Goal: Information Seeking & Learning: Learn about a topic

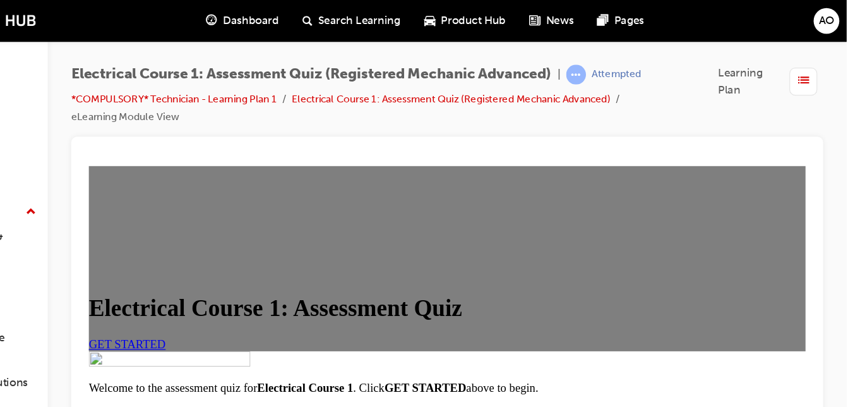
click at [640, 267] on div "Electrical Course 1: Assessment Quiz GET STARTED" at bounding box center [396, 244] width 616 height 159
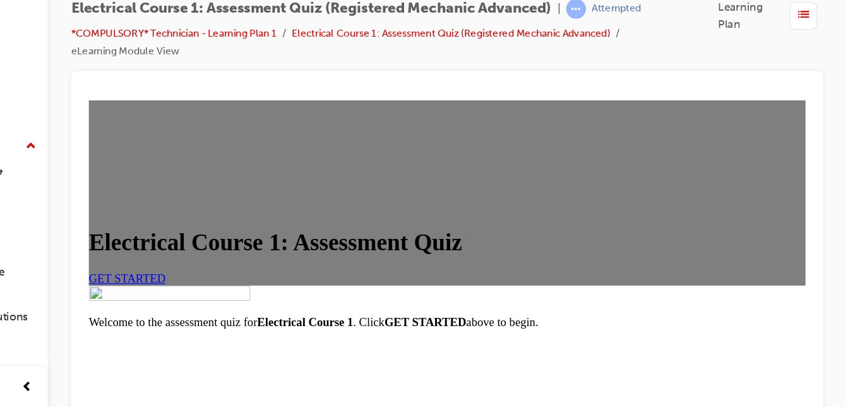
scroll to position [10, 0]
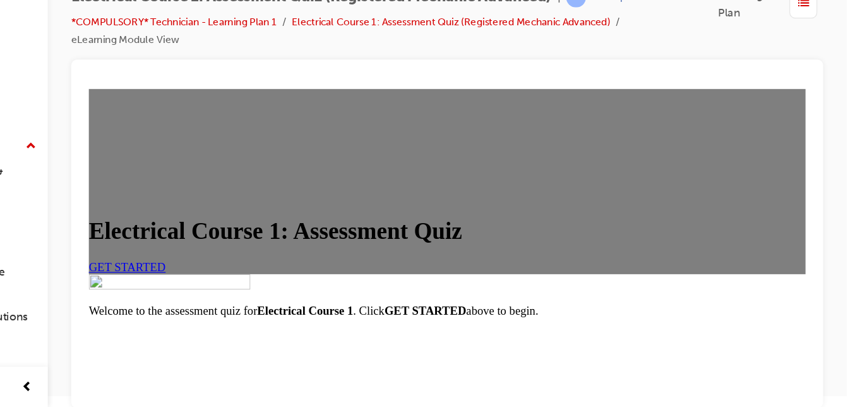
click at [154, 246] on span "GET STARTED" at bounding box center [121, 241] width 66 height 11
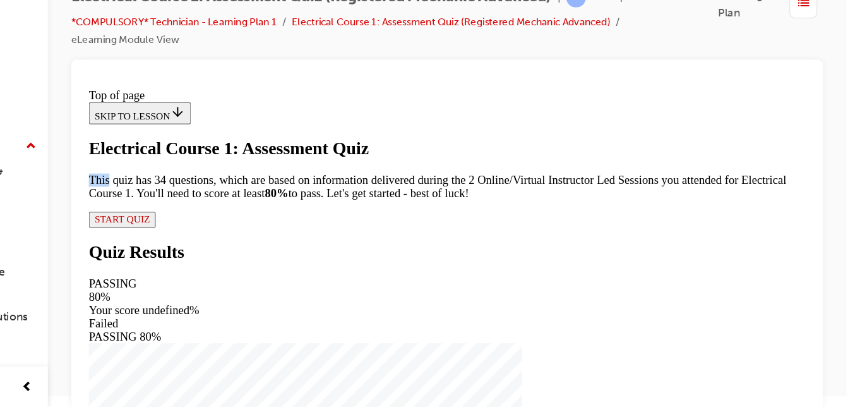
scroll to position [184, 0]
click at [250, 207] on div "Electrical Course 1: Assessment Quiz This quiz has 34 questions, which are base…" at bounding box center [396, 169] width 616 height 76
click at [140, 205] on span "START QUIZ" at bounding box center [116, 199] width 47 height 9
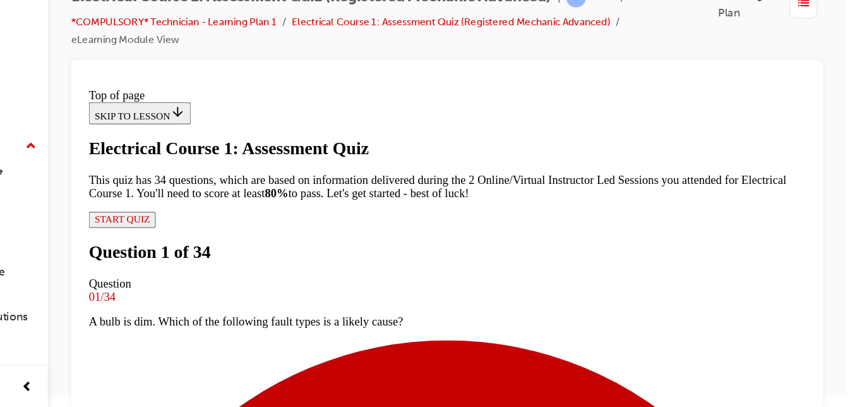
scroll to position [89, 0]
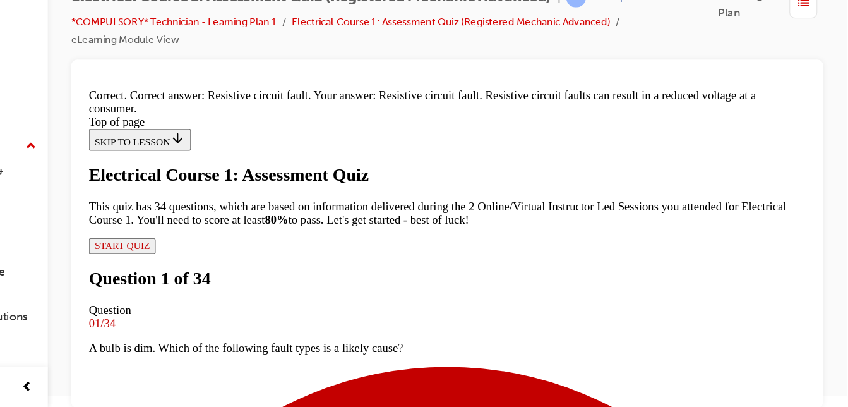
scroll to position [374, 0]
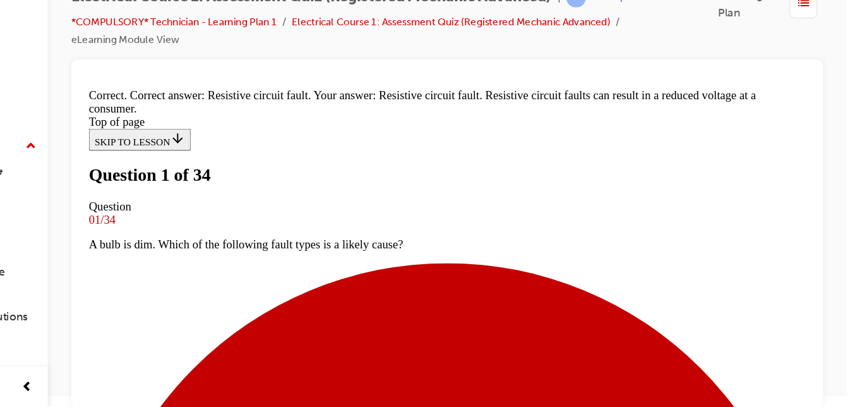
scroll to position [2, 0]
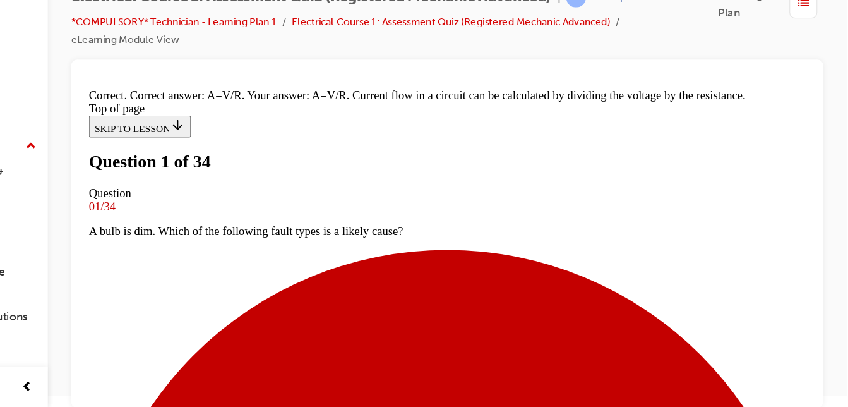
scroll to position [408, 0]
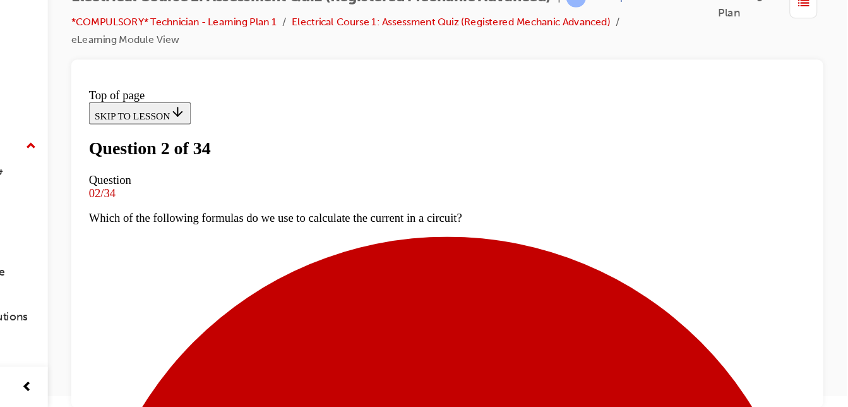
scroll to position [176, 0]
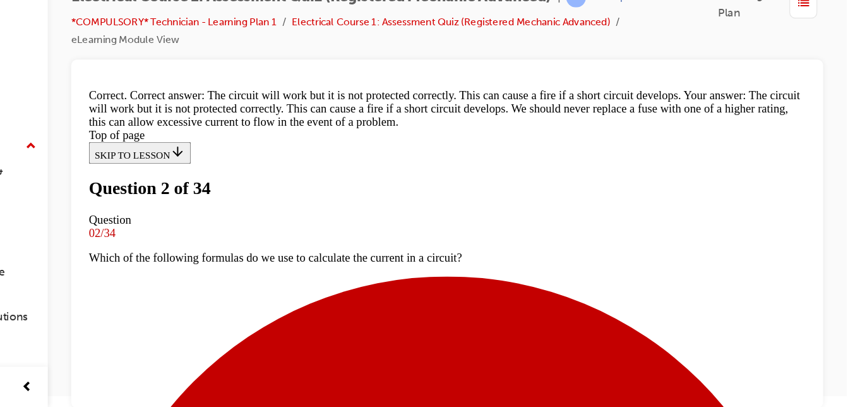
scroll to position [462, 0]
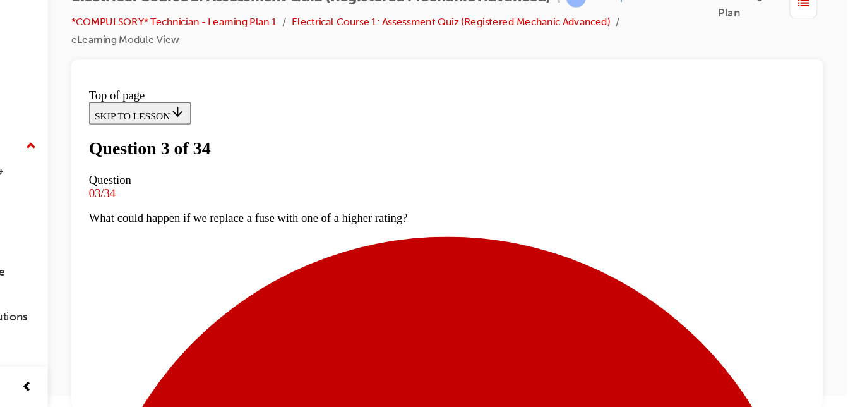
scroll to position [176, 0]
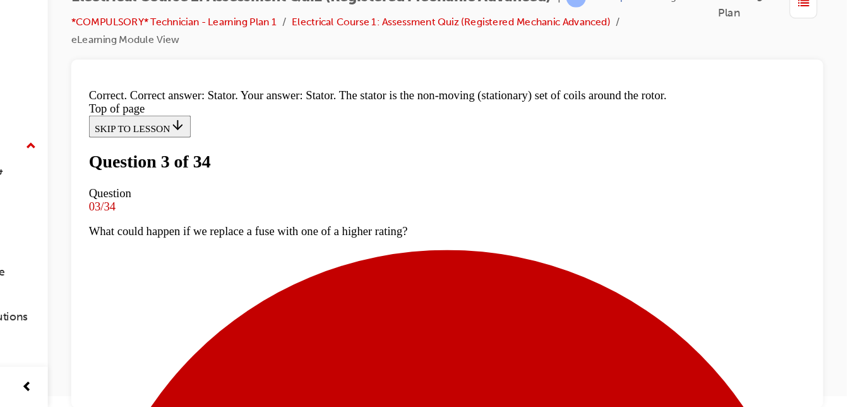
scroll to position [424, 0]
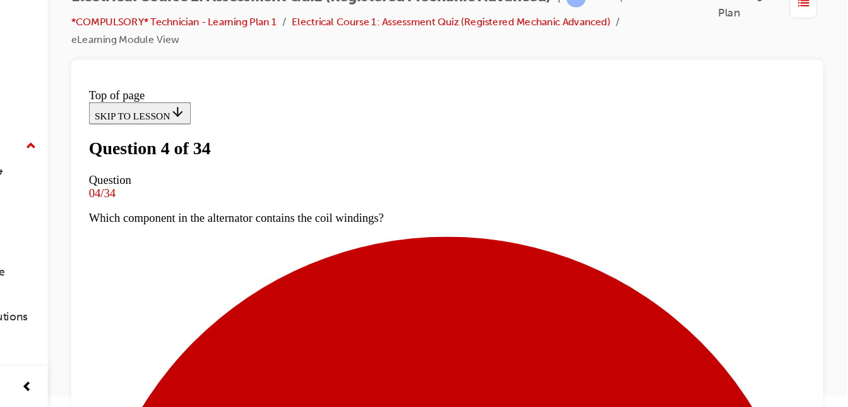
scroll to position [111, 0]
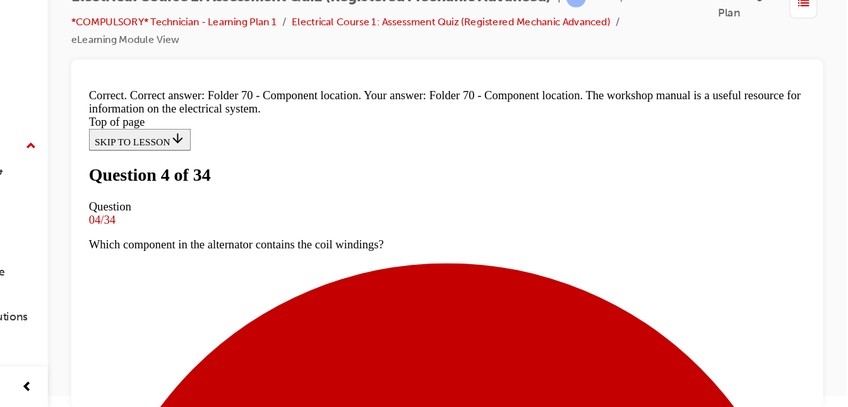
scroll to position [424, 0]
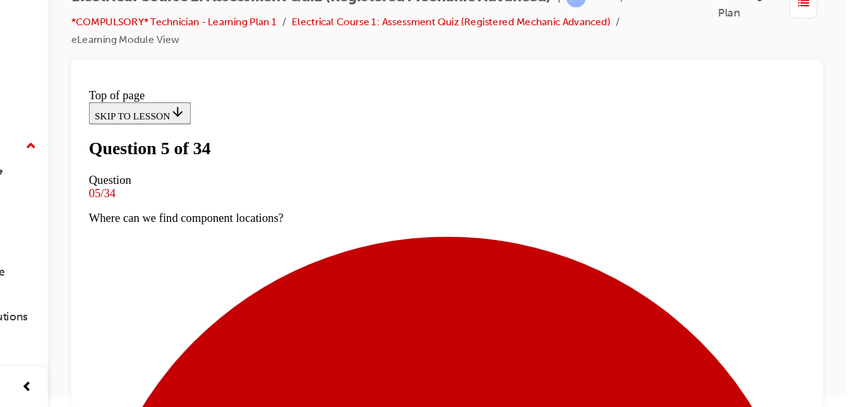
scroll to position [219, 0]
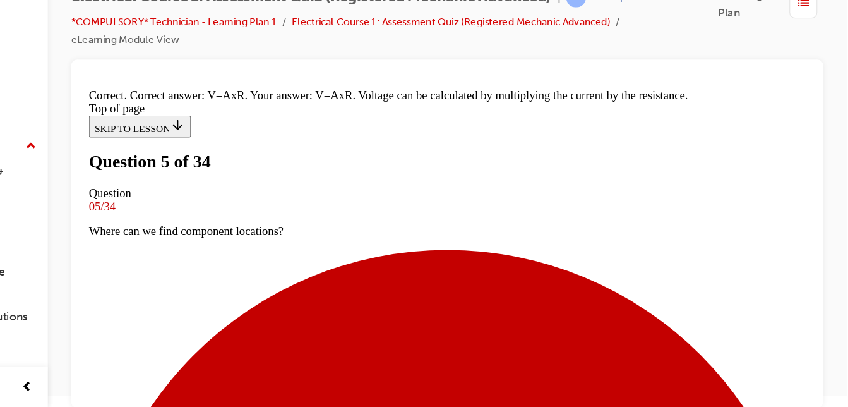
scroll to position [408, 0]
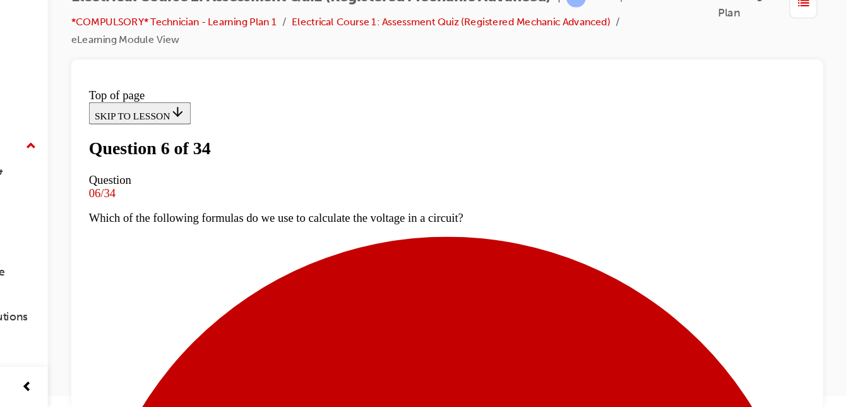
scroll to position [198, 0]
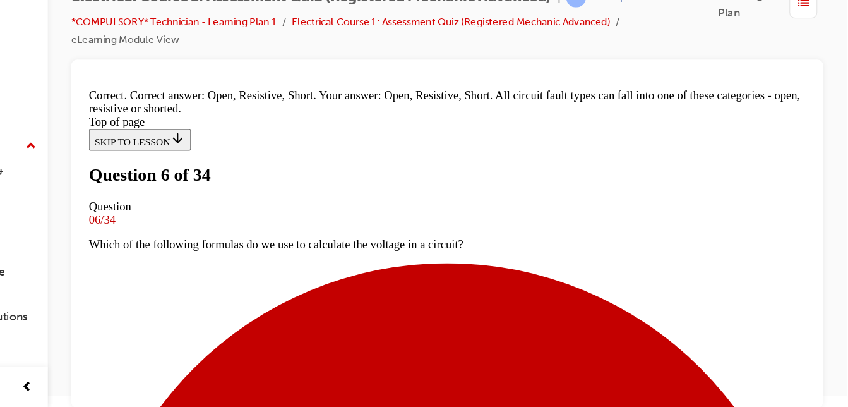
scroll to position [518, 0]
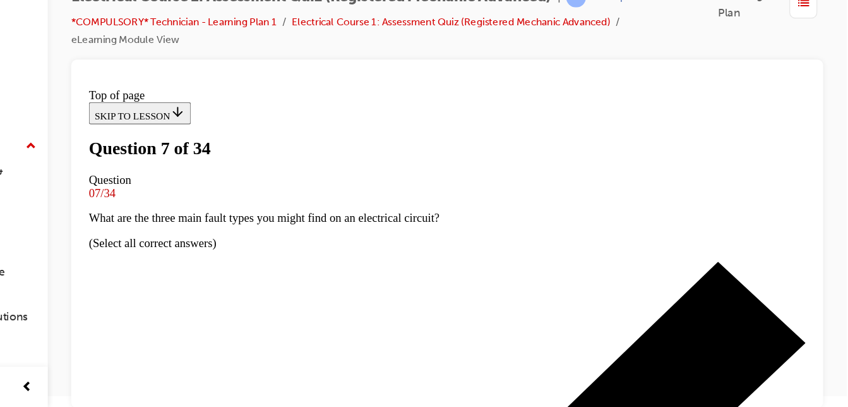
scroll to position [154, 0]
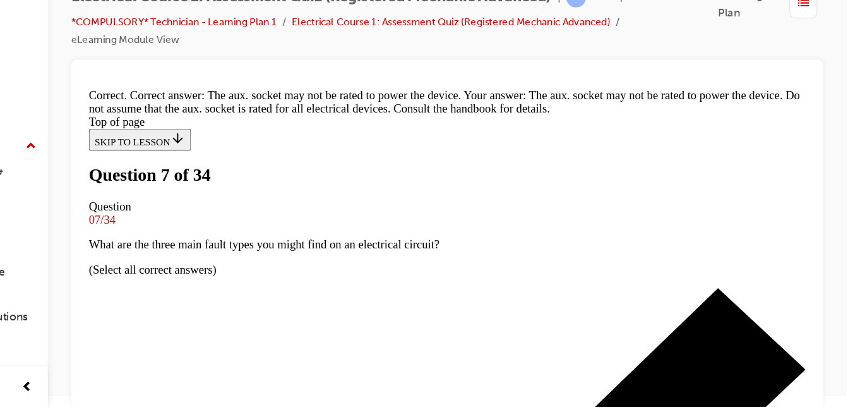
scroll to position [395, 0]
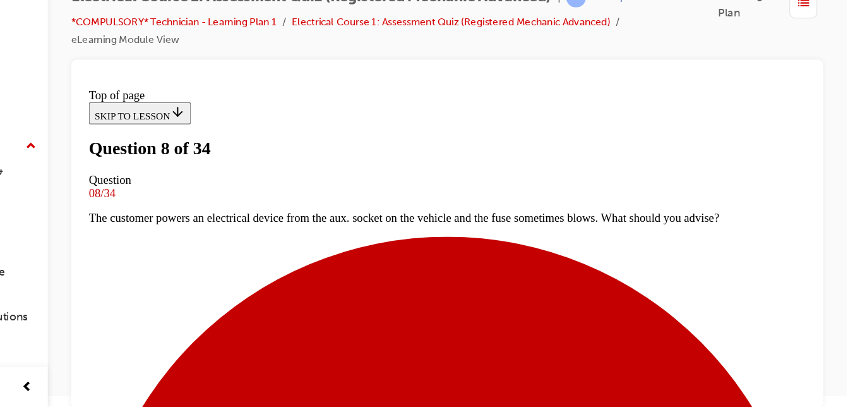
scroll to position [198, 0]
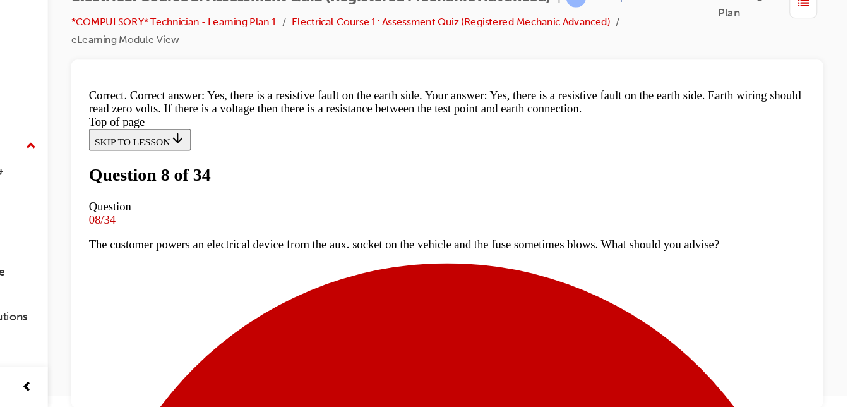
scroll to position [536, 0]
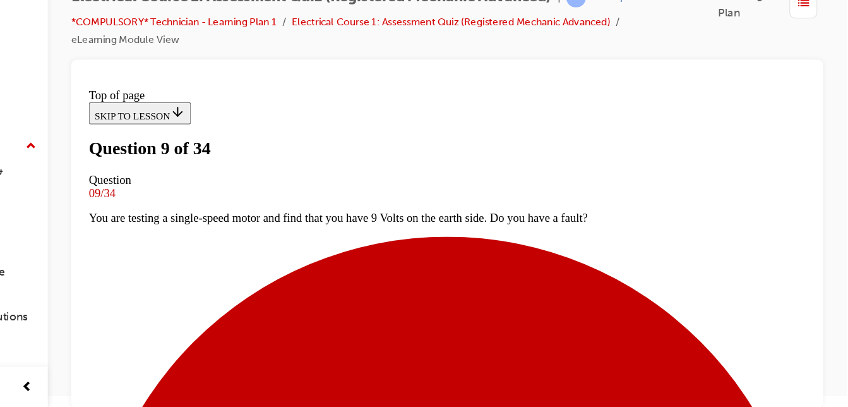
scroll to position [154, 0]
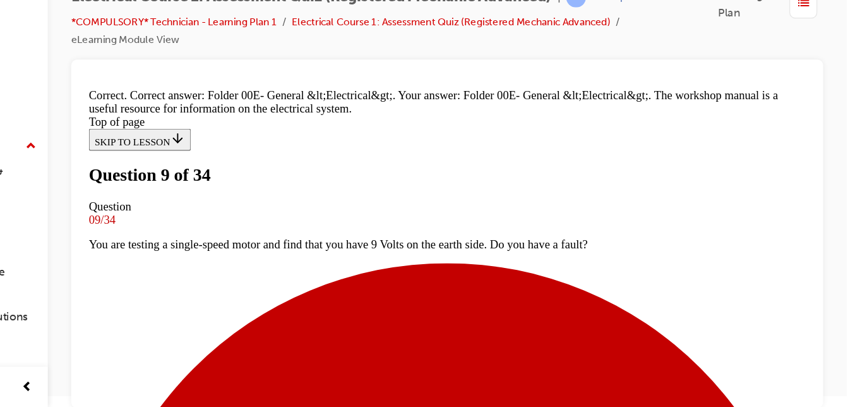
scroll to position [446, 0]
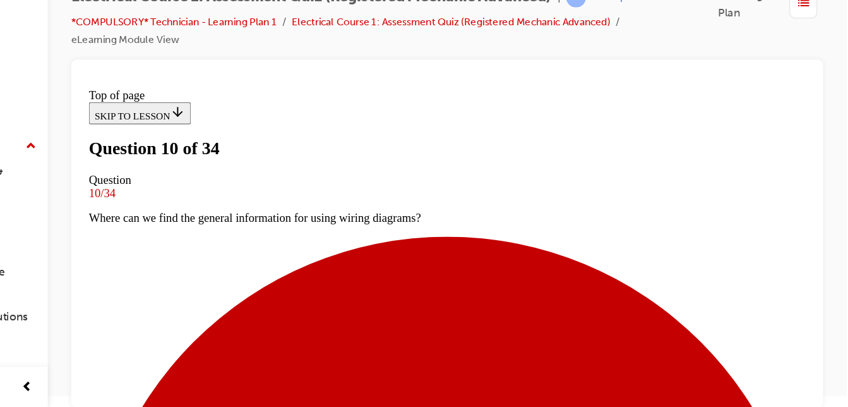
scroll to position [176, 0]
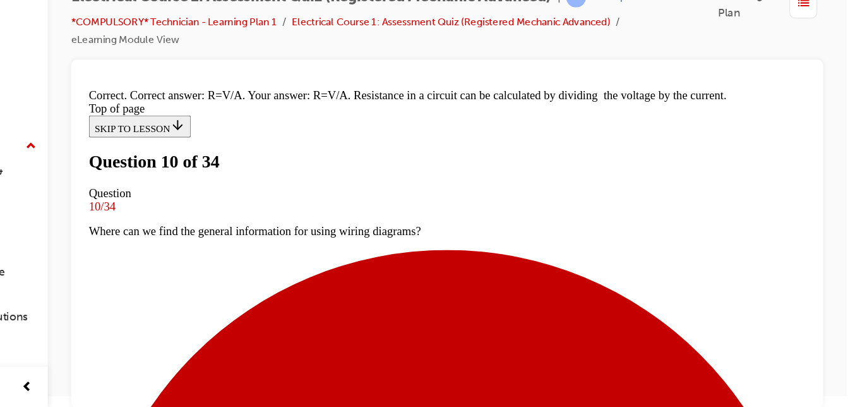
scroll to position [408, 0]
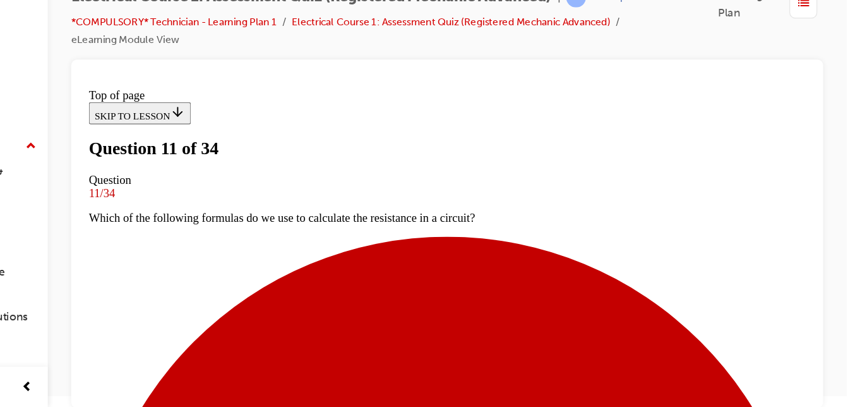
scroll to position [153, 0]
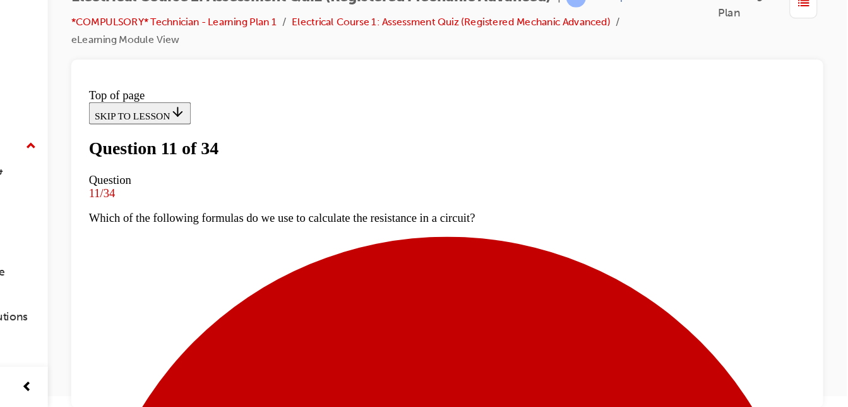
scroll to position [285, 0]
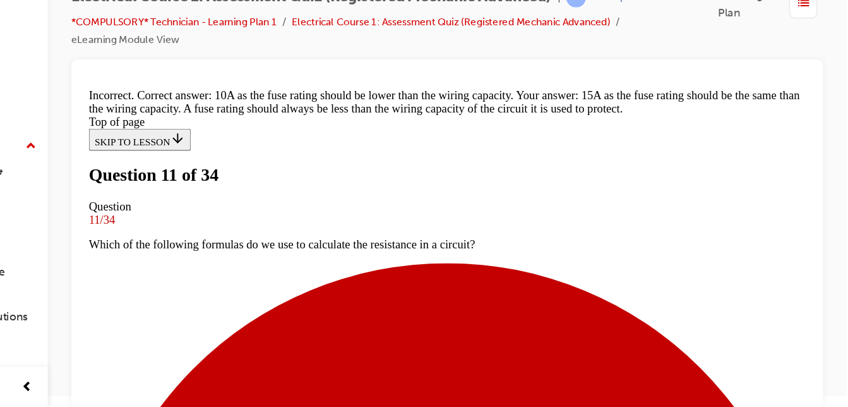
scroll to position [214, 0]
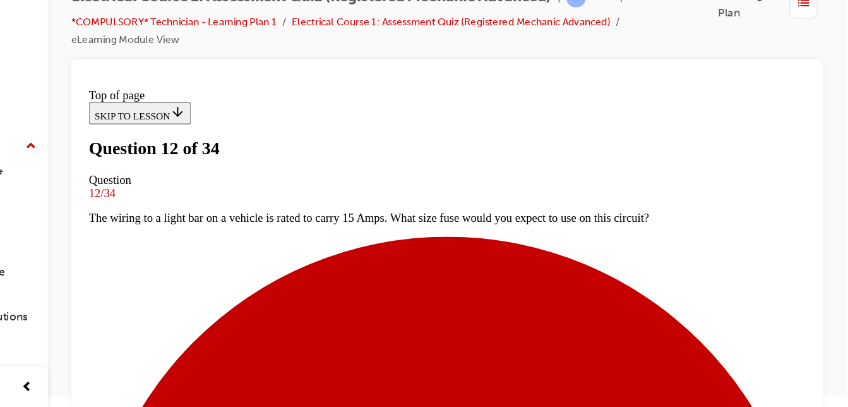
scroll to position [263, 0]
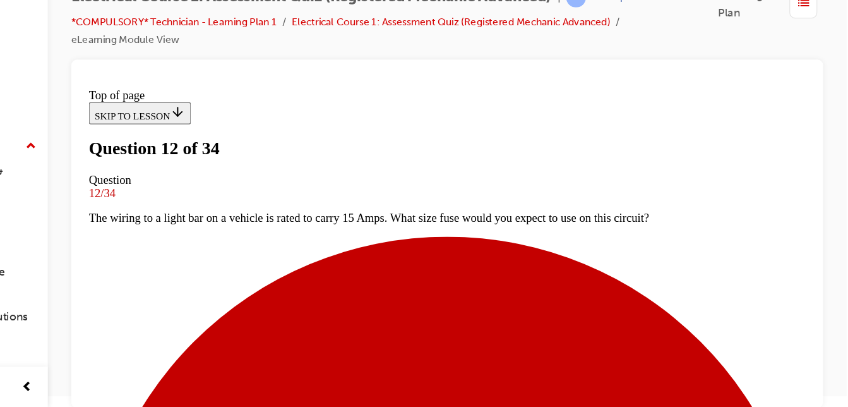
scroll to position [263, 0]
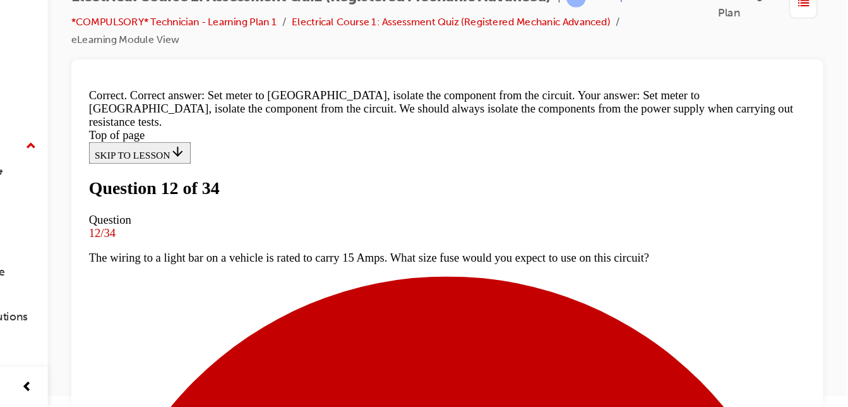
scroll to position [471, 0]
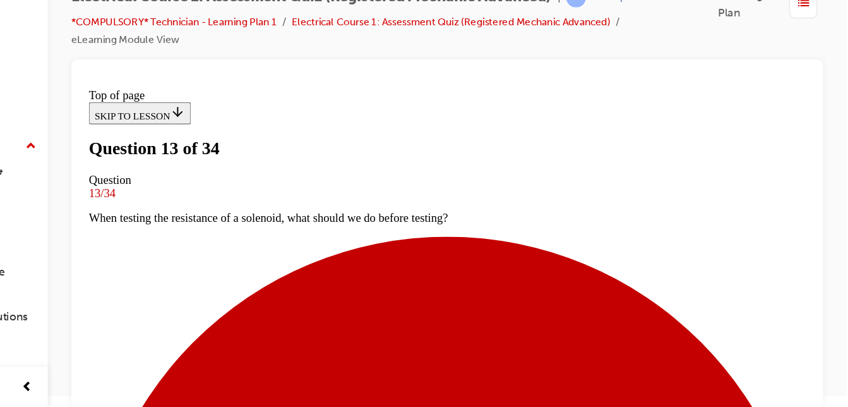
scroll to position [132, 0]
drag, startPoint x: 228, startPoint y: 193, endPoint x: 547, endPoint y: 256, distance: 325.1
drag, startPoint x: 547, startPoint y: 256, endPoint x: 495, endPoint y: 204, distance: 73.7
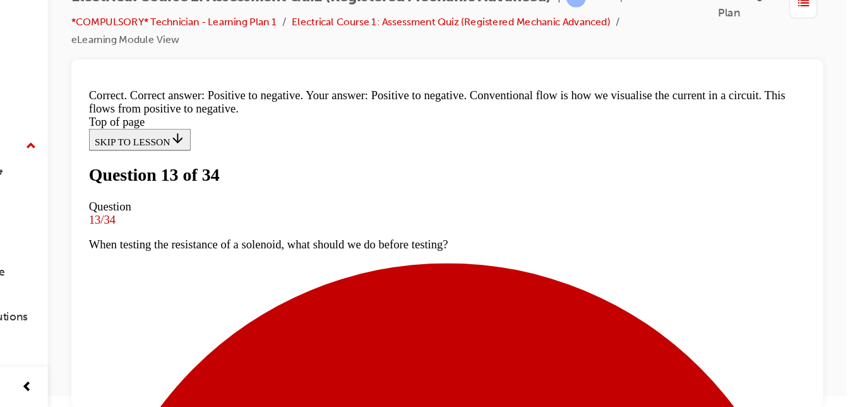
scroll to position [424, 0]
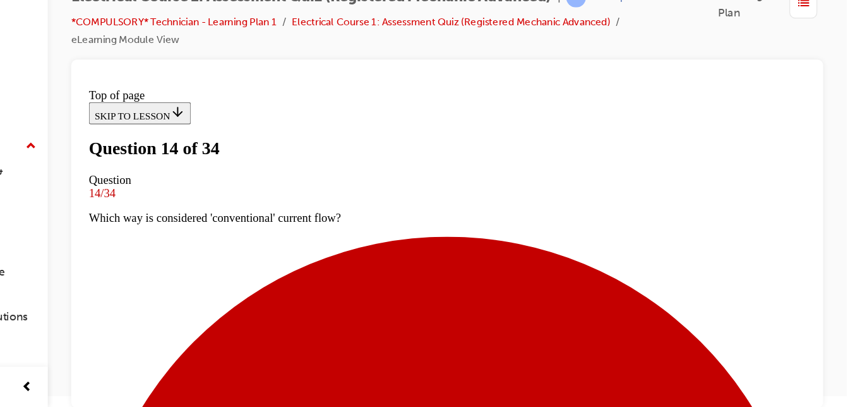
scroll to position [176, 0]
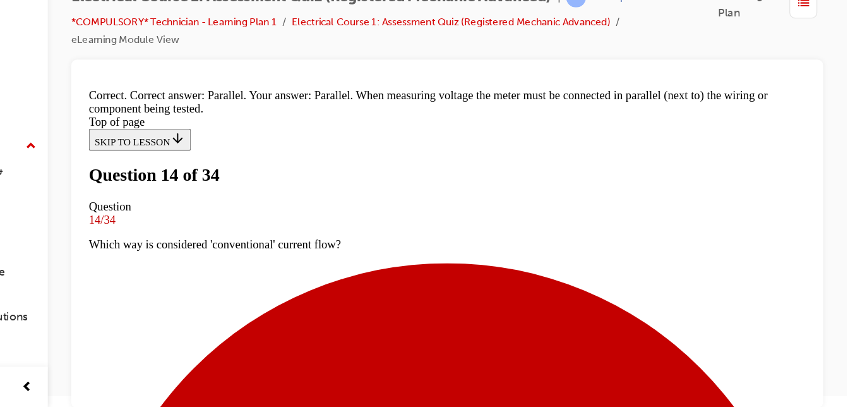
scroll to position [437, 0]
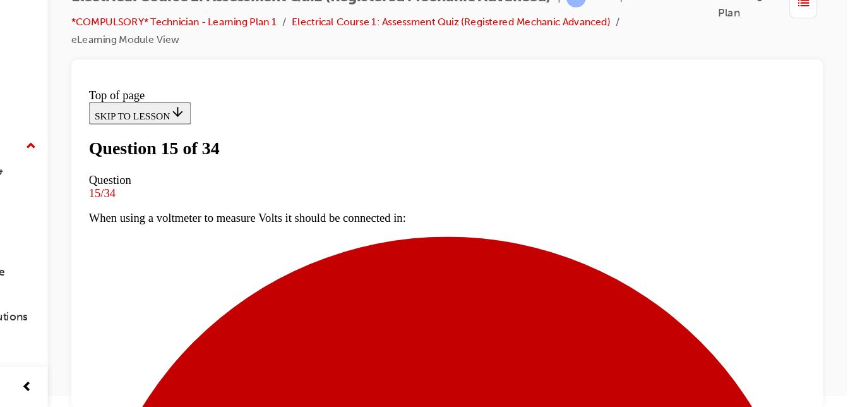
scroll to position [89, 0]
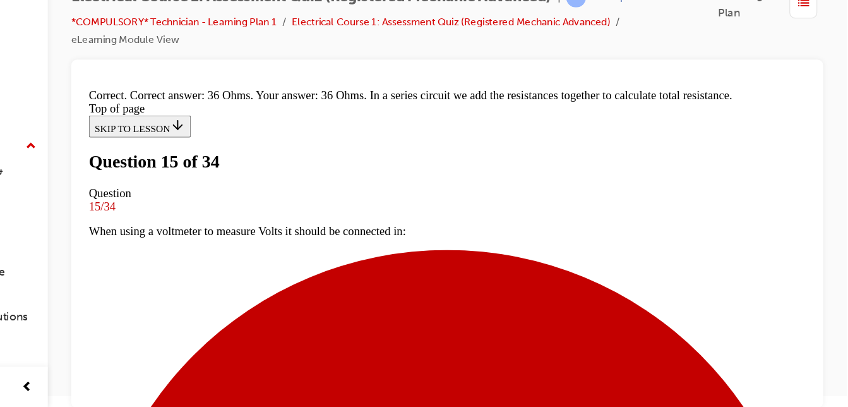
scroll to position [446, 0]
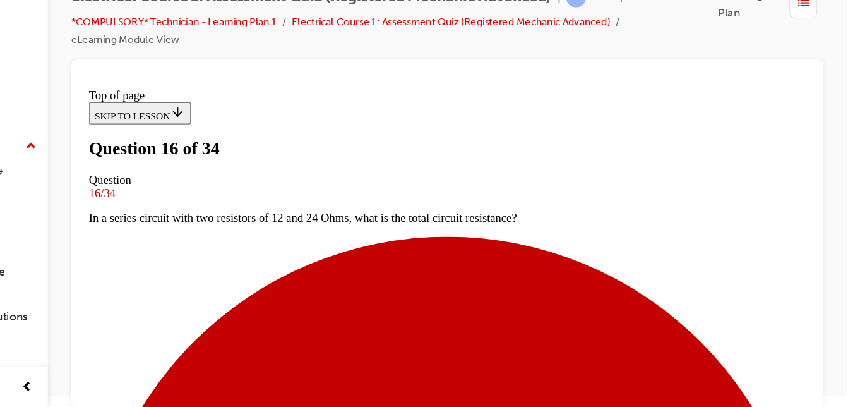
scroll to position [219, 0]
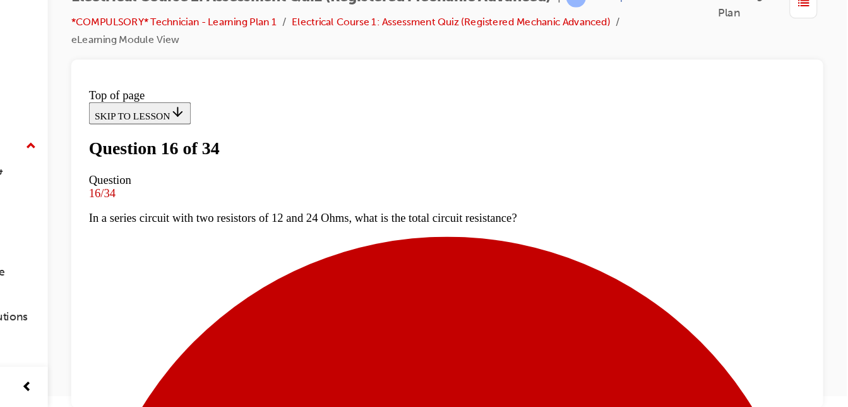
scroll to position [369, 0]
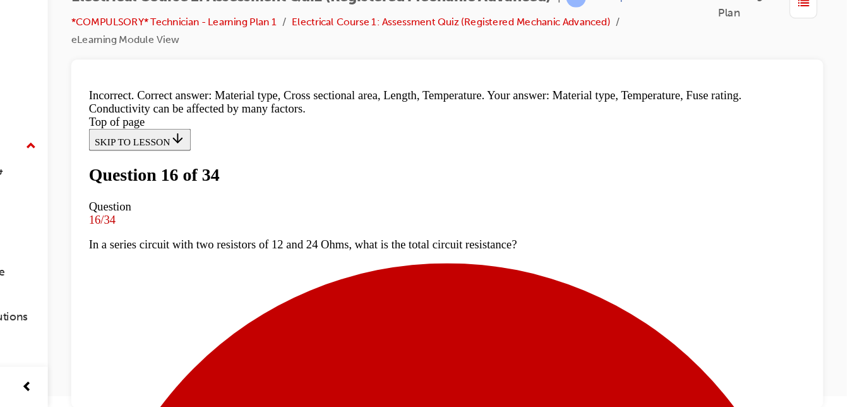
scroll to position [445, 0]
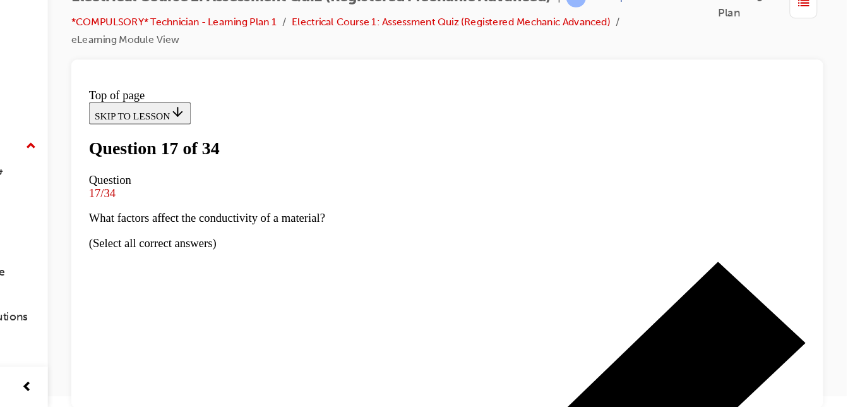
scroll to position [198, 0]
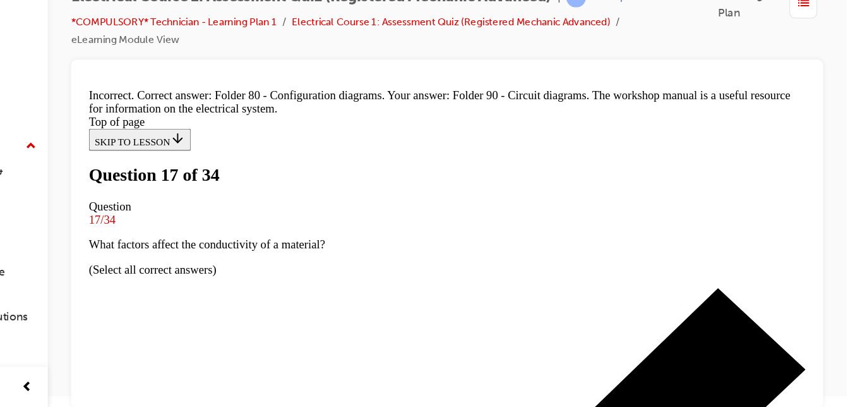
scroll to position [164, 0]
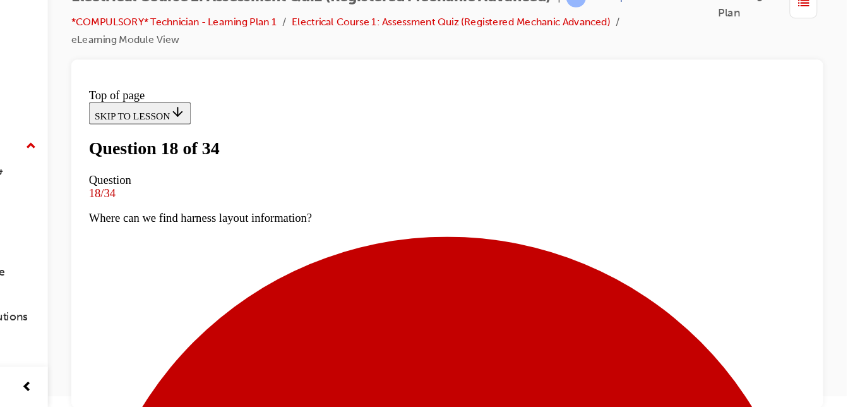
scroll to position [132, 0]
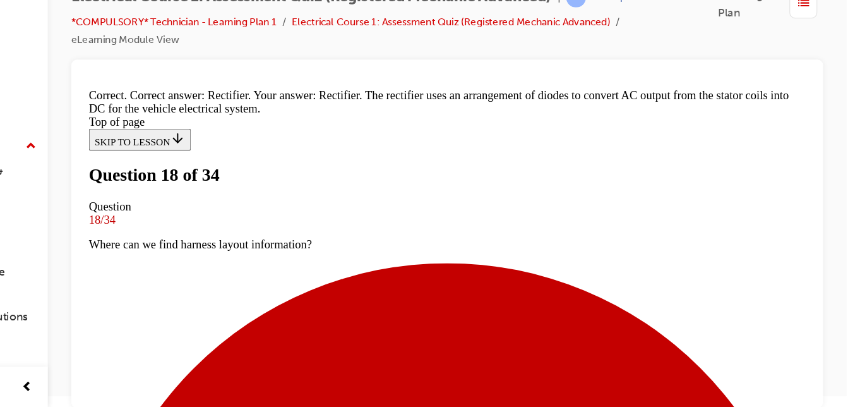
scroll to position [439, 0]
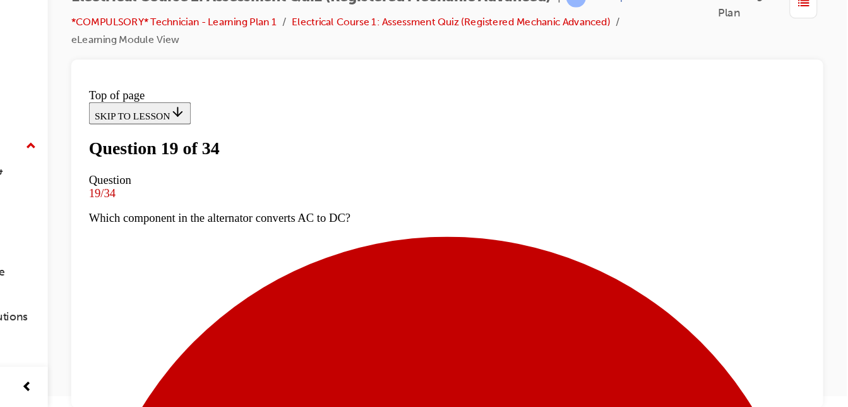
scroll to position [176, 0]
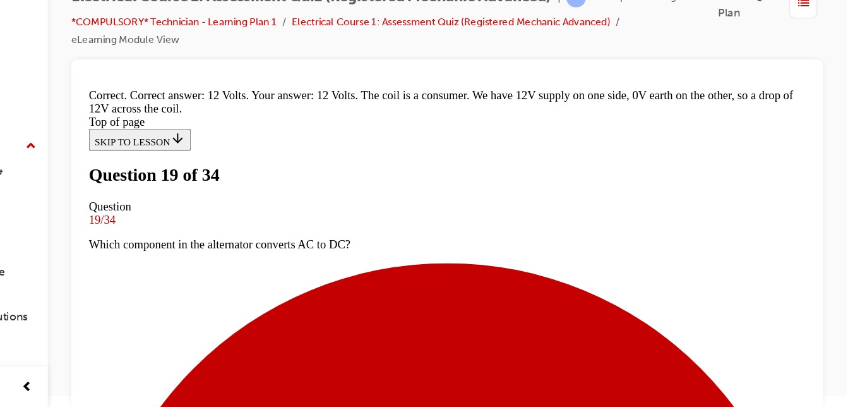
scroll to position [446, 0]
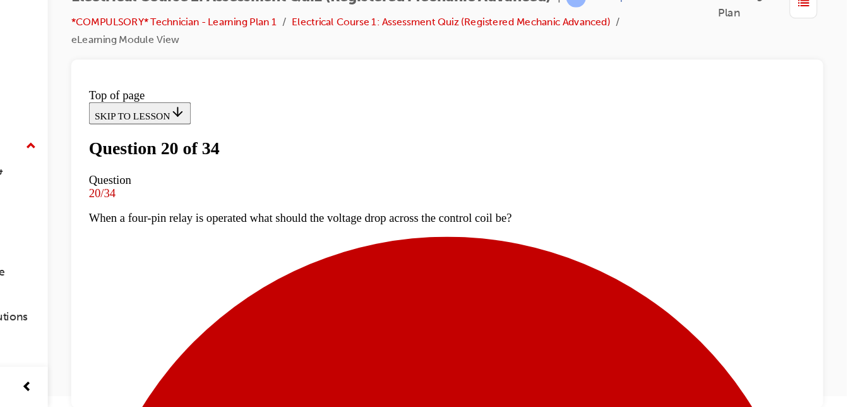
scroll to position [198, 0]
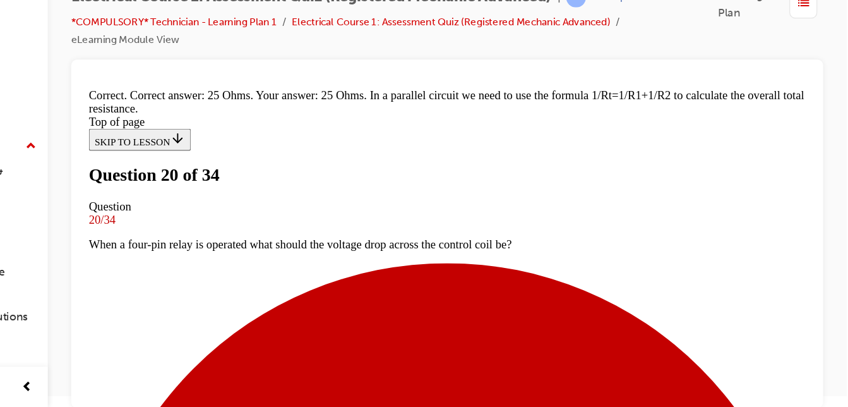
scroll to position [446, 0]
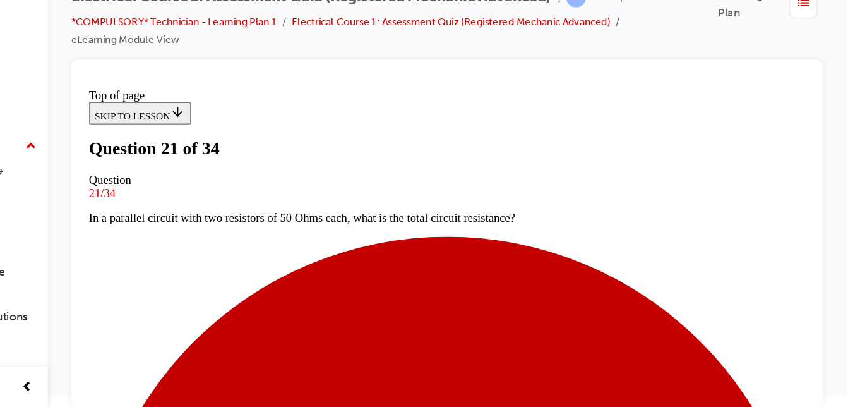
scroll to position [89, 0]
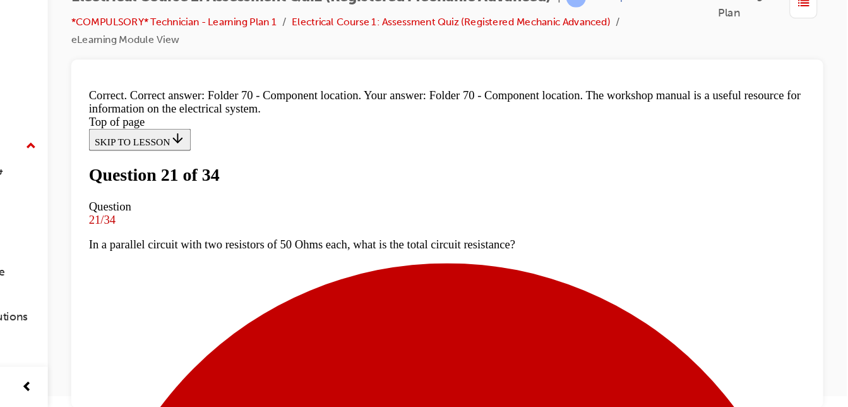
scroll to position [424, 0]
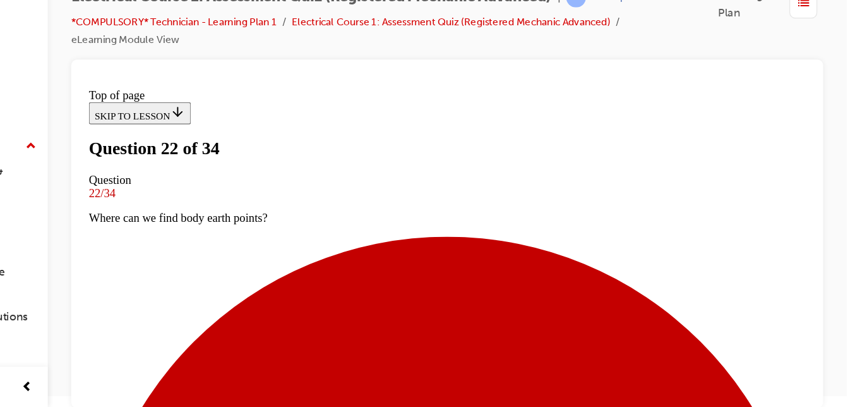
scroll to position [282, 0]
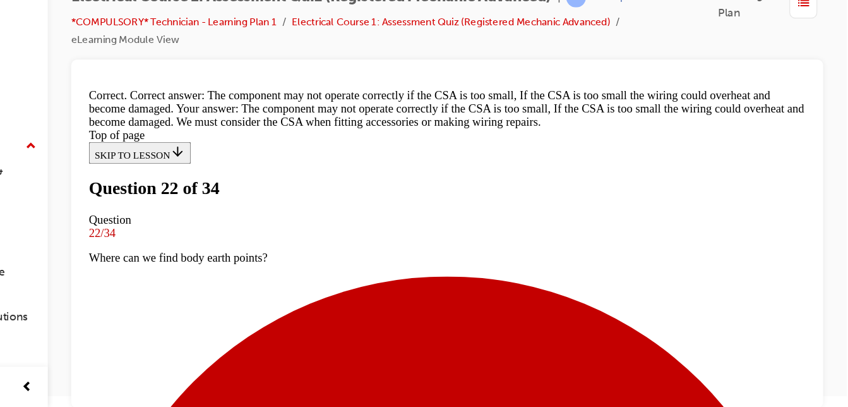
scroll to position [518, 0]
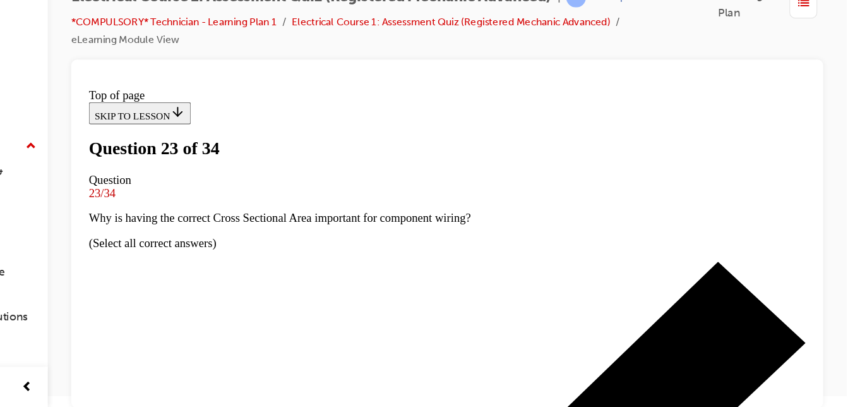
scroll to position [176, 0]
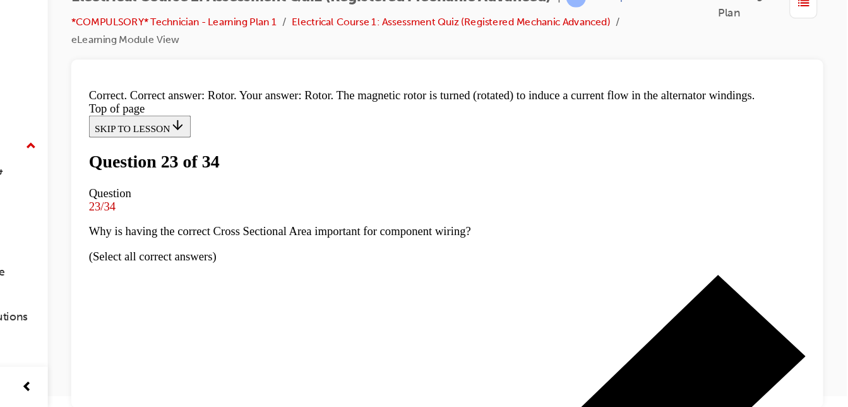
scroll to position [446, 0]
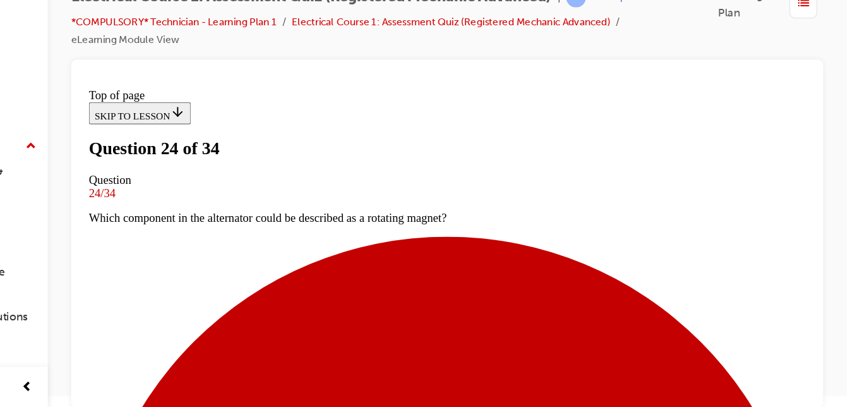
scroll to position [176, 0]
click at [818, 395] on div at bounding box center [504, 256] width 647 height 299
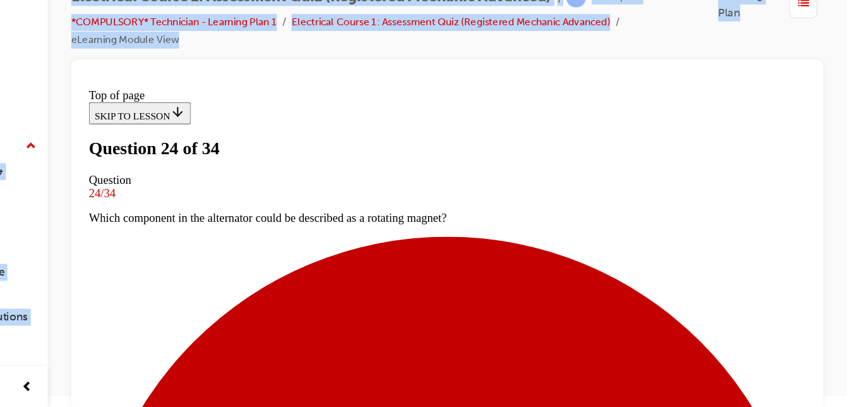
click at [818, 395] on div at bounding box center [504, 256] width 647 height 299
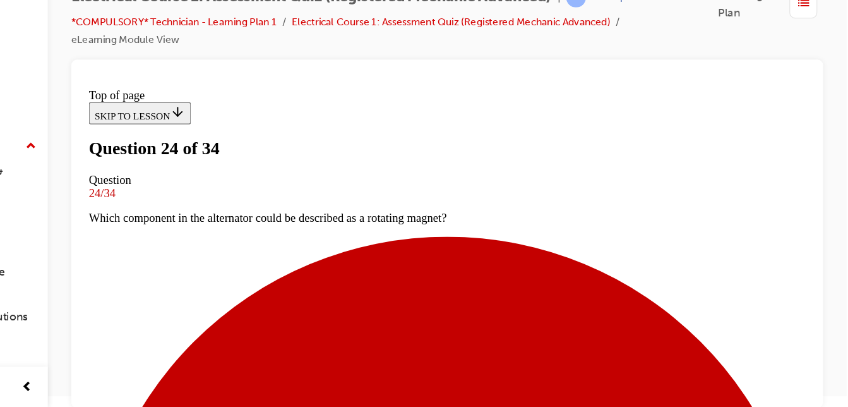
scroll to position [284, 0]
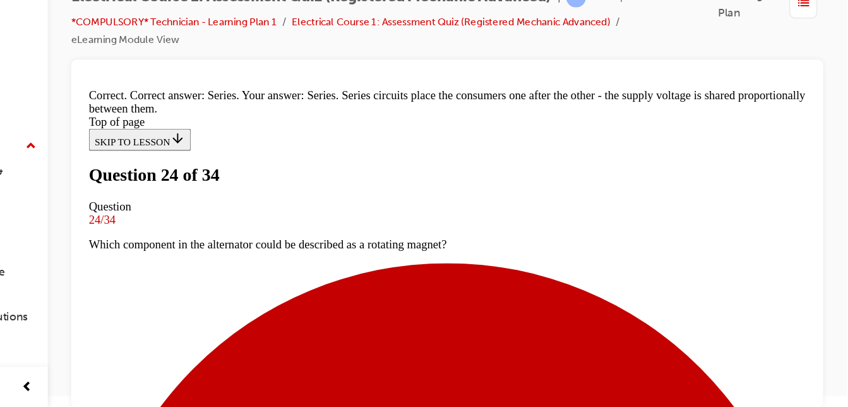
scroll to position [450, 0]
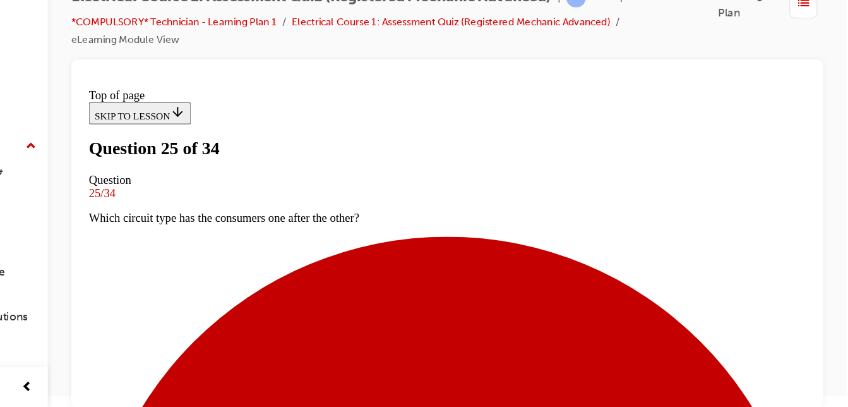
scroll to position [154, 0]
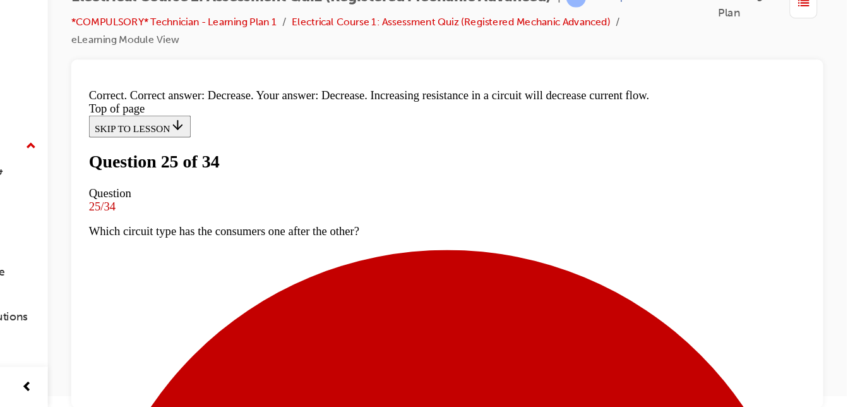
scroll to position [431, 0]
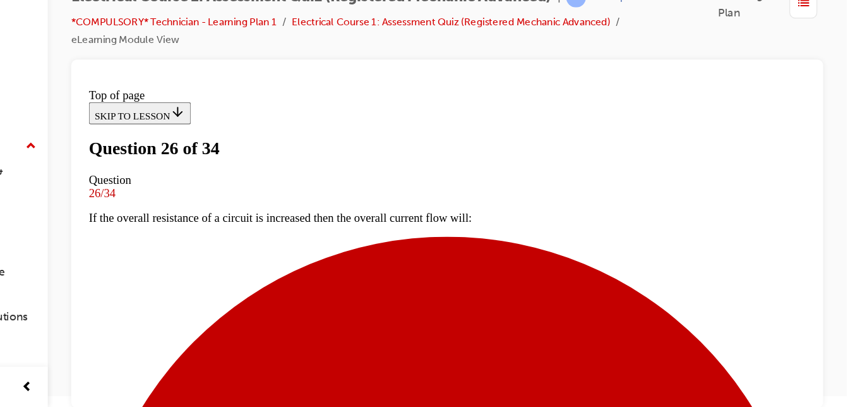
scroll to position [154, 0]
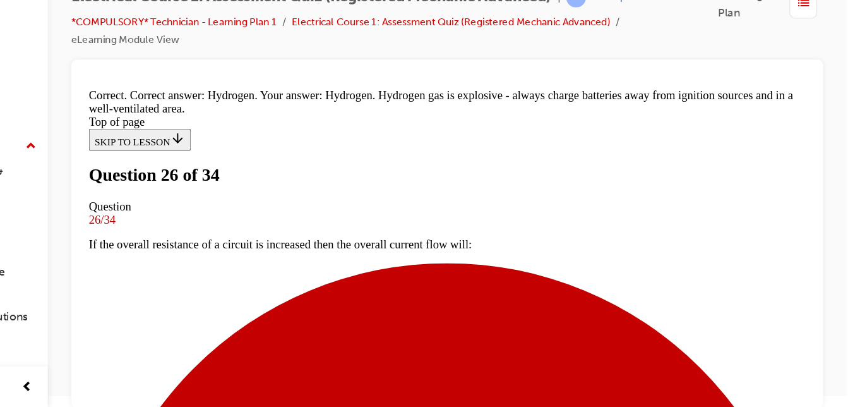
scroll to position [446, 0]
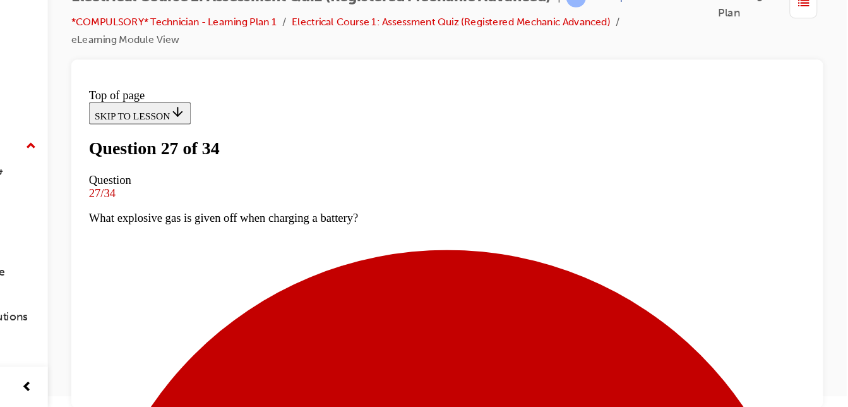
scroll to position [197, 0]
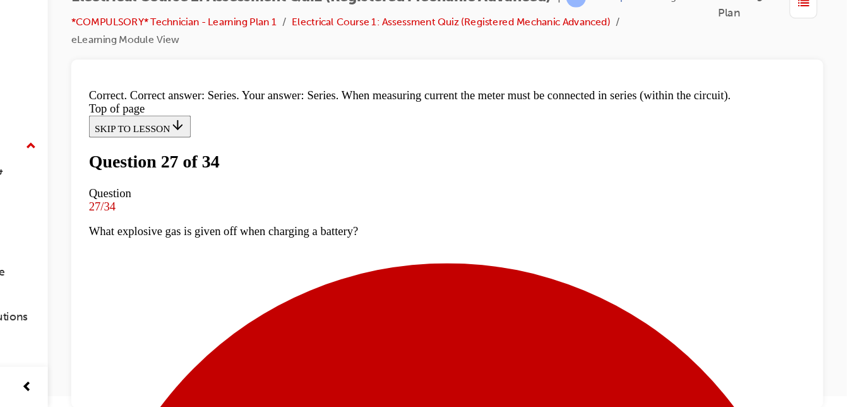
scroll to position [459, 0]
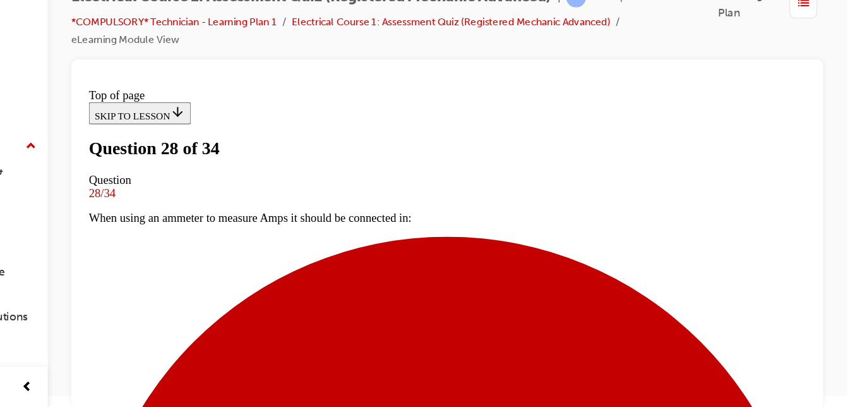
scroll to position [219, 0]
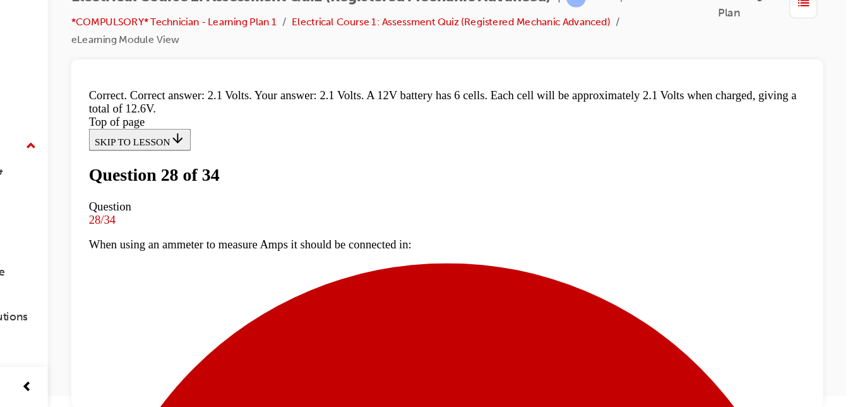
scroll to position [471, 0]
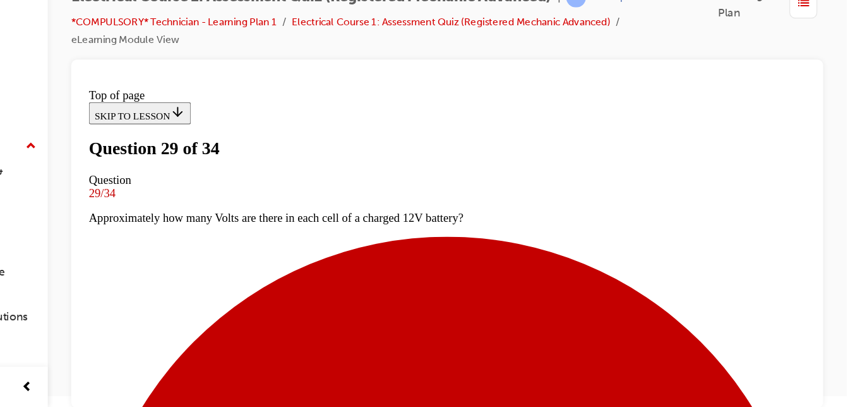
scroll to position [176, 0]
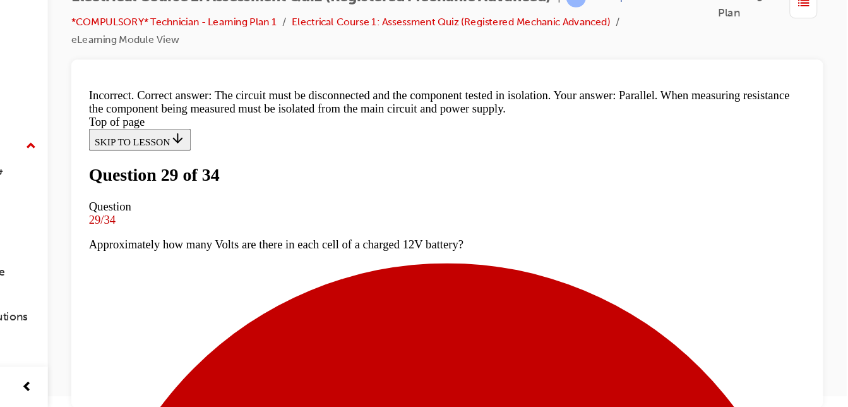
scroll to position [263, 0]
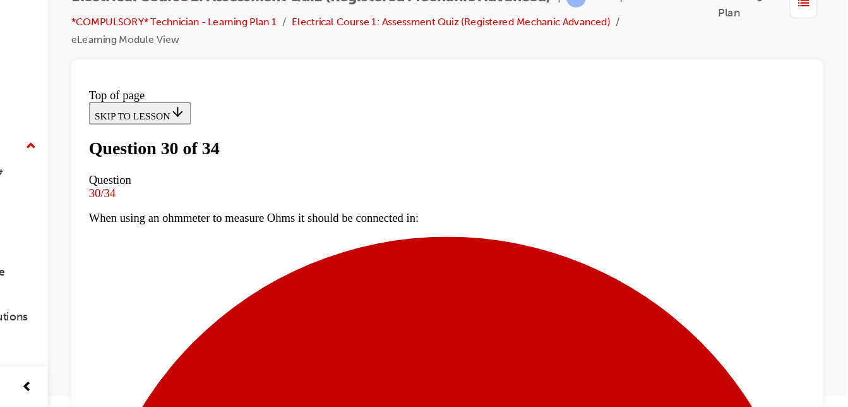
scroll to position [154, 0]
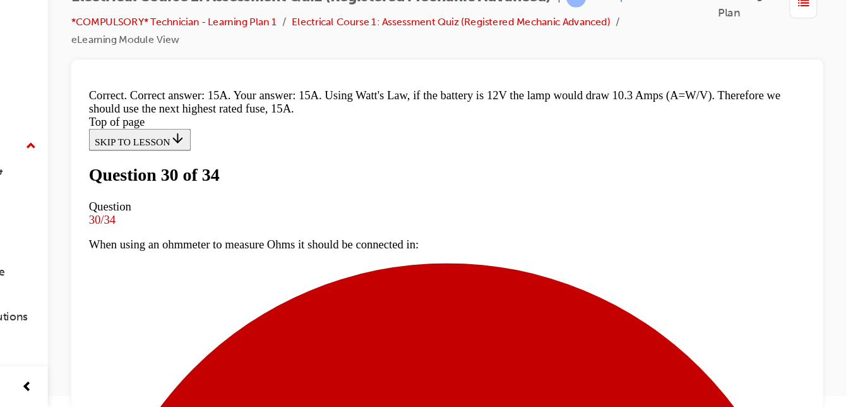
scroll to position [460, 0]
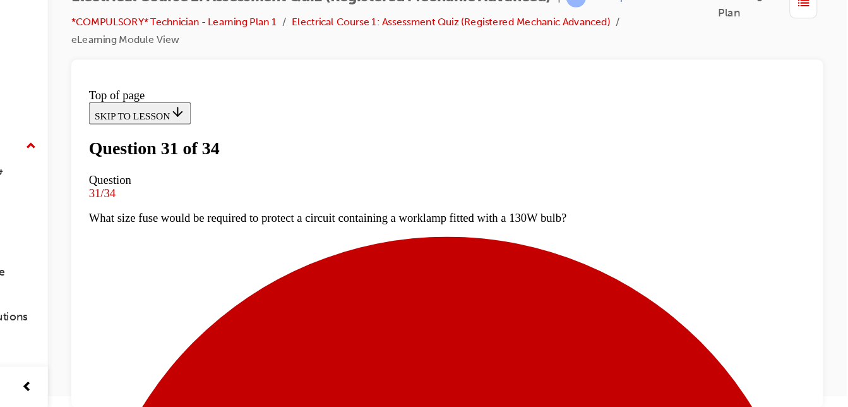
scroll to position [154, 0]
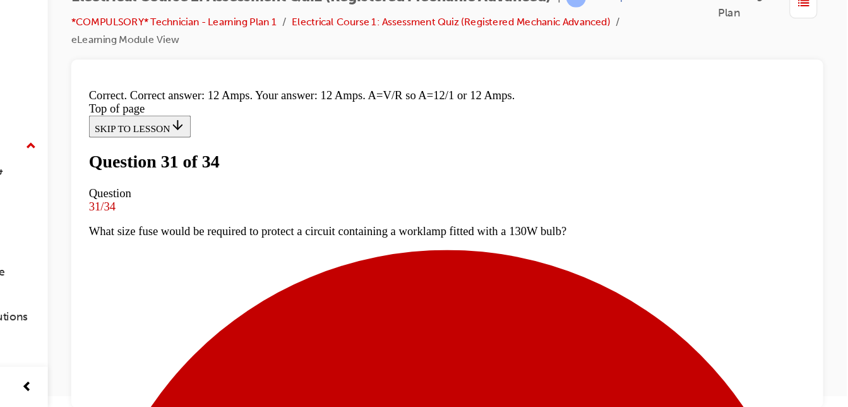
scroll to position [456, 0]
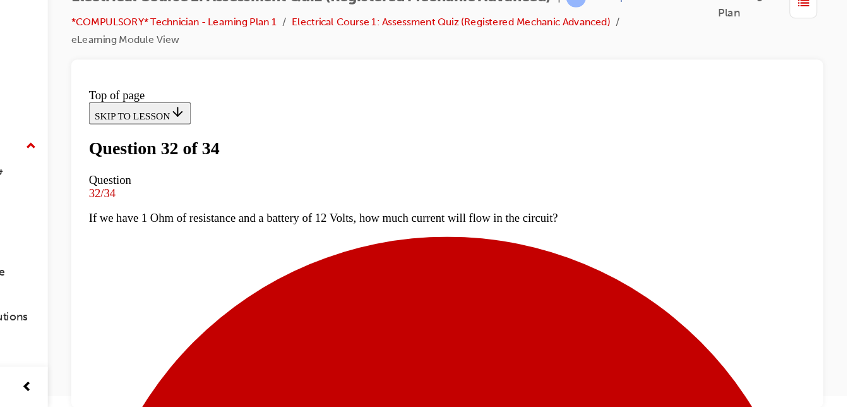
scroll to position [89, 0]
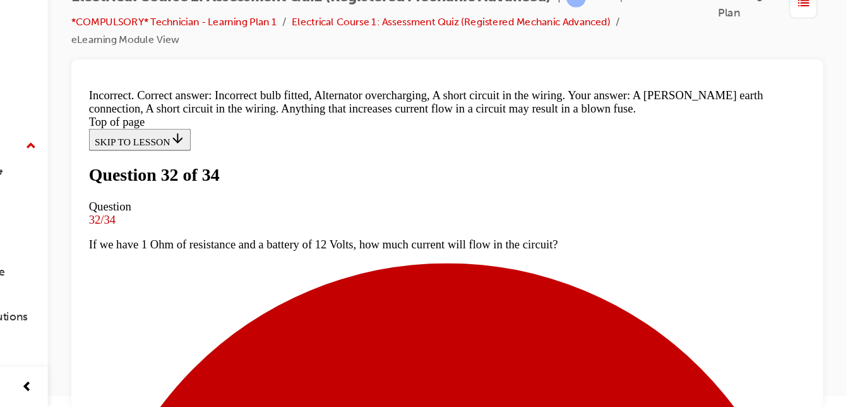
scroll to position [496, 0]
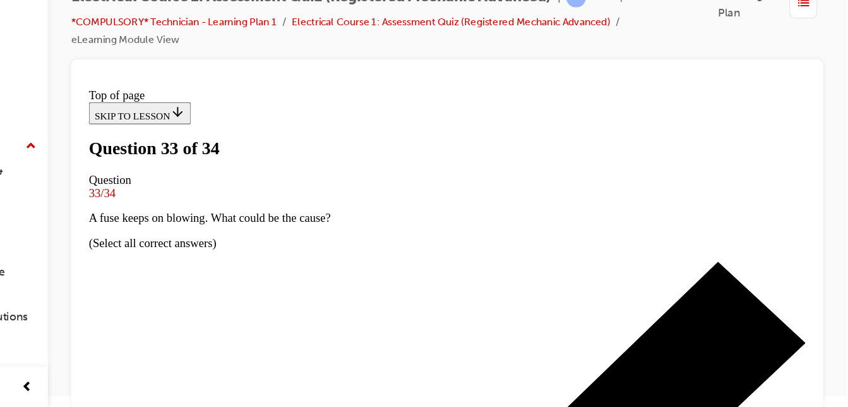
scroll to position [176, 0]
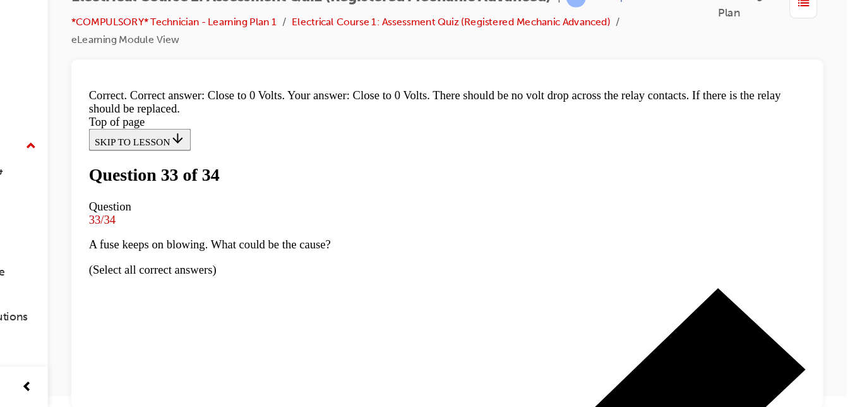
scroll to position [446, 0]
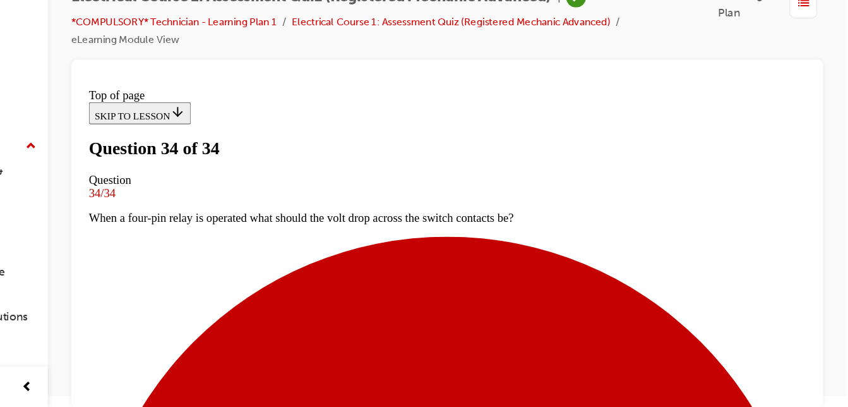
scroll to position [306, 0]
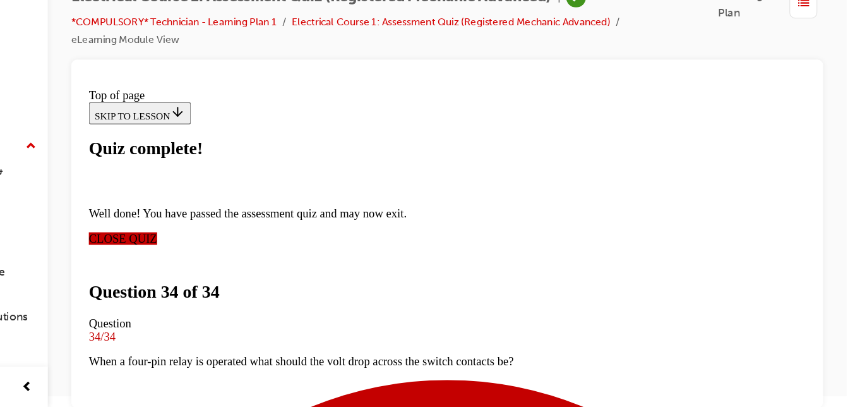
scroll to position [364, 0]
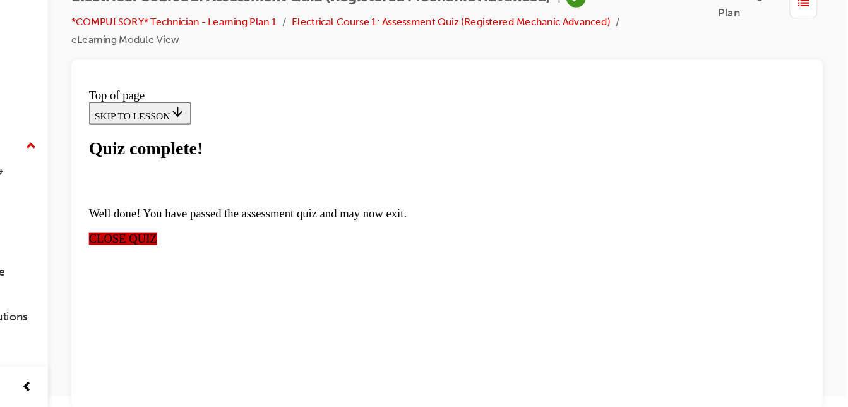
click at [147, 211] on span "CLOSE QUIZ" at bounding box center [117, 216] width 59 height 11
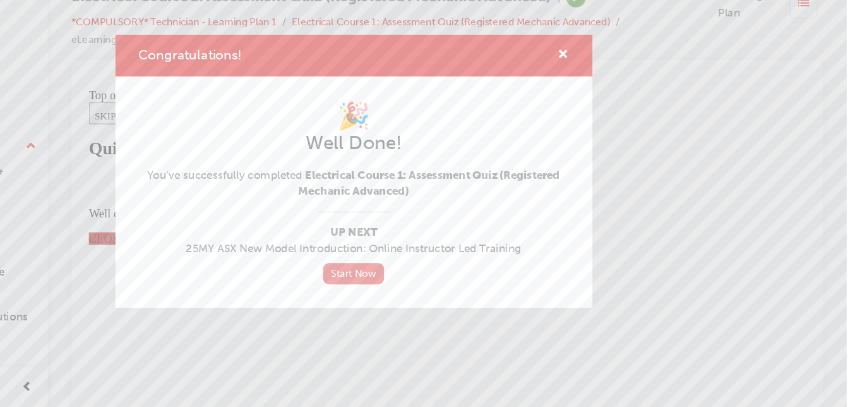
click at [428, 297] on link "Start Now" at bounding box center [424, 291] width 53 height 18
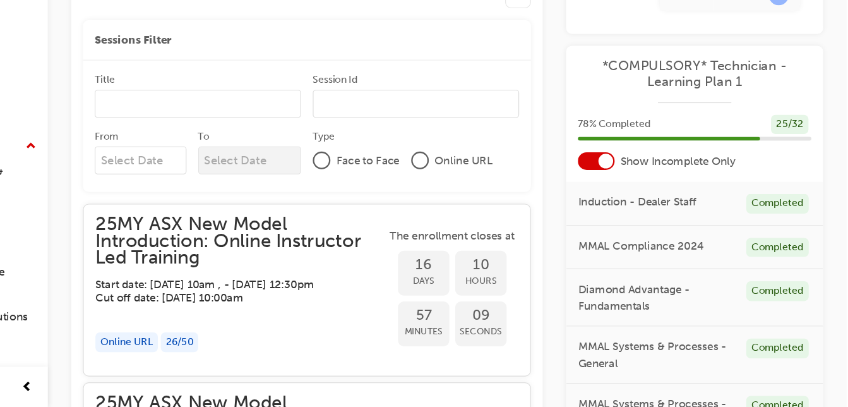
scroll to position [726, 0]
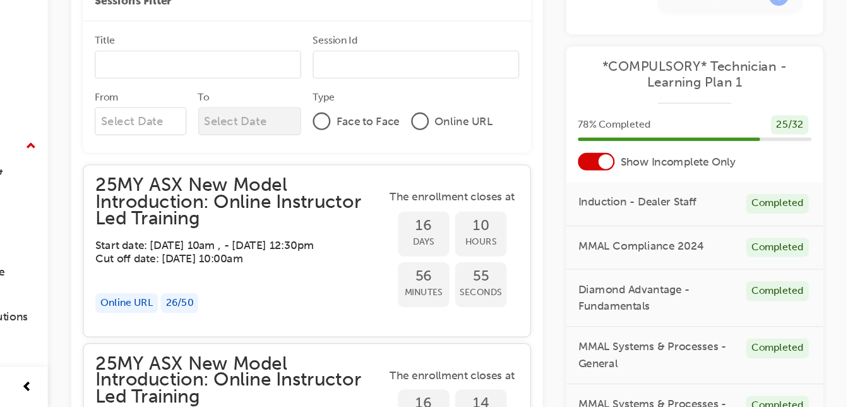
click at [808, 389] on div "MMAL Systems & Processes - Technical Completed" at bounding box center [717, 411] width 221 height 49
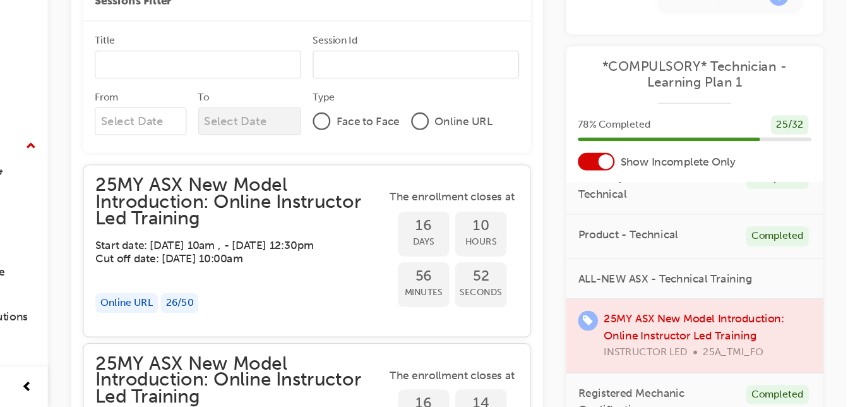
scroll to position [198, 0]
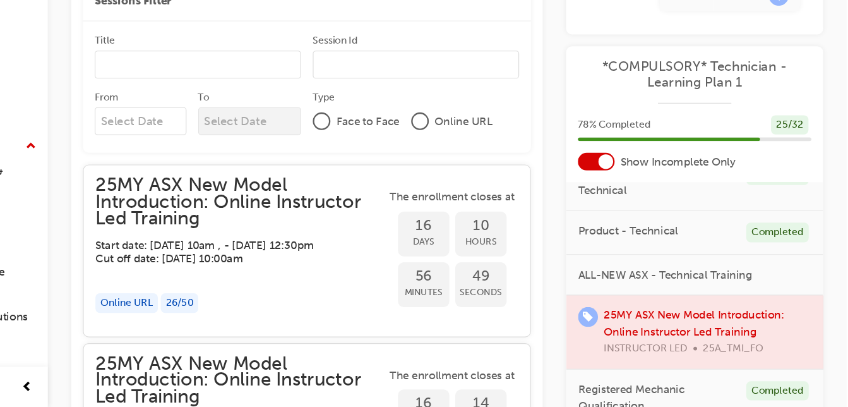
drag, startPoint x: 828, startPoint y: 306, endPoint x: 833, endPoint y: 364, distance: 57.7
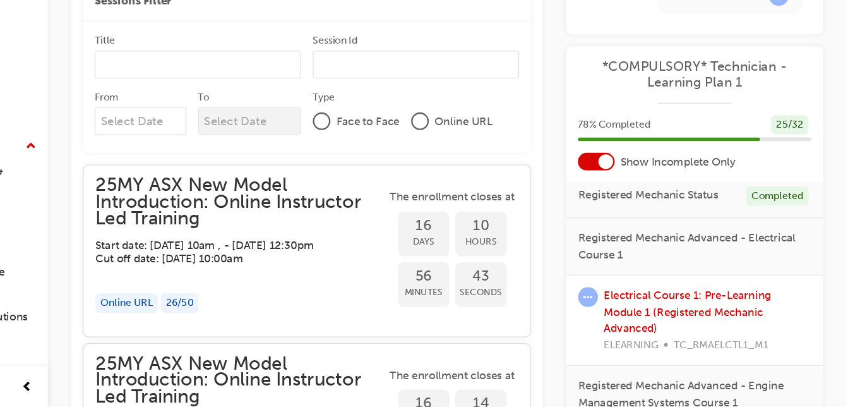
scroll to position [428, 0]
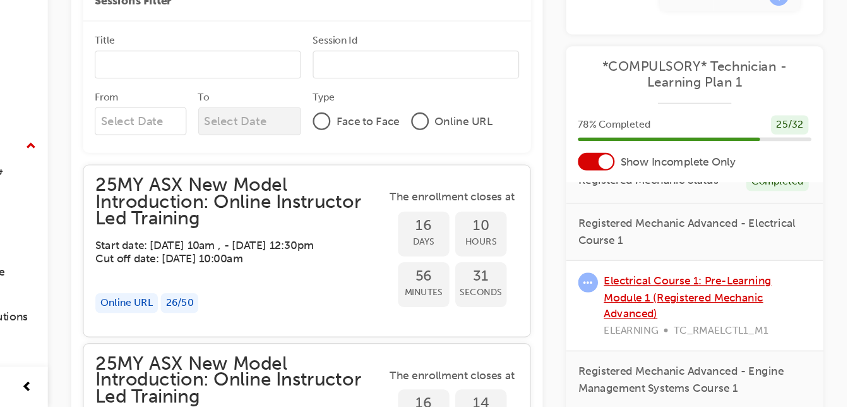
click at [695, 309] on link "Electrical Course 1: Pre-Learning Module 1 (Registered Mechanic Advanced)" at bounding box center [711, 312] width 144 height 40
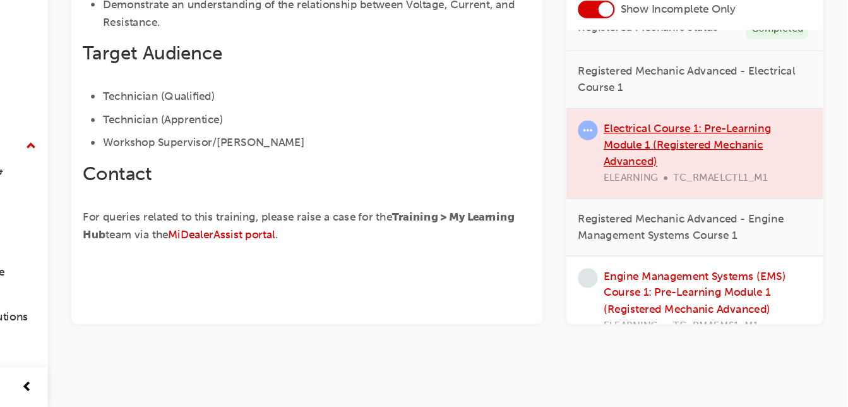
scroll to position [390, 0]
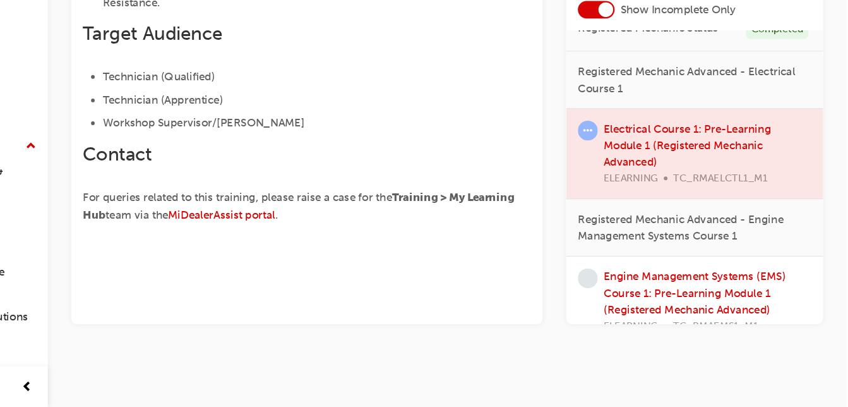
click at [679, 167] on div at bounding box center [717, 188] width 221 height 77
click at [674, 172] on div at bounding box center [717, 188] width 221 height 77
click at [690, 171] on div at bounding box center [717, 188] width 221 height 77
click at [705, 164] on div at bounding box center [717, 188] width 221 height 77
drag, startPoint x: 856, startPoint y: 114, endPoint x: 532, endPoint y: 292, distance: 370.0
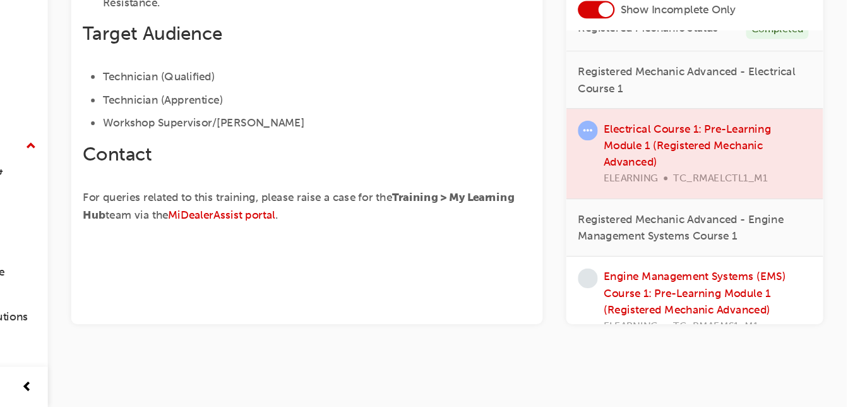
click at [532, 292] on div "< Back to Technician Compulsory ⚠️ Important: Complete this module in the 2 wee…" at bounding box center [383, 43] width 405 height 584
drag, startPoint x: 856, startPoint y: 257, endPoint x: 515, endPoint y: 390, distance: 366.5
click at [515, 390] on div "Electrical Course 1: Pre-Learning Module 1 (Registered Mechanic Advanced) eLear…" at bounding box center [424, 8] width 848 height 797
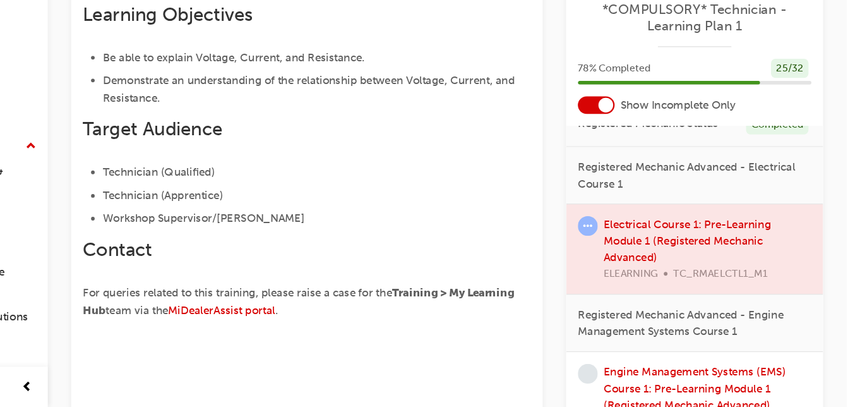
scroll to position [333, 0]
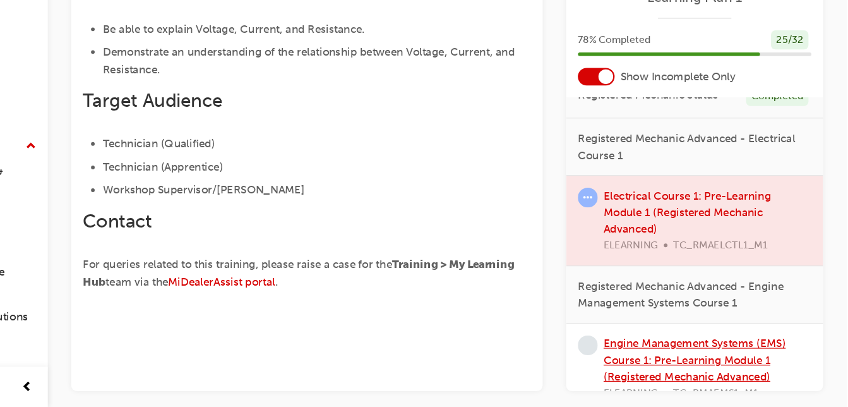
click at [734, 356] on link "Engine Management Systems (EMS) Course 1: Pre-Learning Module 1 (Registered Mec…" at bounding box center [717, 365] width 157 height 40
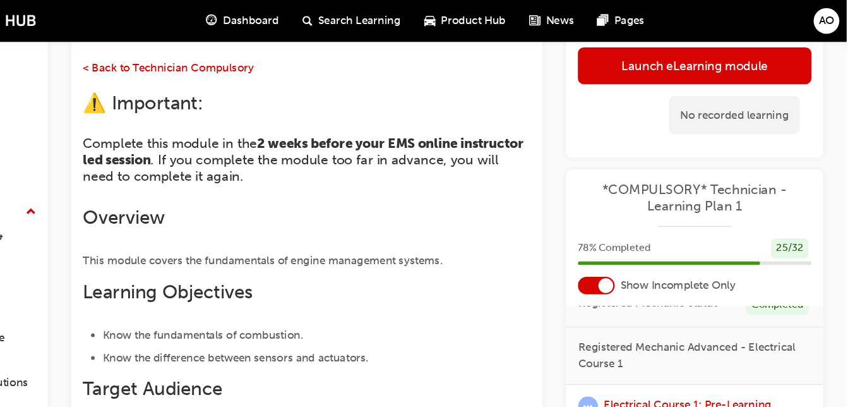
scroll to position [76, 0]
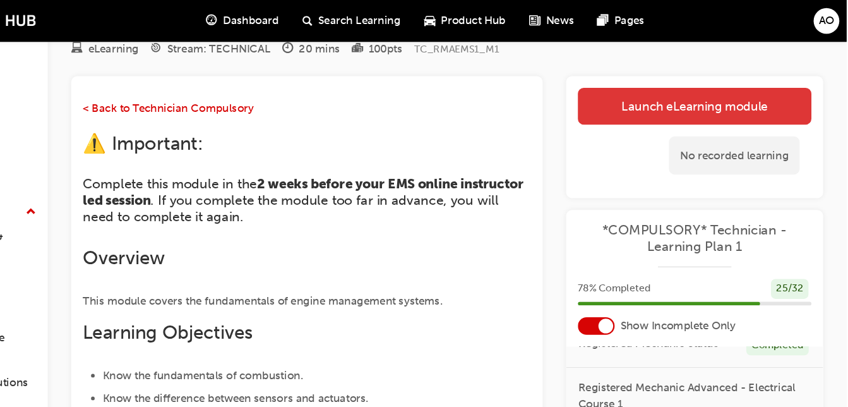
click at [740, 89] on link "Launch eLearning module" at bounding box center [717, 92] width 201 height 32
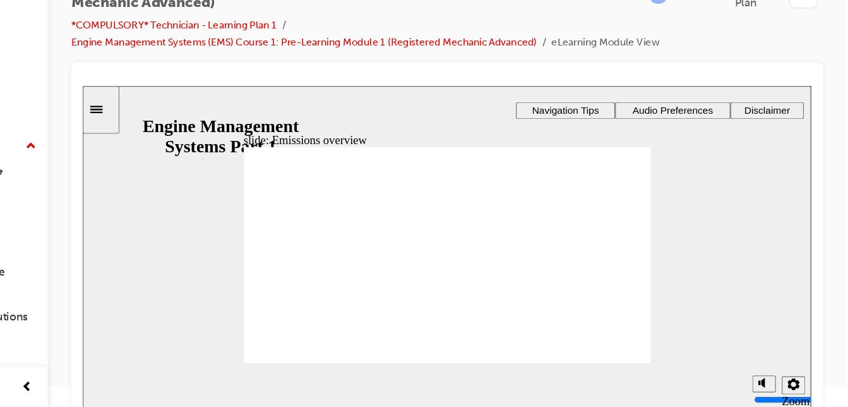
drag, startPoint x: 267, startPoint y: 206, endPoint x: 376, endPoint y: 270, distance: 126.0
drag, startPoint x: 273, startPoint y: 241, endPoint x: 383, endPoint y: 231, distance: 110.4
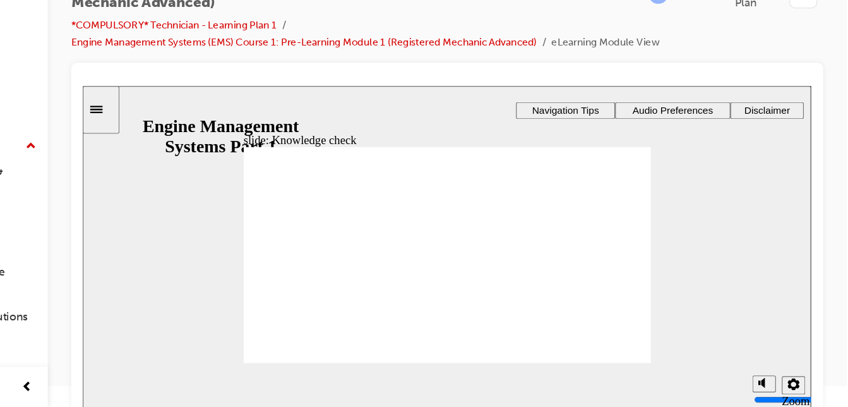
drag, startPoint x: 265, startPoint y: 220, endPoint x: 477, endPoint y: 203, distance: 212.9
drag, startPoint x: 375, startPoint y: 229, endPoint x: 376, endPoint y: 212, distance: 17.1
drag, startPoint x: 268, startPoint y: 270, endPoint x: 375, endPoint y: 229, distance: 114.4
drag, startPoint x: 264, startPoint y: 291, endPoint x: 459, endPoint y: 291, distance: 195.2
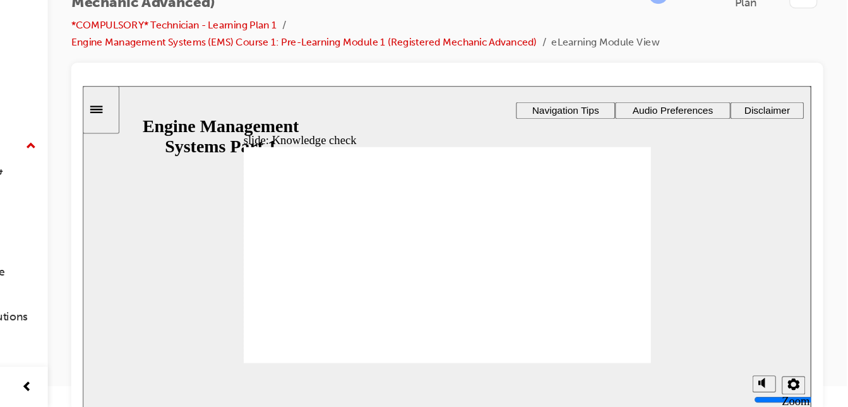
drag, startPoint x: 272, startPoint y: 304, endPoint x: 529, endPoint y: 290, distance: 256.8
drag, startPoint x: 262, startPoint y: 256, endPoint x: 444, endPoint y: 236, distance: 182.9
drag, startPoint x: 273, startPoint y: 193, endPoint x: 543, endPoint y: 265, distance: 279.1
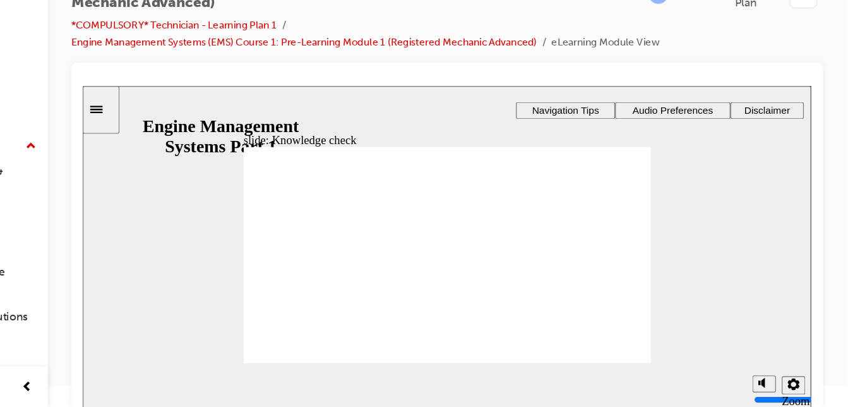
radio input "true"
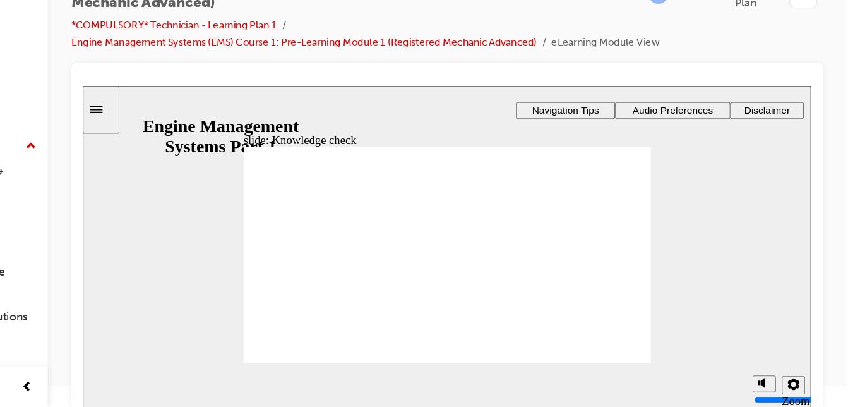
drag, startPoint x: 416, startPoint y: 196, endPoint x: 438, endPoint y: 275, distance: 82.4
drag, startPoint x: 338, startPoint y: 206, endPoint x: 430, endPoint y: 242, distance: 99.0
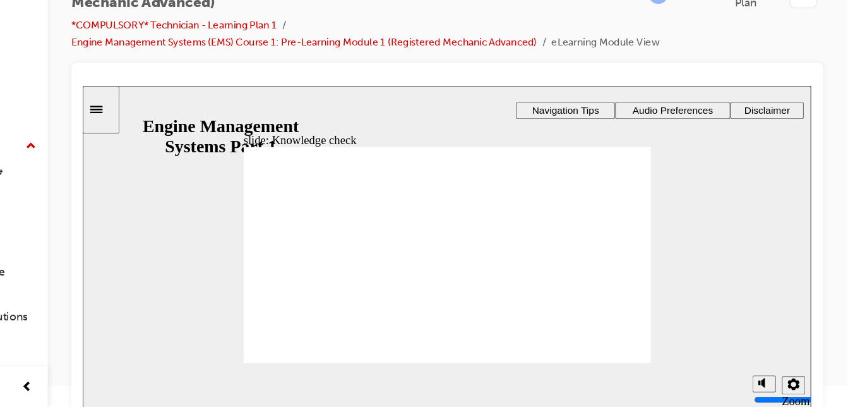
drag, startPoint x: 381, startPoint y: 204, endPoint x: 257, endPoint y: 241, distance: 129.7
drag, startPoint x: 462, startPoint y: 194, endPoint x: 262, endPoint y: 273, distance: 215.4
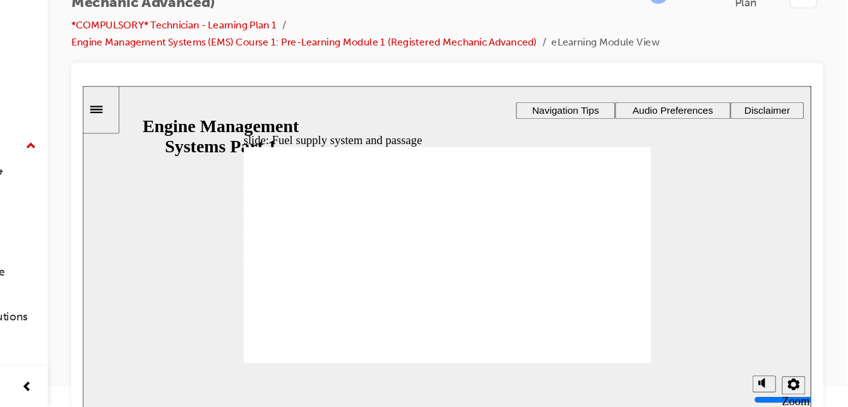
radio input "true"
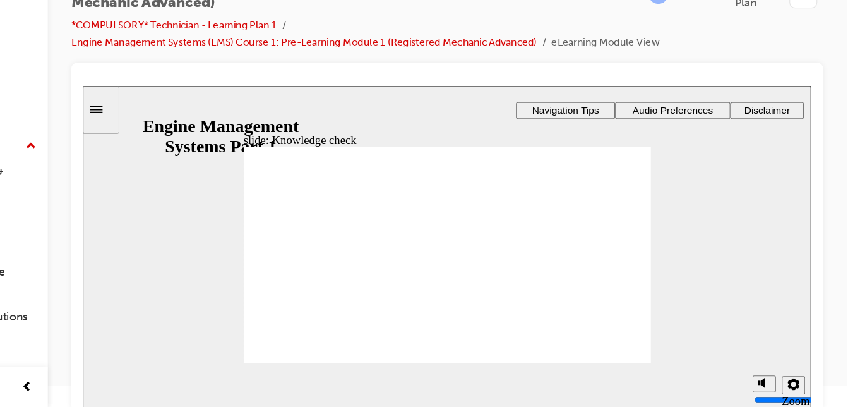
drag, startPoint x: 399, startPoint y: 303, endPoint x: 565, endPoint y: 297, distance: 166.2
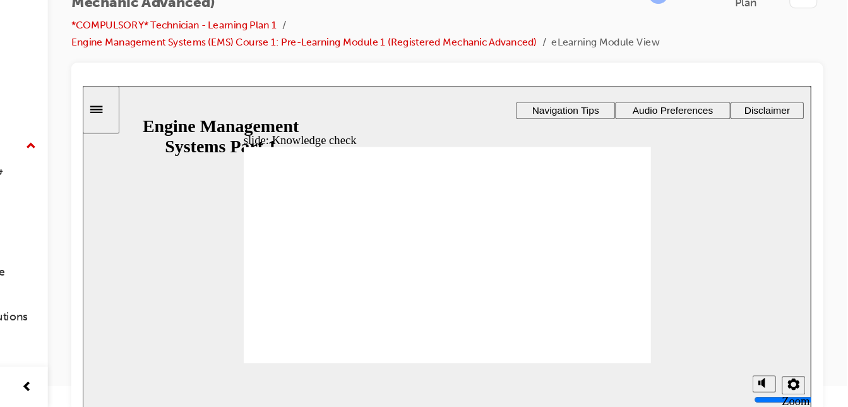
radio input "true"
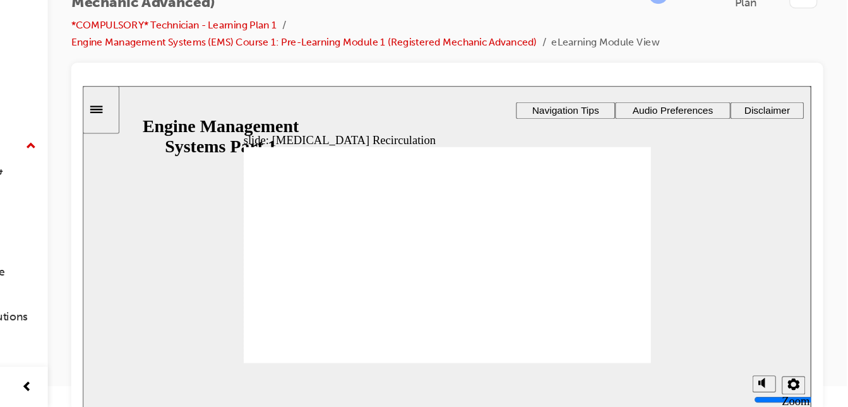
drag, startPoint x: 351, startPoint y: 198, endPoint x: 333, endPoint y: 222, distance: 30.7
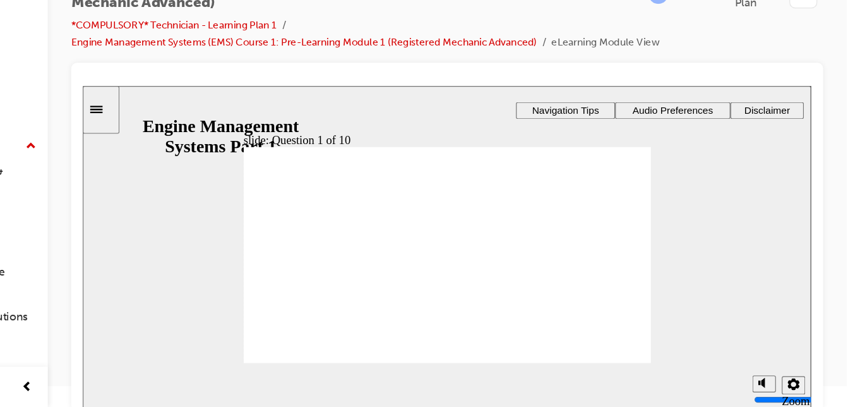
drag, startPoint x: 333, startPoint y: 222, endPoint x: 295, endPoint y: 251, distance: 47.7
drag, startPoint x: 349, startPoint y: 196, endPoint x: 251, endPoint y: 270, distance: 122.6
drag, startPoint x: 411, startPoint y: 197, endPoint x: 406, endPoint y: 272, distance: 74.7
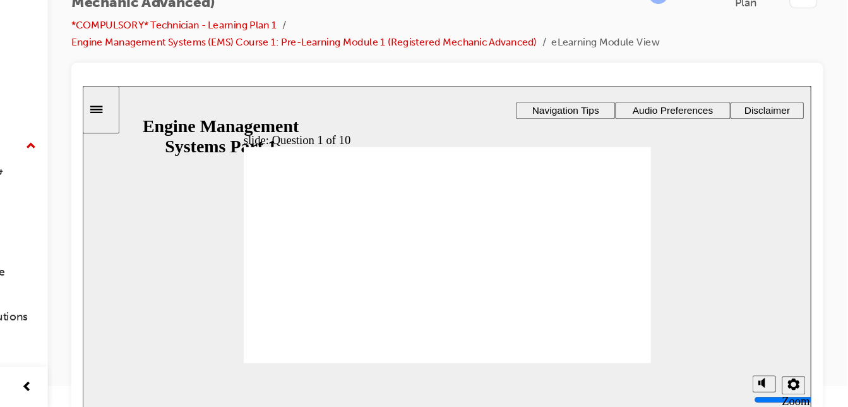
drag, startPoint x: 488, startPoint y: 203, endPoint x: 268, endPoint y: 242, distance: 223.2
drag, startPoint x: 303, startPoint y: 198, endPoint x: 418, endPoint y: 235, distance: 121.4
drag, startPoint x: 364, startPoint y: 203, endPoint x: 446, endPoint y: 228, distance: 85.7
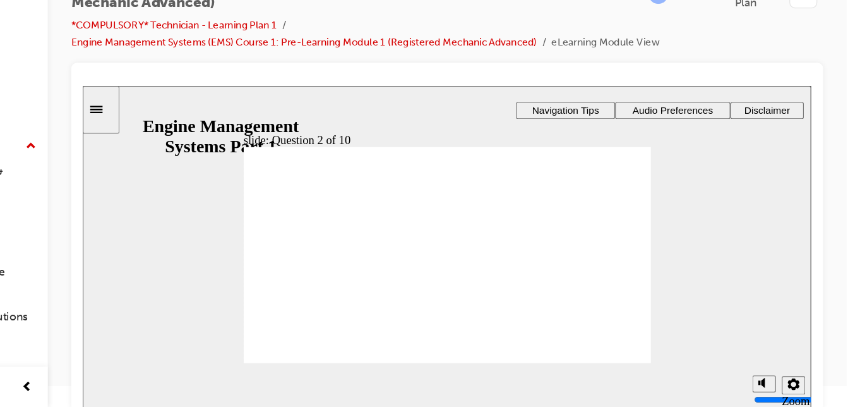
drag, startPoint x: 313, startPoint y: 212, endPoint x: 299, endPoint y: 209, distance: 14.7
click at [299, 209] on div "Rectangle 1 Rectangle 3 Question 2 of 10 What is missing from the following sta…" at bounding box center [396, 236] width 351 height 197
drag, startPoint x: 299, startPoint y: 198, endPoint x: 294, endPoint y: 211, distance: 13.9
drag, startPoint x: 297, startPoint y: 202, endPoint x: 321, endPoint y: 261, distance: 63.2
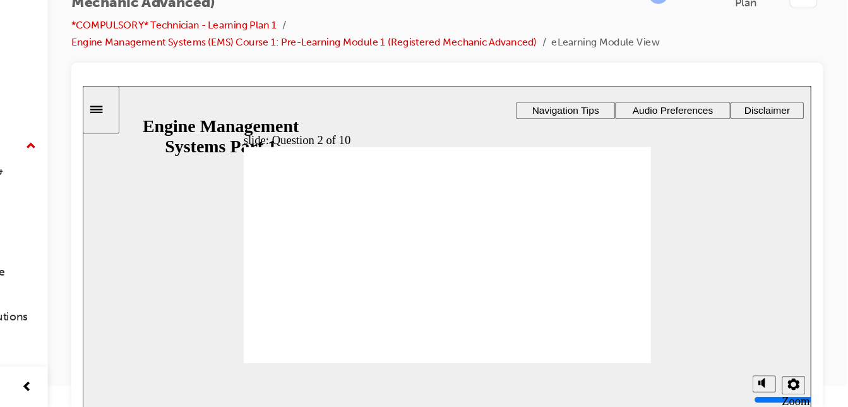
drag, startPoint x: 503, startPoint y: 203, endPoint x: 524, endPoint y: 261, distance: 61.7
radio input "true"
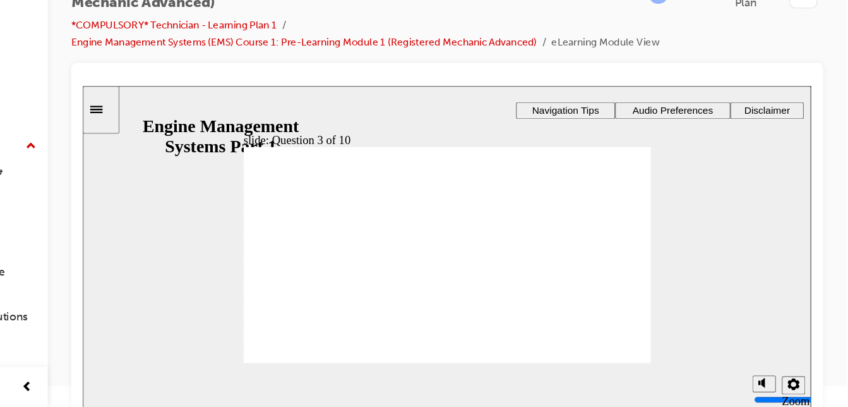
drag, startPoint x: 207, startPoint y: 229, endPoint x: 228, endPoint y: 236, distance: 22.0
click at [228, 236] on div "slide: Question 4 of 10 Rectangle 1 Rectangle 3 Question 4 of 10 What has MMAL …" at bounding box center [396, 225] width 627 height 279
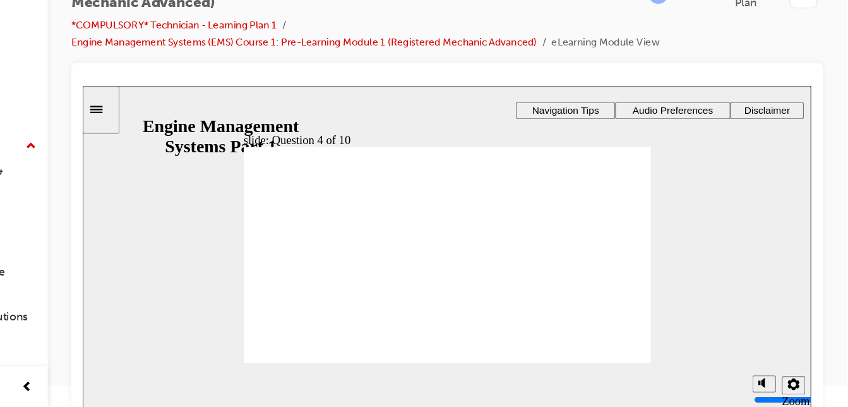
radio input "true"
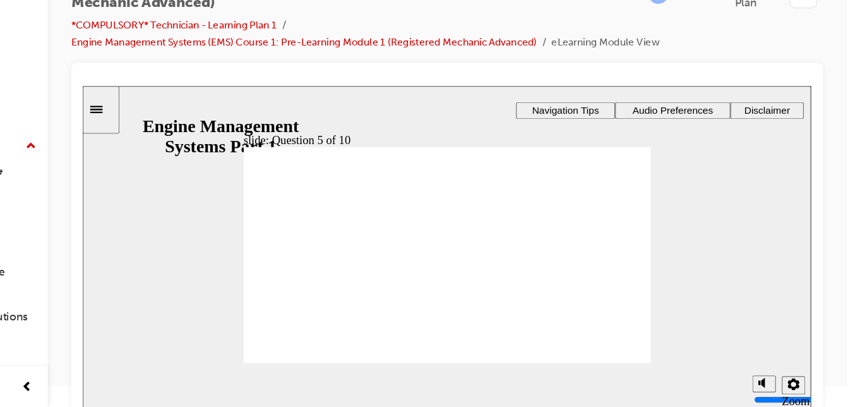
drag, startPoint x: 399, startPoint y: 201, endPoint x: 282, endPoint y: 232, distance: 120.9
drag, startPoint x: 296, startPoint y: 205, endPoint x: 279, endPoint y: 275, distance: 72.0
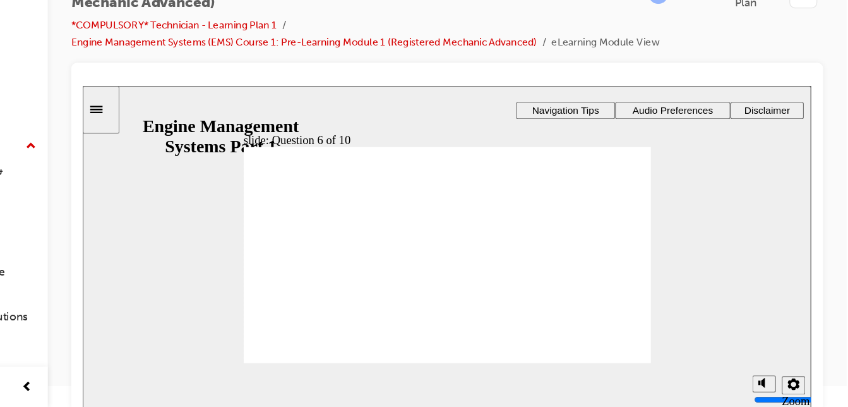
drag, startPoint x: 490, startPoint y: 198, endPoint x: 271, endPoint y: 250, distance: 225.2
checkbox input "true"
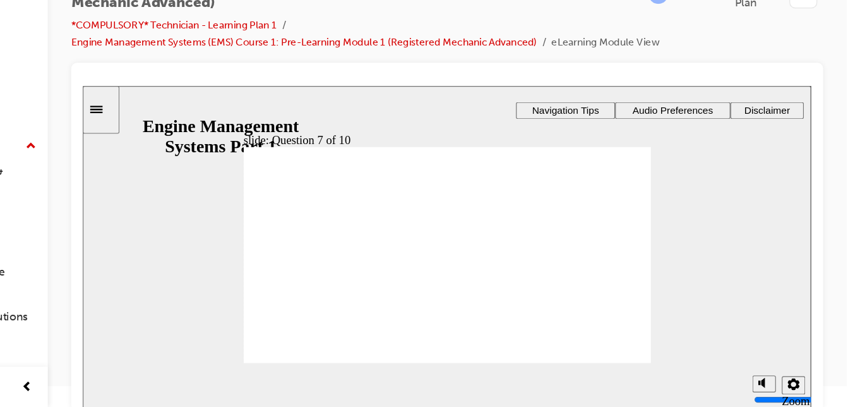
checkbox input "false"
checkbox input "true"
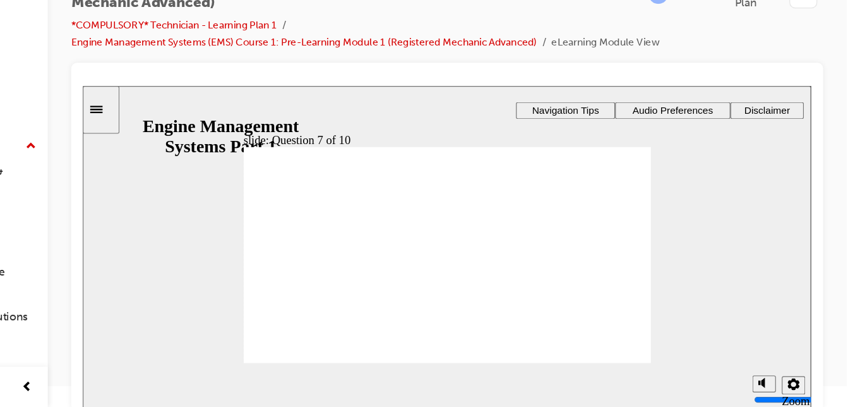
checkbox input "true"
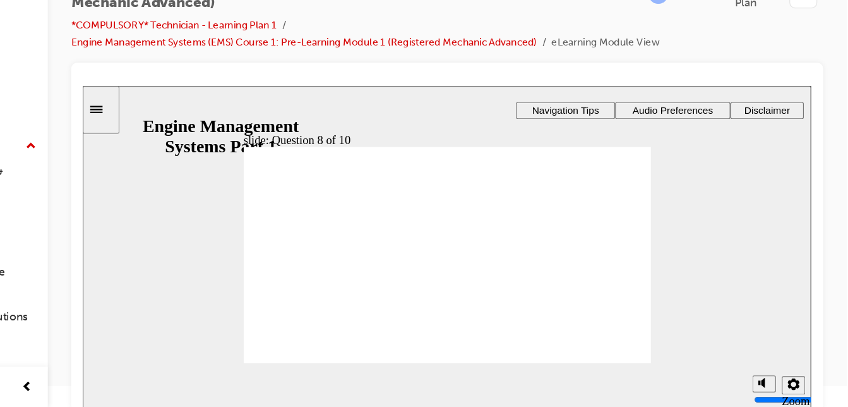
radio input "true"
drag, startPoint x: 274, startPoint y: 195, endPoint x: 268, endPoint y: 291, distance: 96.2
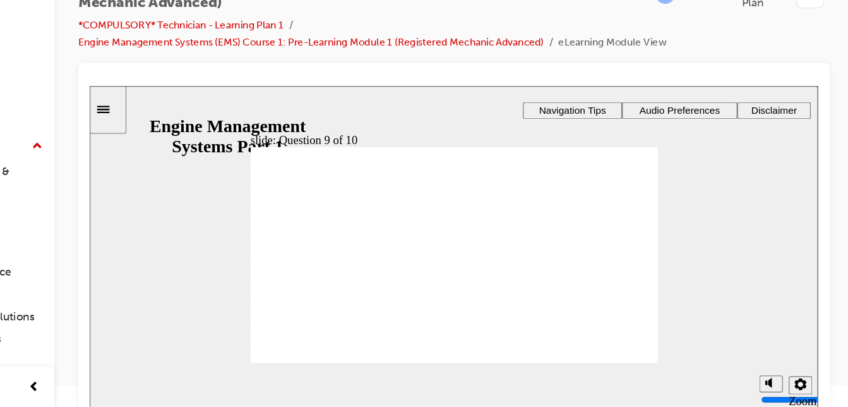
drag, startPoint x: 445, startPoint y: 198, endPoint x: 272, endPoint y: 244, distance: 179.1
drag, startPoint x: 358, startPoint y: 193, endPoint x: 274, endPoint y: 217, distance: 87.4
drag, startPoint x: 527, startPoint y: 194, endPoint x: 267, endPoint y: 261, distance: 269.4
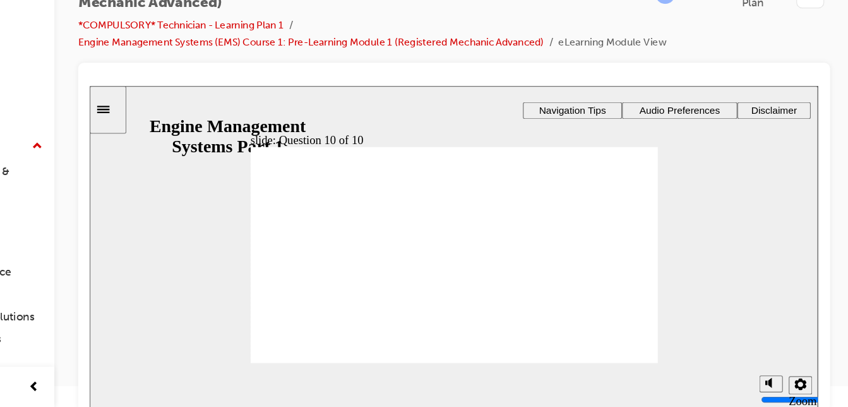
drag, startPoint x: 366, startPoint y: 203, endPoint x: 303, endPoint y: 239, distance: 73.0
drag, startPoint x: 531, startPoint y: 201, endPoint x: 524, endPoint y: 235, distance: 34.1
drag, startPoint x: 272, startPoint y: 201, endPoint x: 404, endPoint y: 239, distance: 137.2
drag, startPoint x: 450, startPoint y: 205, endPoint x: 450, endPoint y: 250, distance: 44.8
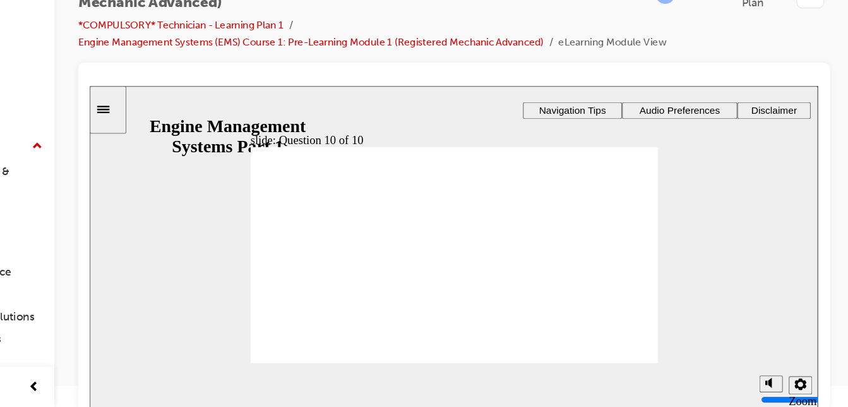
drag, startPoint x: 439, startPoint y: 253, endPoint x: 452, endPoint y: 264, distance: 17.0
drag, startPoint x: 280, startPoint y: 201, endPoint x: 407, endPoint y: 244, distance: 133.4
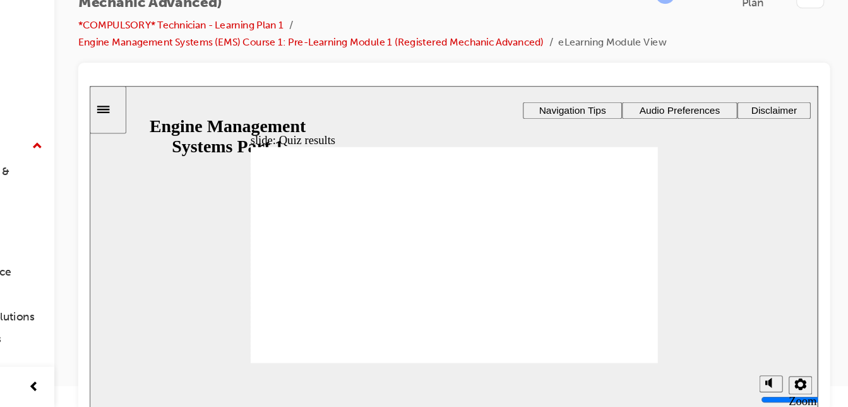
drag, startPoint x: 491, startPoint y: 209, endPoint x: 269, endPoint y: 246, distance: 224.8
drag, startPoint x: 292, startPoint y: 198, endPoint x: 412, endPoint y: 238, distance: 126.6
drag, startPoint x: 366, startPoint y: 203, endPoint x: 420, endPoint y: 282, distance: 96.3
drag, startPoint x: 426, startPoint y: 205, endPoint x: 267, endPoint y: 283, distance: 177.1
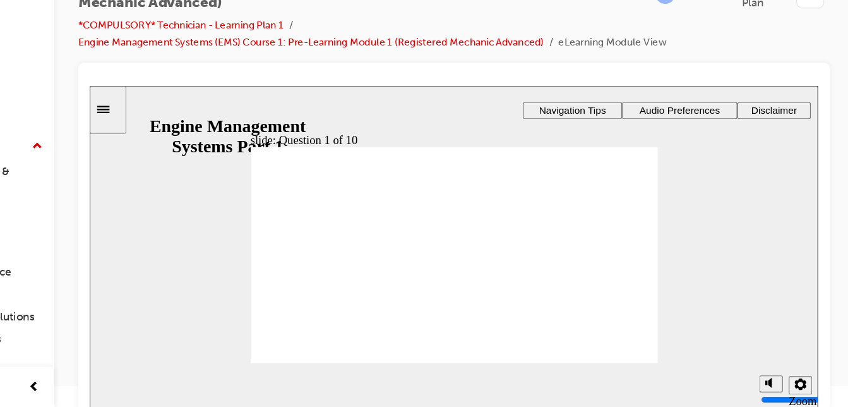
drag, startPoint x: 510, startPoint y: 203, endPoint x: 532, endPoint y: 260, distance: 61.6
drag, startPoint x: 392, startPoint y: 203, endPoint x: 297, endPoint y: 267, distance: 114.2
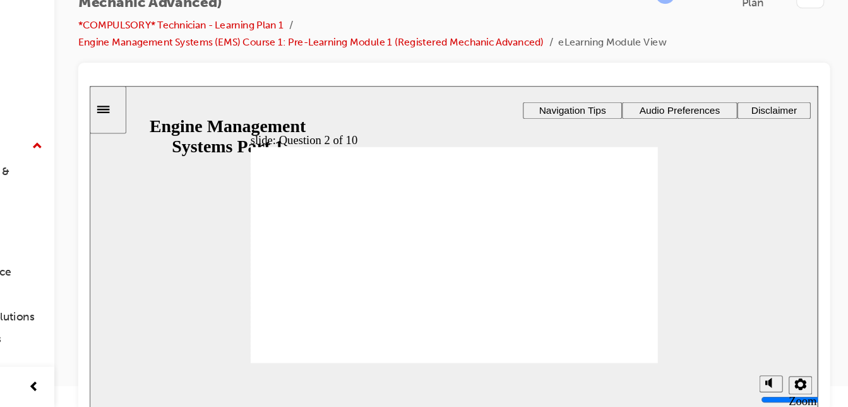
drag, startPoint x: 281, startPoint y: 201, endPoint x: 432, endPoint y: 190, distance: 151.3
drag, startPoint x: 292, startPoint y: 205, endPoint x: 424, endPoint y: 217, distance: 133.2
drag, startPoint x: 285, startPoint y: 205, endPoint x: 469, endPoint y: 229, distance: 186.1
drag, startPoint x: 317, startPoint y: 266, endPoint x: 485, endPoint y: 232, distance: 171.3
drag, startPoint x: 305, startPoint y: 204, endPoint x: 332, endPoint y: 265, distance: 66.4
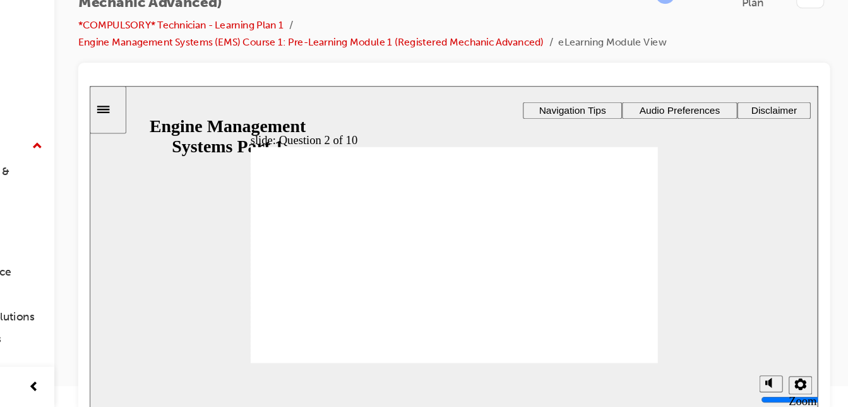
radio input "true"
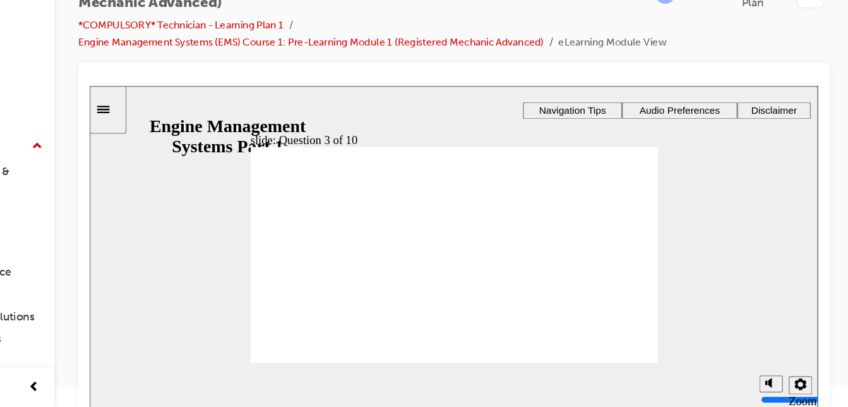
radio input "true"
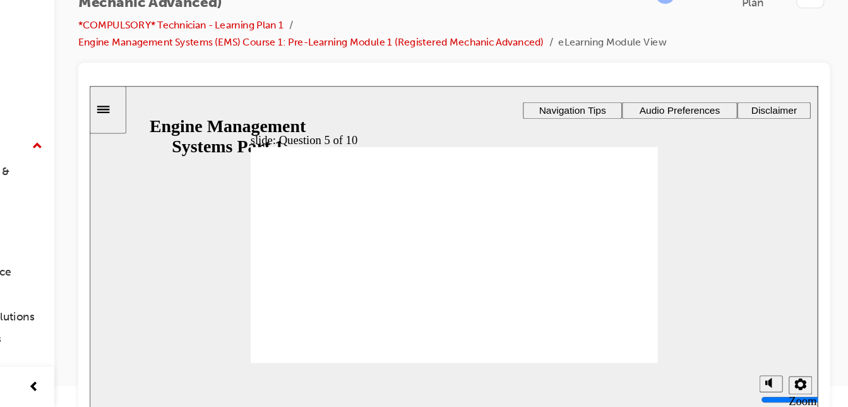
radio input "true"
drag, startPoint x: 417, startPoint y: 200, endPoint x: 301, endPoint y: 258, distance: 130.2
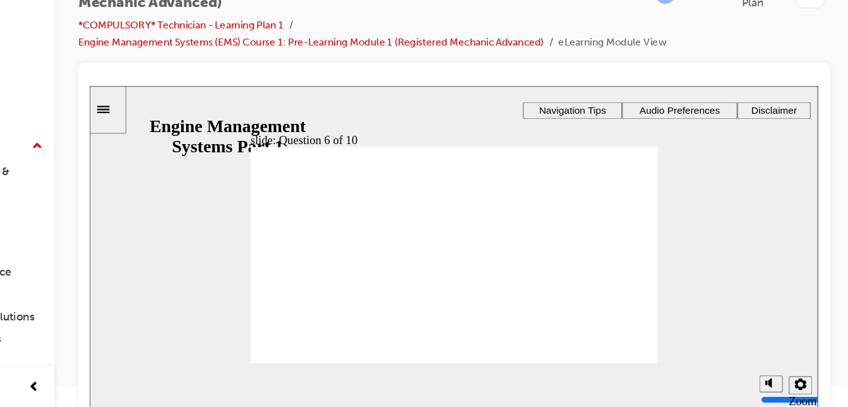
drag, startPoint x: 303, startPoint y: 203, endPoint x: 282, endPoint y: 275, distance: 75.4
drag, startPoint x: 500, startPoint y: 206, endPoint x: 283, endPoint y: 256, distance: 223.1
drag, startPoint x: 403, startPoint y: 201, endPoint x: 287, endPoint y: 232, distance: 119.5
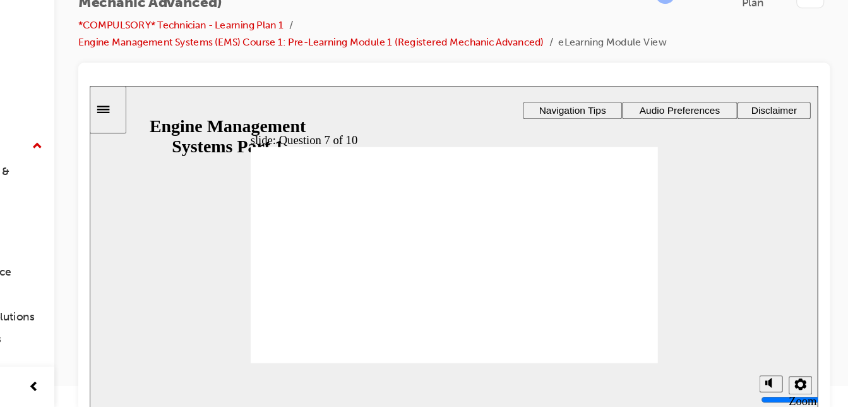
checkbox input "true"
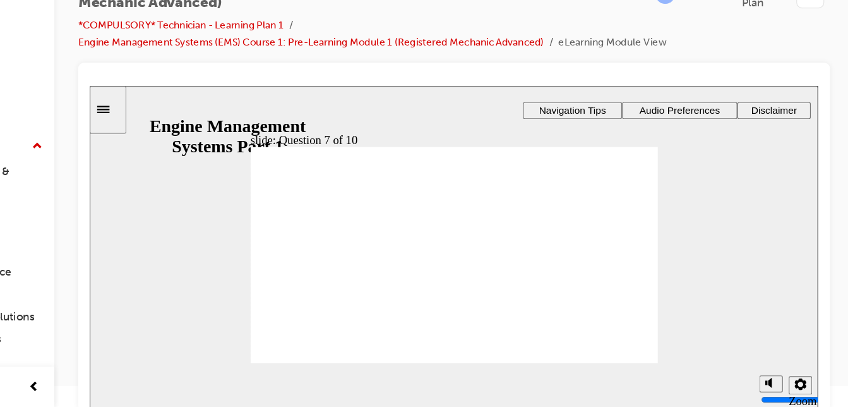
checkbox input "true"
radio input "true"
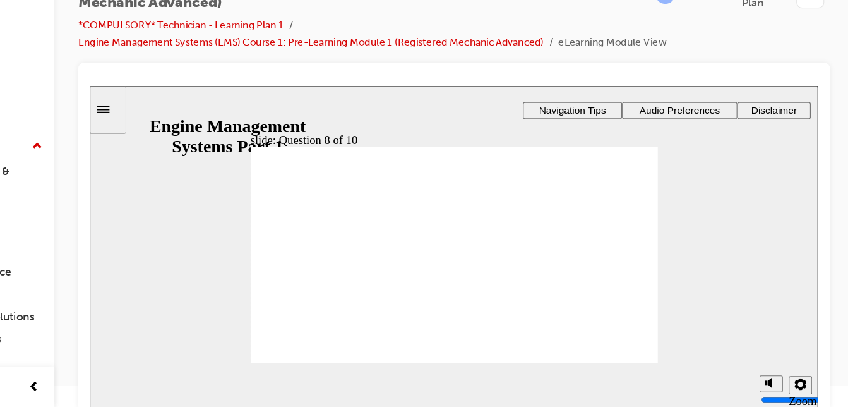
drag, startPoint x: 274, startPoint y: 192, endPoint x: 277, endPoint y: 281, distance: 89.1
drag, startPoint x: 448, startPoint y: 190, endPoint x: 276, endPoint y: 239, distance: 179.3
drag, startPoint x: 528, startPoint y: 194, endPoint x: 268, endPoint y: 222, distance: 261.7
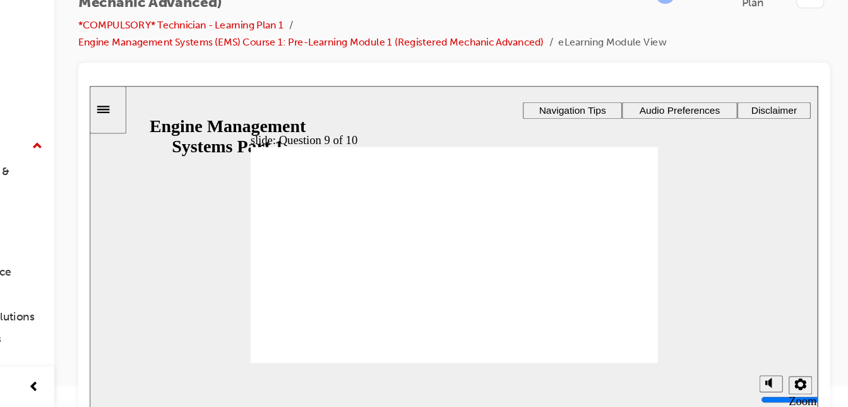
drag, startPoint x: 356, startPoint y: 198, endPoint x: 270, endPoint y: 264, distance: 108.0
drag, startPoint x: 369, startPoint y: 202, endPoint x: 457, endPoint y: 267, distance: 109.8
drag, startPoint x: 447, startPoint y: 207, endPoint x: 291, endPoint y: 236, distance: 159.3
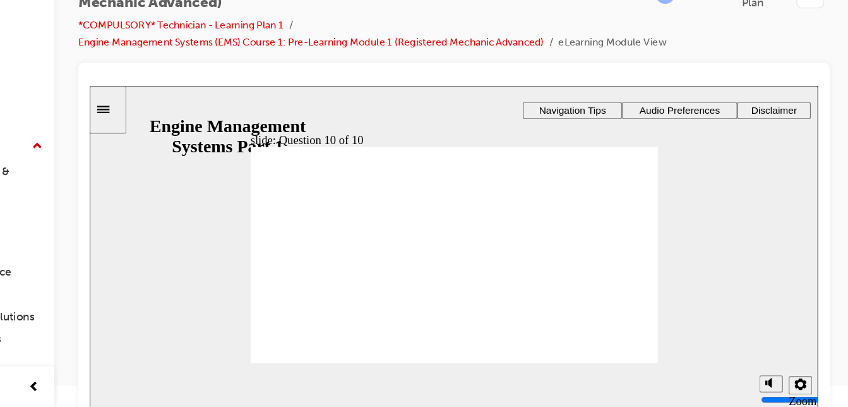
drag, startPoint x: 529, startPoint y: 201, endPoint x: 516, endPoint y: 236, distance: 37.6
drag, startPoint x: 294, startPoint y: 203, endPoint x: 445, endPoint y: 251, distance: 157.8
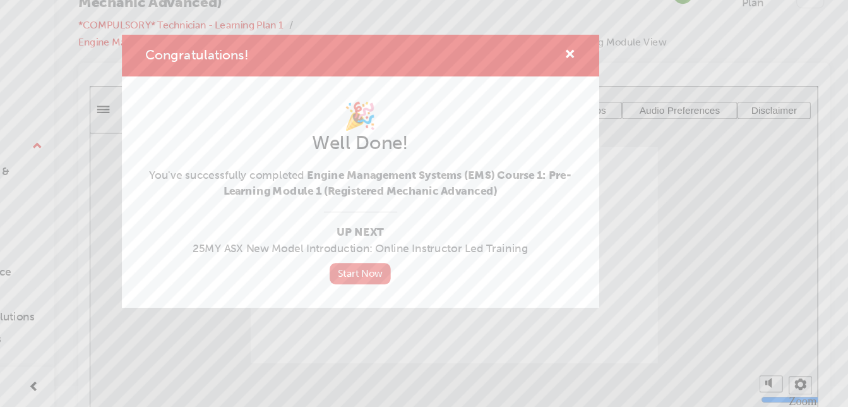
click at [428, 296] on link "Start Now" at bounding box center [424, 291] width 53 height 18
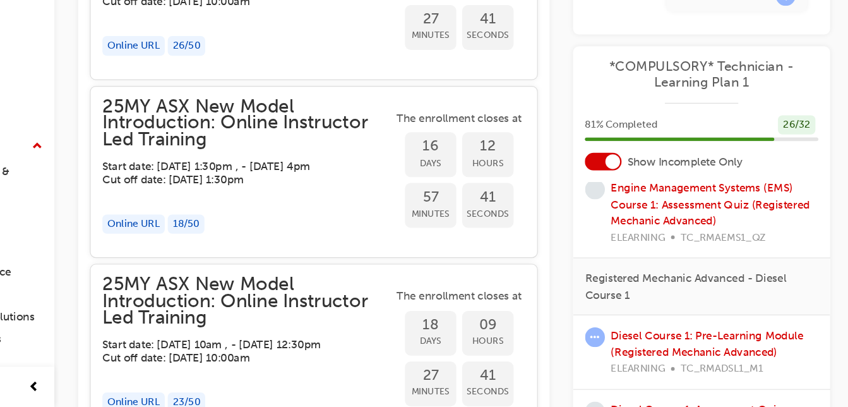
scroll to position [1006, 0]
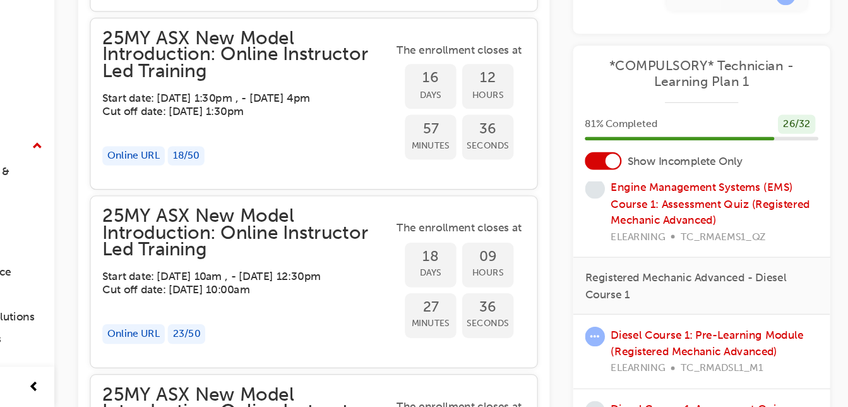
click at [817, 224] on div "Engine Management Systems (EMS) Course 1: Assessment Quiz (Registered Mechanic …" at bounding box center [717, 239] width 221 height 78
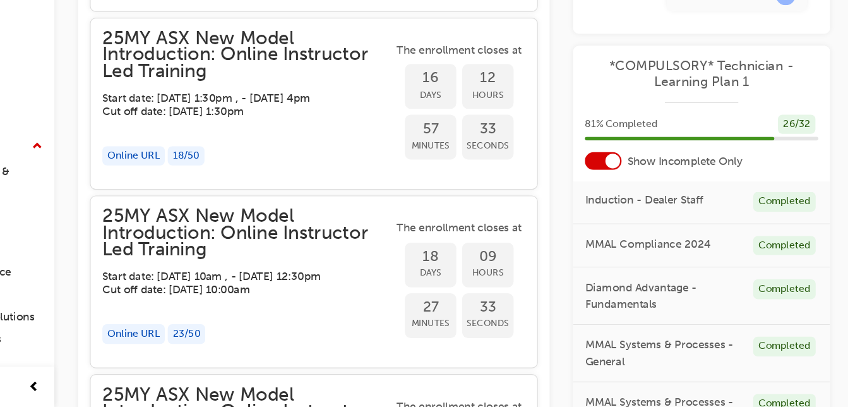
scroll to position [0, 0]
click at [837, 381] on div "25MY ASX New Model Introduction: Online Instructor Led Training Instructor led …" at bounding box center [504, 145] width 687 height 2190
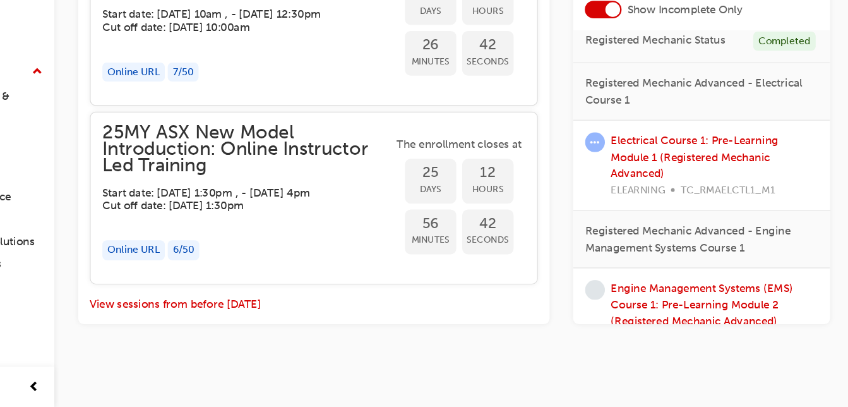
scroll to position [416, 0]
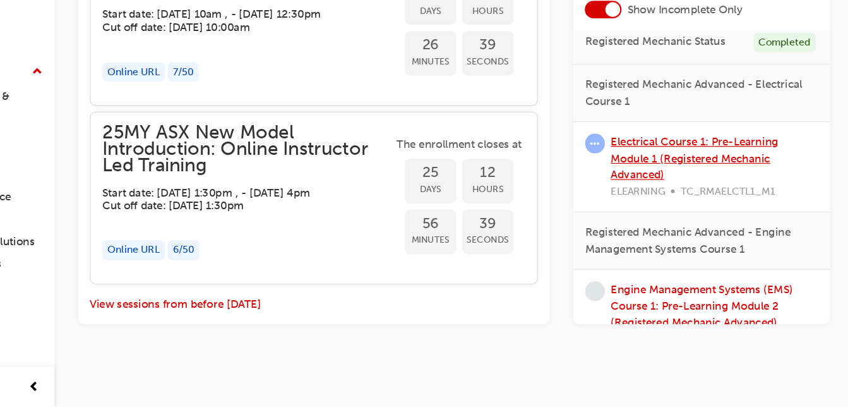
click at [714, 180] on link "Electrical Course 1: Pre-Learning Module 1 (Registered Mechanic Advanced)" at bounding box center [711, 192] width 144 height 40
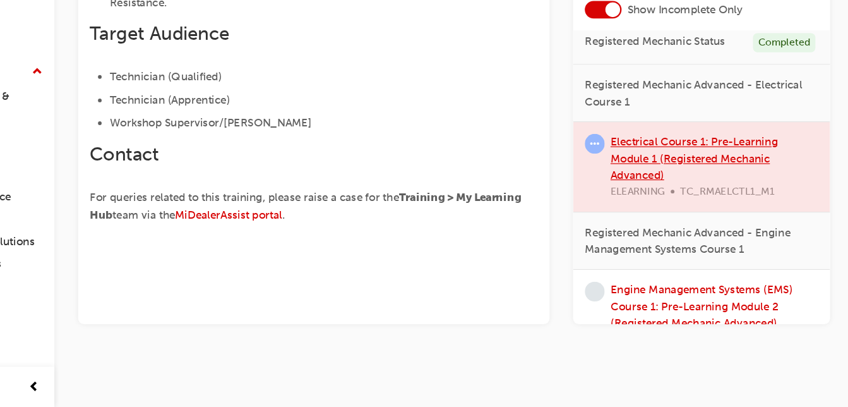
scroll to position [390, 0]
click at [649, 183] on div at bounding box center [717, 199] width 221 height 77
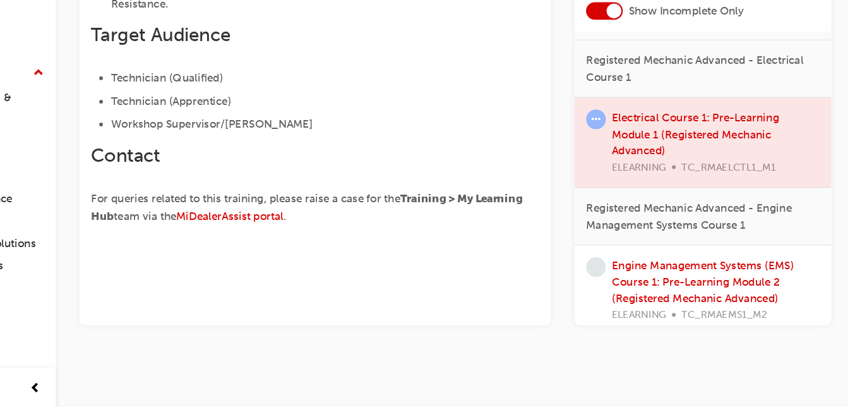
scroll to position [482, 0]
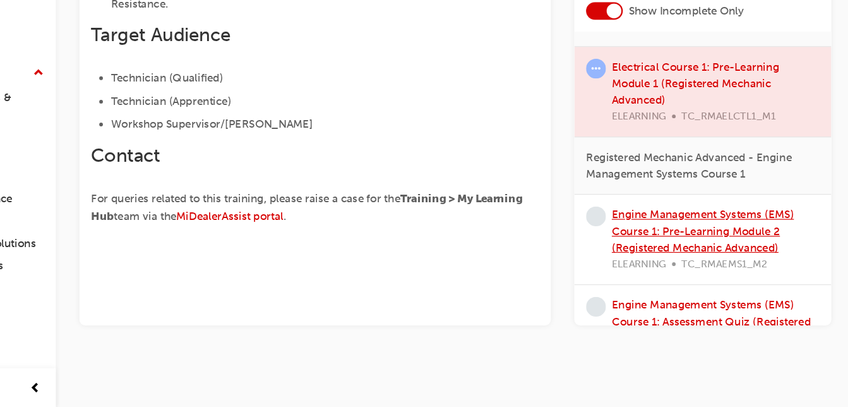
click at [739, 265] on link "Engine Management Systems (EMS) Course 1: Pre-Learning Module 2 (Registered Mec…" at bounding box center [717, 254] width 157 height 40
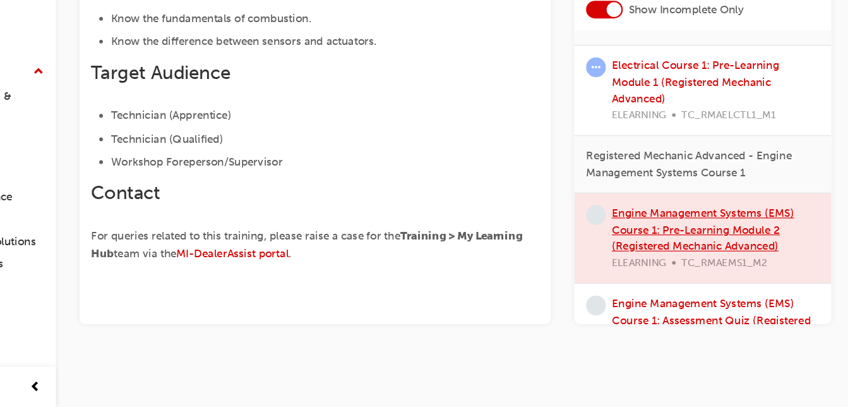
scroll to position [327, 0]
click at [739, 266] on div at bounding box center [717, 260] width 221 height 77
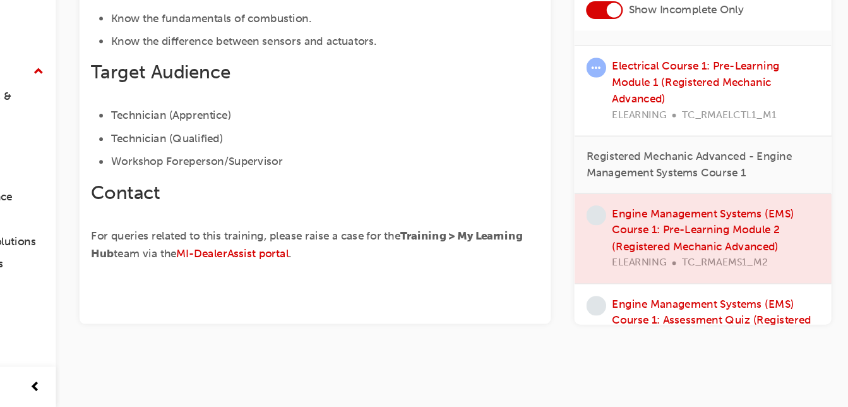
click at [640, 249] on div at bounding box center [717, 260] width 221 height 77
click at [702, 247] on div at bounding box center [717, 260] width 221 height 77
click at [715, 246] on div at bounding box center [717, 260] width 221 height 77
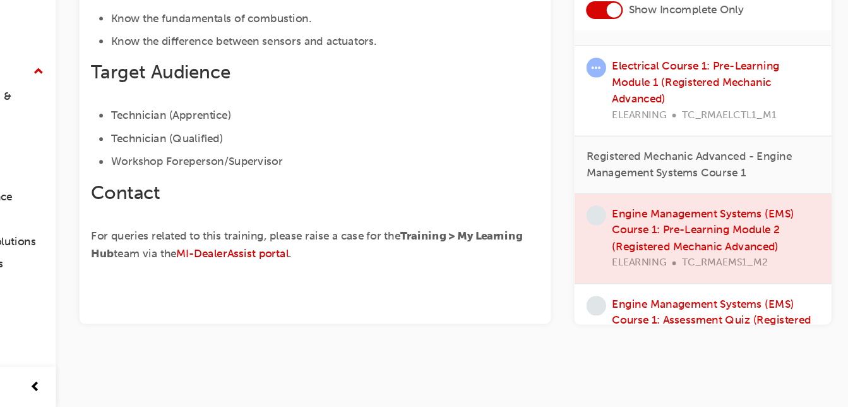
click at [715, 246] on div at bounding box center [717, 260] width 221 height 77
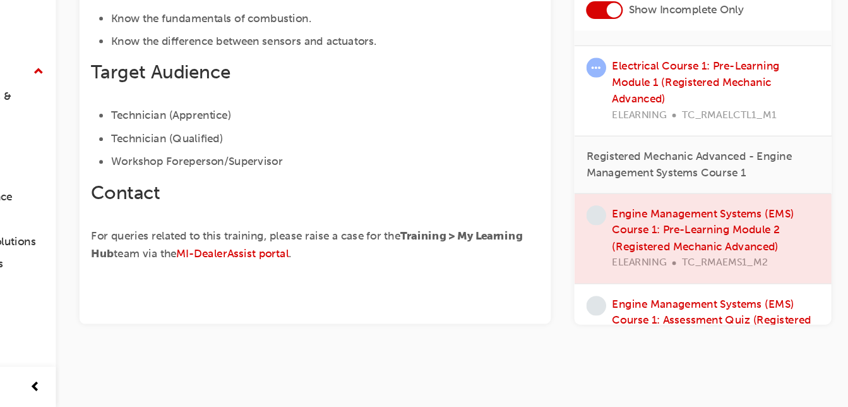
click at [715, 246] on div at bounding box center [717, 260] width 221 height 77
drag, startPoint x: 715, startPoint y: 246, endPoint x: 814, endPoint y: 278, distance: 104.1
click at [814, 278] on div at bounding box center [717, 260] width 221 height 77
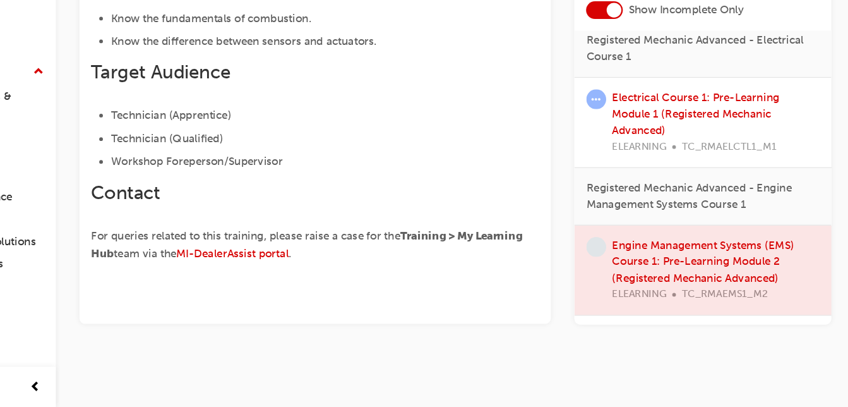
scroll to position [438, 0]
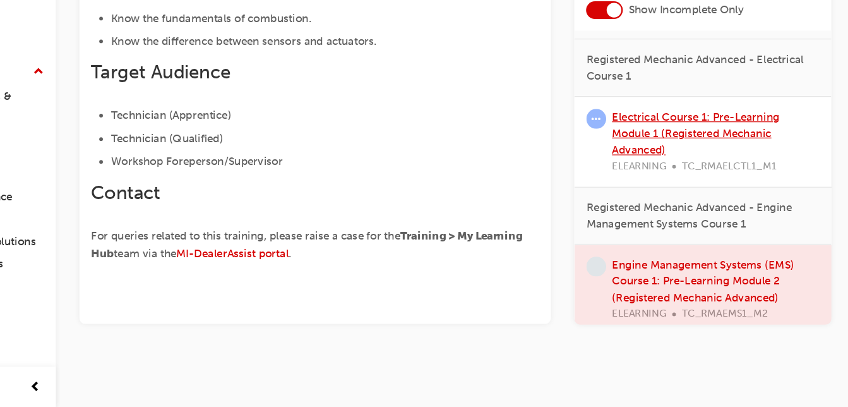
click at [741, 165] on link "Electrical Course 1: Pre-Learning Module 1 (Registered Mechanic Advanced)" at bounding box center [711, 170] width 144 height 40
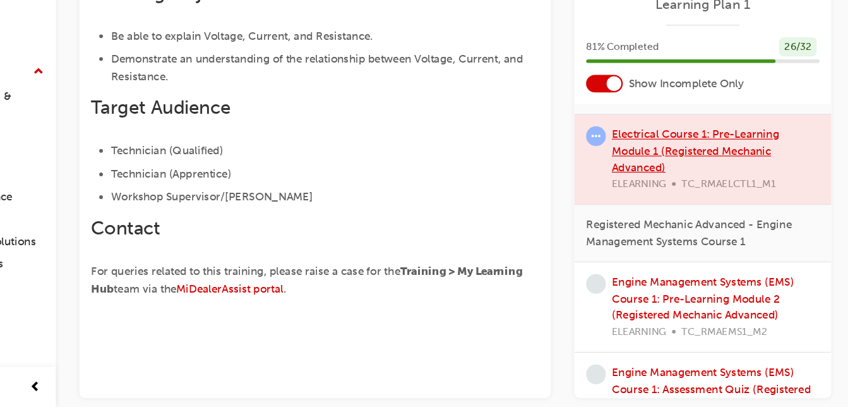
scroll to position [483, 0]
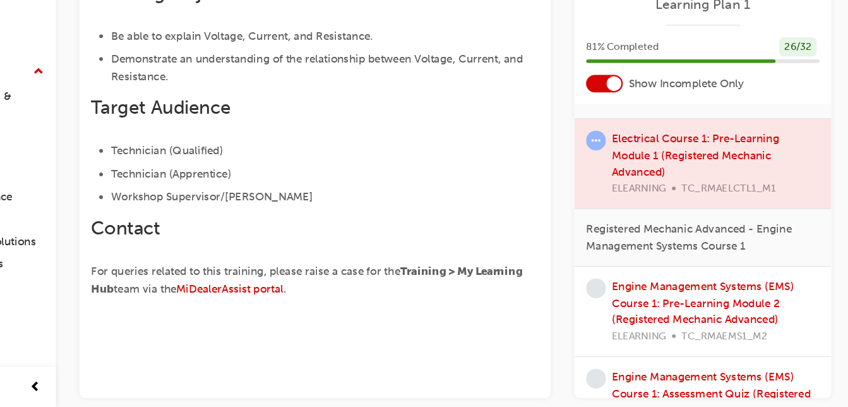
click at [722, 198] on div at bounding box center [717, 197] width 221 height 77
click at [625, 174] on span "learningRecordVerb_ATTEMPT-icon" at bounding box center [625, 177] width 17 height 17
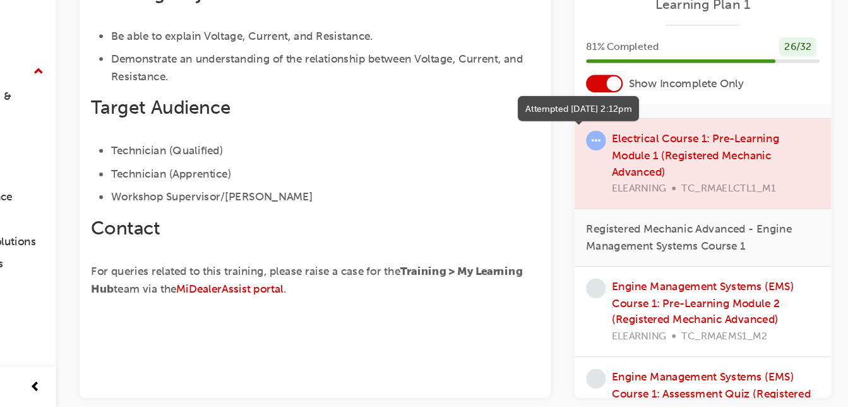
click at [625, 174] on span "learningRecordVerb_ATTEMPT-icon" at bounding box center [625, 177] width 17 height 17
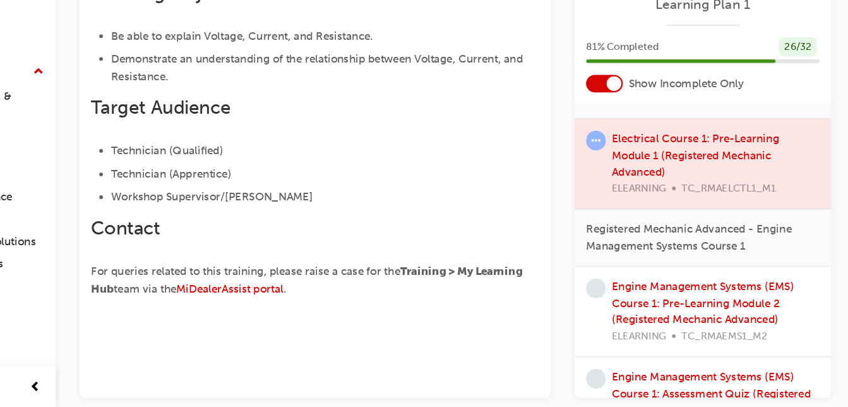
click at [675, 173] on div at bounding box center [717, 197] width 221 height 77
click at [691, 153] on div "Registered Mechanic Advanced - Electrical Course 1" at bounding box center [717, 133] width 221 height 49
click at [681, 210] on div at bounding box center [717, 197] width 221 height 77
click at [699, 316] on link "Engine Management Systems (EMS) Course 1: Pre-Learning Module 2 (Registered Mec…" at bounding box center [717, 317] width 157 height 40
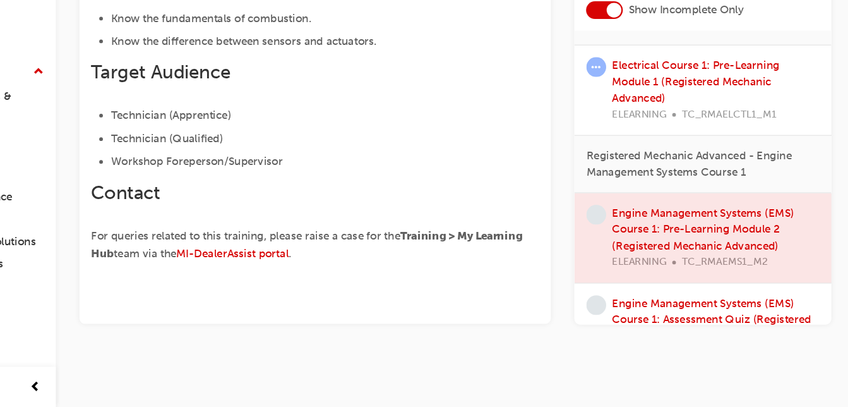
click at [701, 323] on div "Engine Management Systems (EMS) Course 1: Assessment Quiz (Registered Mechanic …" at bounding box center [728, 337] width 179 height 57
click at [717, 328] on link "Engine Management Systems (EMS) Course 1: Assessment Quiz (Registered Mechanic …" at bounding box center [724, 331] width 171 height 40
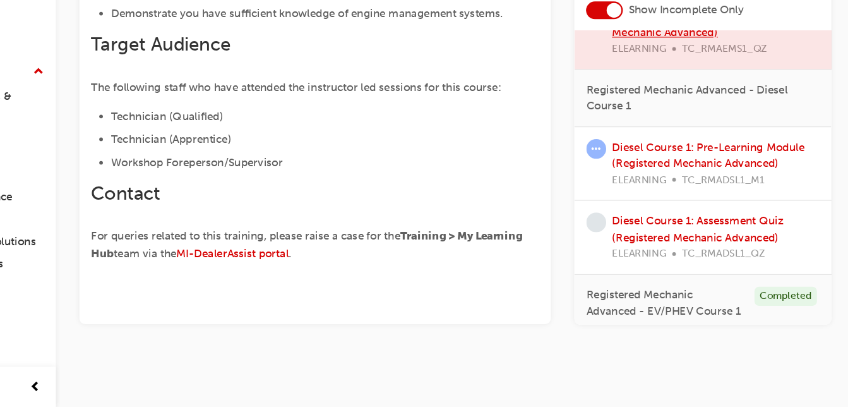
scroll to position [764, 0]
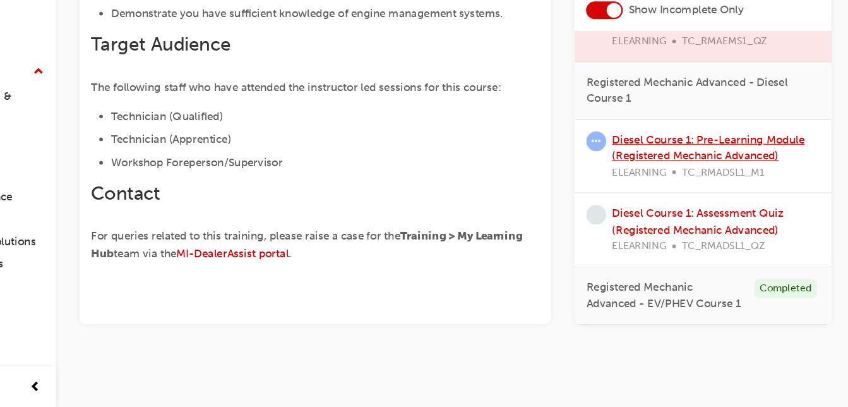
click at [722, 170] on link "Diesel Course 1: Pre-Learning Module (Registered Mechanic Advanced)" at bounding box center [721, 183] width 165 height 26
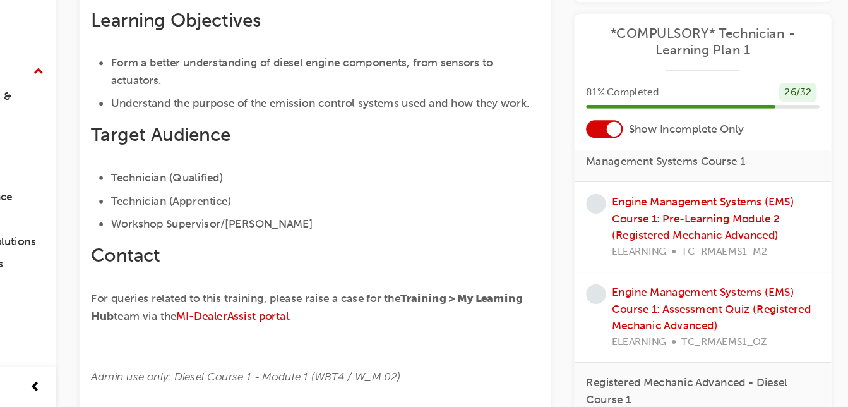
scroll to position [765, 0]
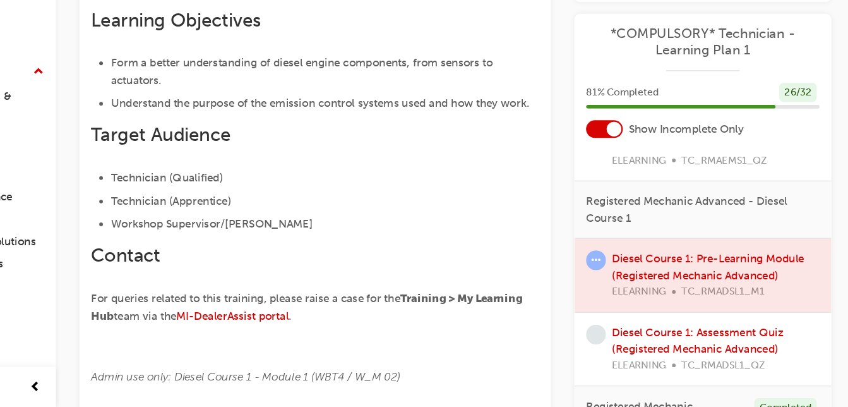
click at [678, 261] on div at bounding box center [717, 292] width 221 height 63
click at [707, 339] on link "Diesel Course 1: Assessment Quiz (Registered Mechanic Advanced)" at bounding box center [713, 350] width 148 height 26
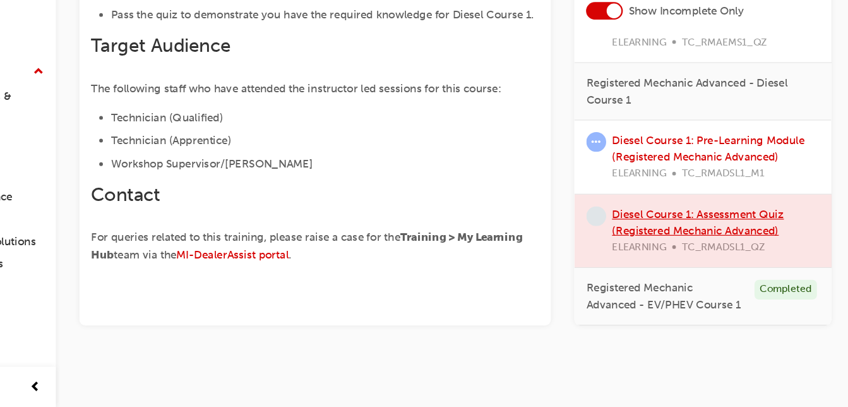
scroll to position [365, 0]
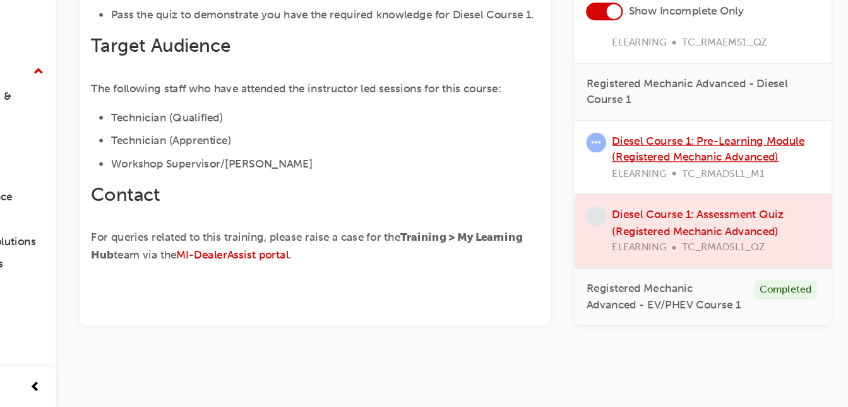
click at [759, 171] on link "Diesel Course 1: Pre-Learning Module (Registered Mechanic Advanced)" at bounding box center [721, 184] width 165 height 26
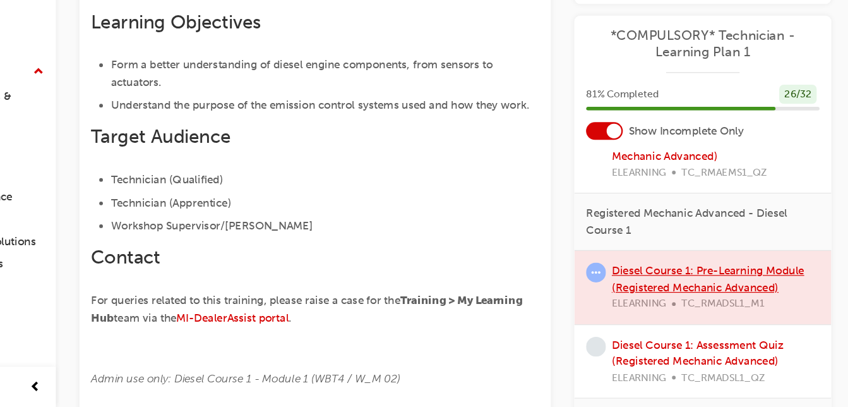
scroll to position [765, 0]
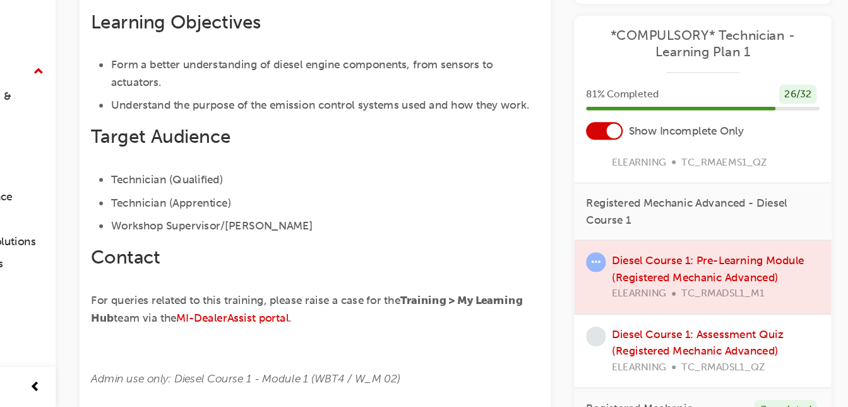
click at [625, 273] on span "learningRecordVerb_ATTEMPT-icon" at bounding box center [625, 281] width 17 height 17
click at [668, 337] on div "Diesel Course 1: Assessment Quiz (Registered Mechanic Advanced) ELEARNING TC_RM…" at bounding box center [728, 358] width 179 height 43
click at [749, 338] on link "Diesel Course 1: Assessment Quiz (Registered Mechanic Advanced)" at bounding box center [713, 351] width 148 height 26
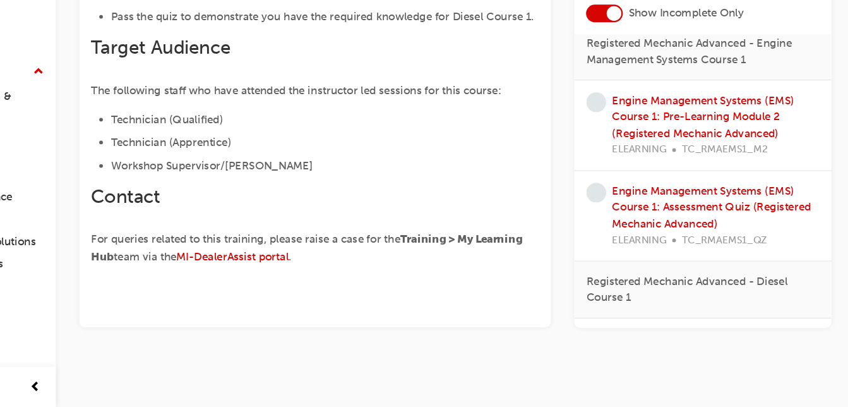
scroll to position [569, 0]
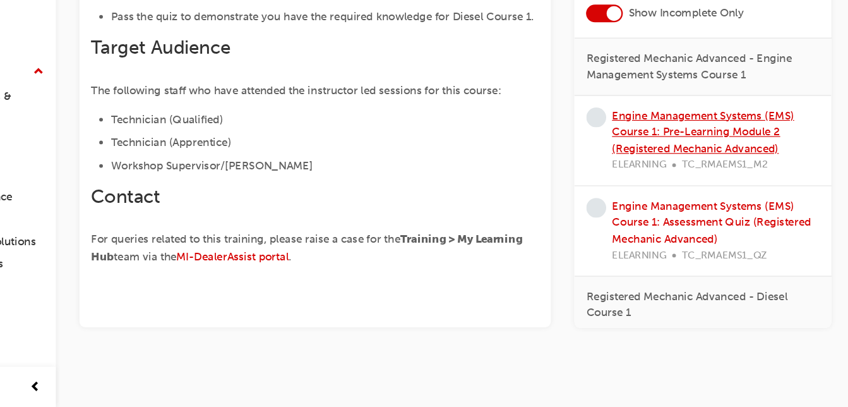
click at [706, 177] on link "Engine Management Systems (EMS) Course 1: Pre-Learning Module 2 (Registered Mec…" at bounding box center [717, 169] width 157 height 40
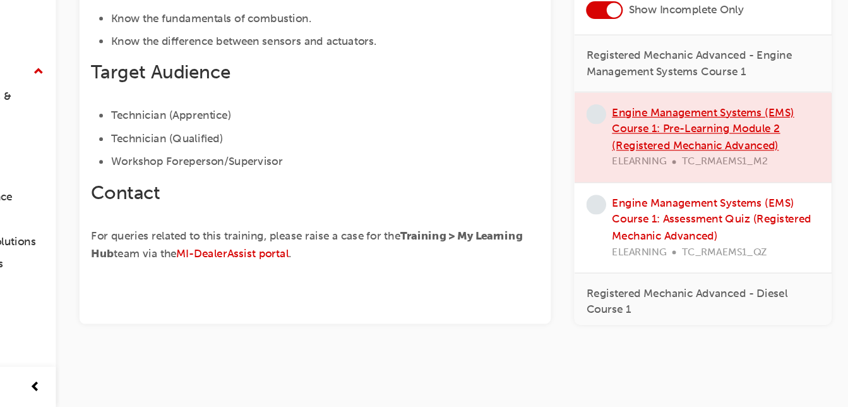
scroll to position [316, 0]
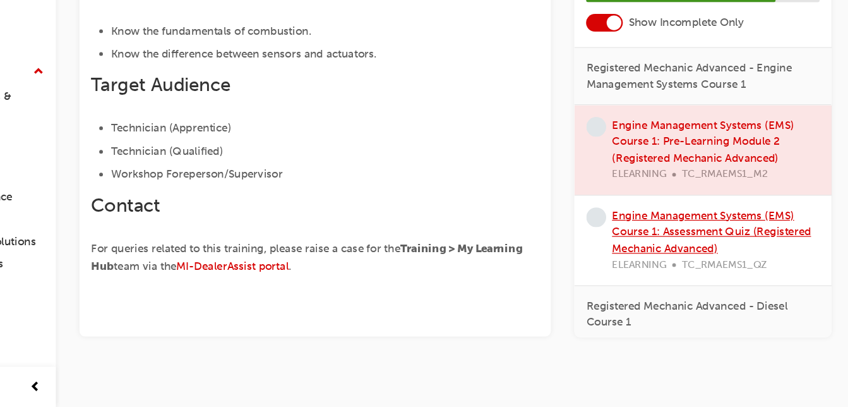
click at [705, 243] on link "Engine Management Systems (EMS) Course 1: Assessment Quiz (Registered Mechanic …" at bounding box center [724, 255] width 171 height 40
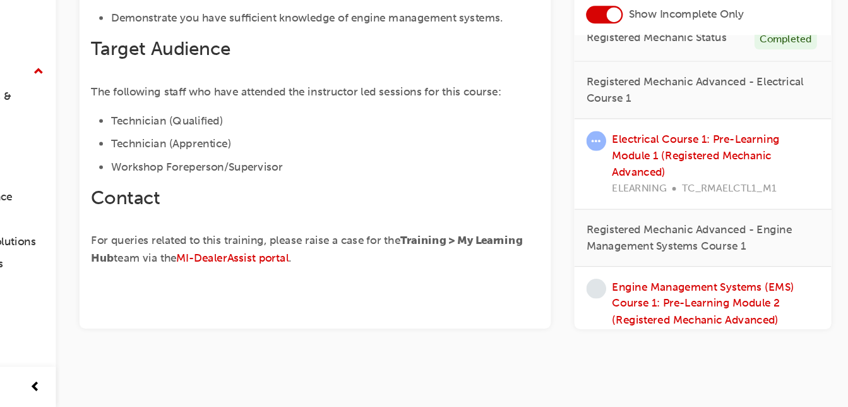
scroll to position [417, 0]
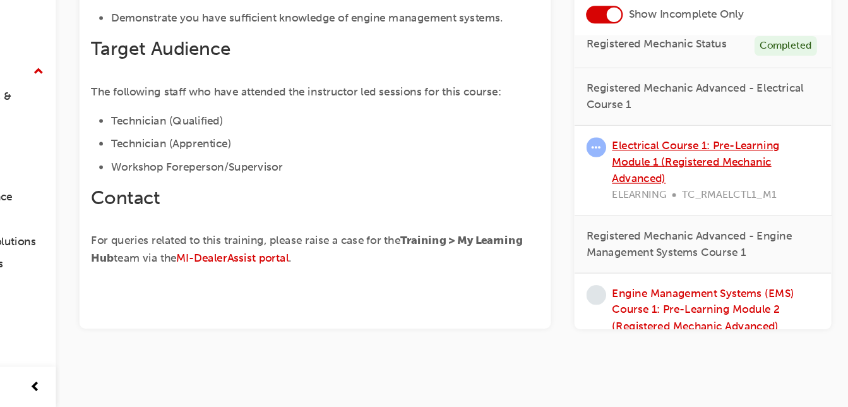
click at [727, 191] on link "Electrical Course 1: Pre-Learning Module 1 (Registered Mechanic Advanced)" at bounding box center [711, 195] width 144 height 40
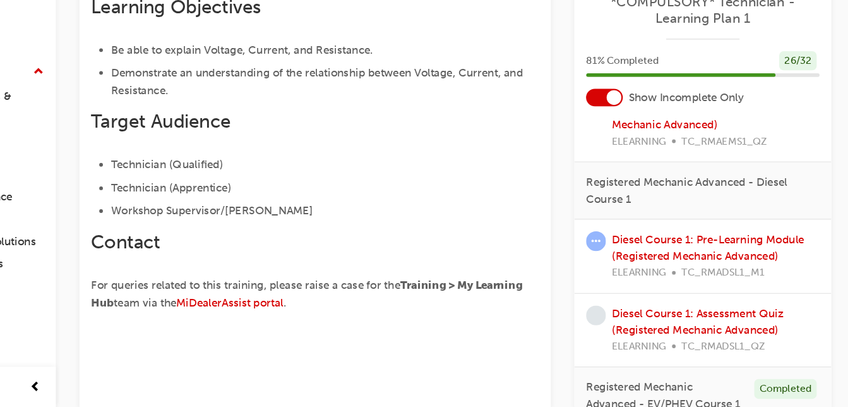
scroll to position [765, 0]
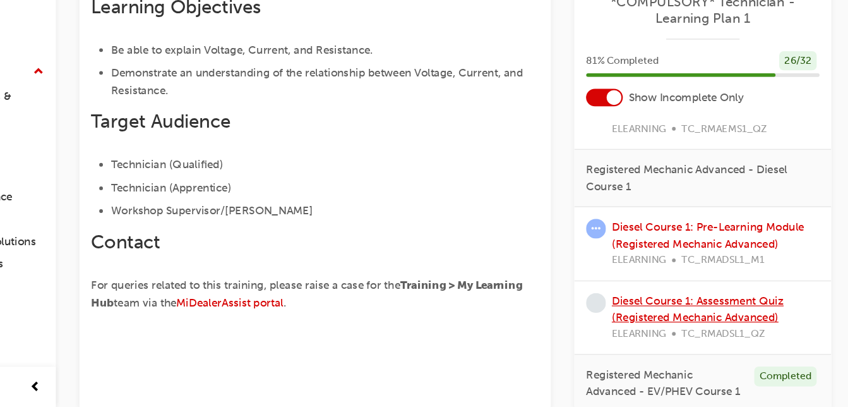
click at [705, 313] on link "Diesel Course 1: Assessment Quiz (Registered Mechanic Advanced)" at bounding box center [713, 322] width 148 height 26
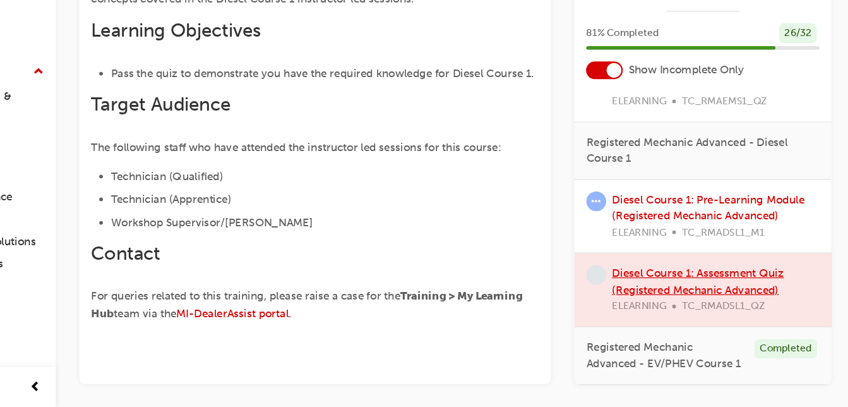
scroll to position [361, 0]
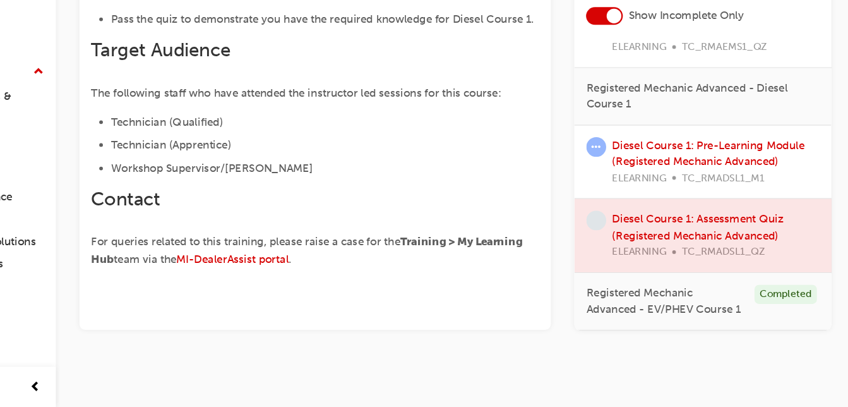
click at [688, 227] on div at bounding box center [717, 258] width 221 height 63
click at [717, 232] on div at bounding box center [717, 258] width 221 height 63
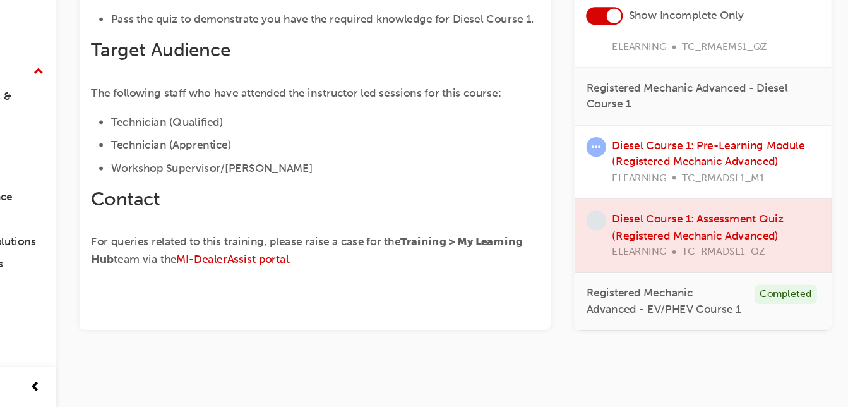
drag, startPoint x: 717, startPoint y: 232, endPoint x: 705, endPoint y: 242, distance: 16.2
click at [705, 242] on div at bounding box center [717, 258] width 221 height 63
click at [717, 175] on link "Diesel Course 1: Pre-Learning Module (Registered Mechanic Advanced)" at bounding box center [721, 188] width 165 height 26
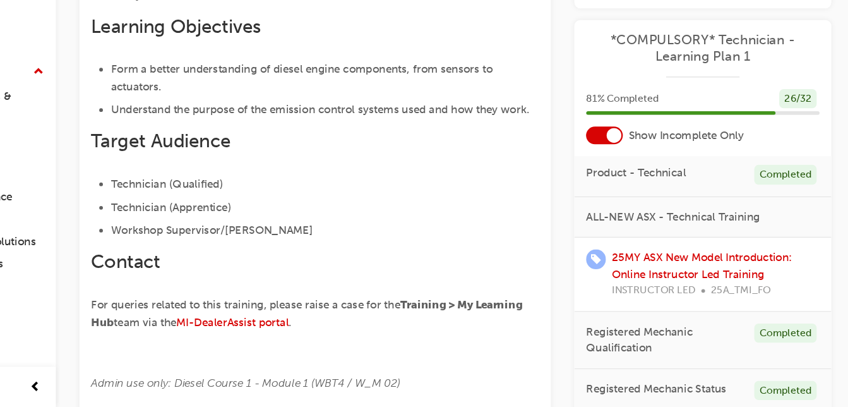
scroll to position [668, 0]
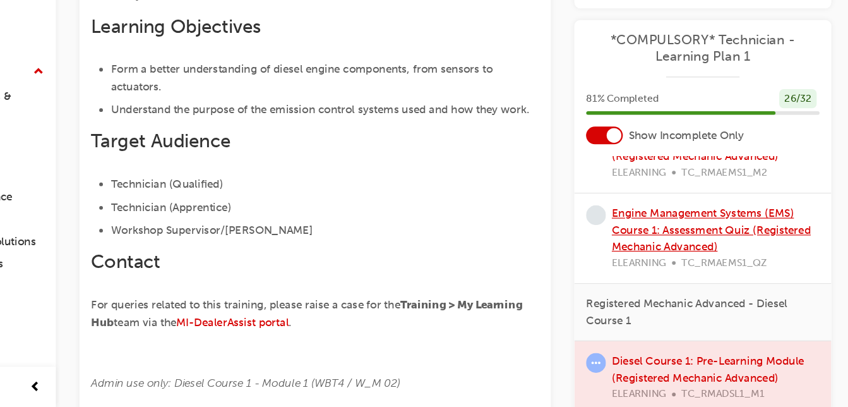
click at [688, 261] on link "Engine Management Systems (EMS) Course 1: Assessment Quiz (Registered Mechanic …" at bounding box center [724, 254] width 171 height 40
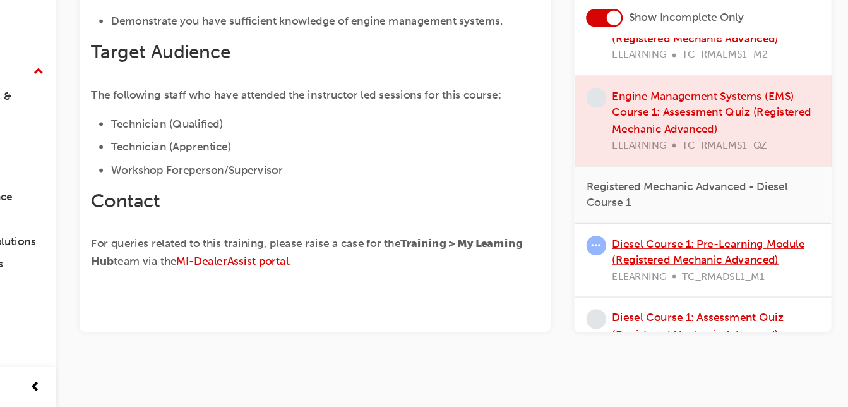
click at [688, 261] on link "Diesel Course 1: Pre-Learning Module (Registered Mechanic Advanced)" at bounding box center [721, 272] width 165 height 26
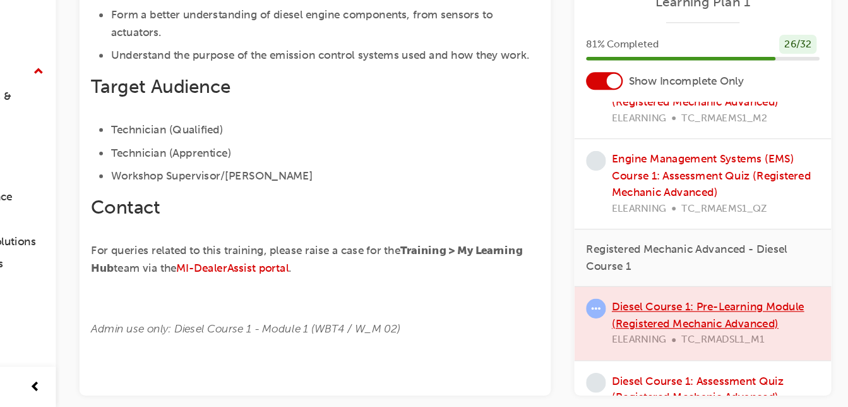
scroll to position [312, 0]
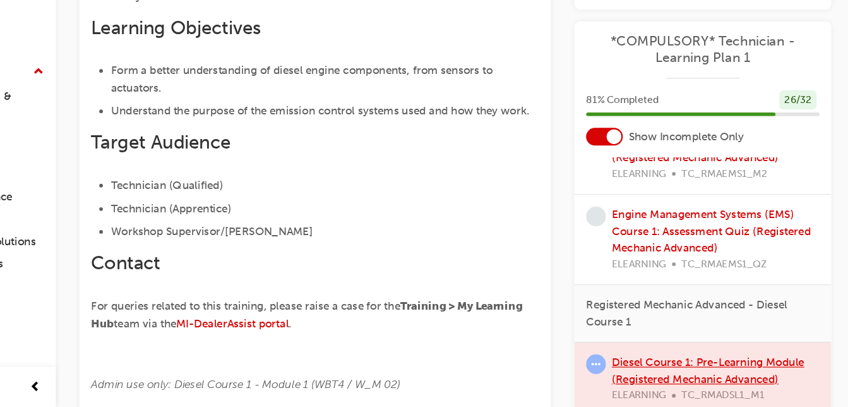
click at [688, 261] on div "Engine Management Systems (EMS) Course 1: Assessment Quiz (Registered Mechanic …" at bounding box center [728, 262] width 179 height 57
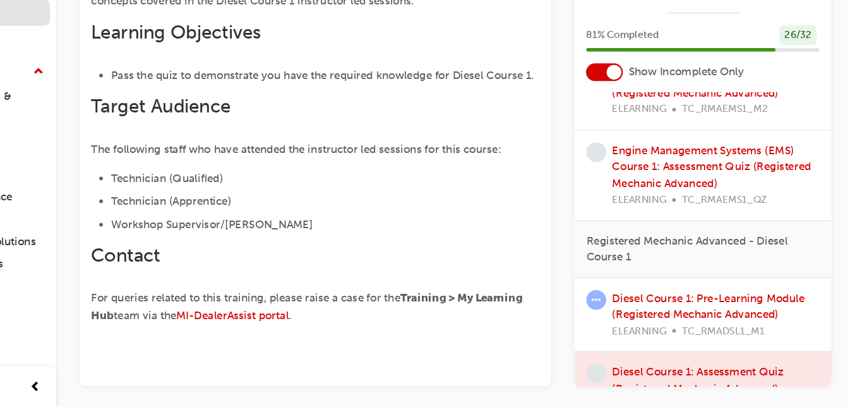
scroll to position [361, 0]
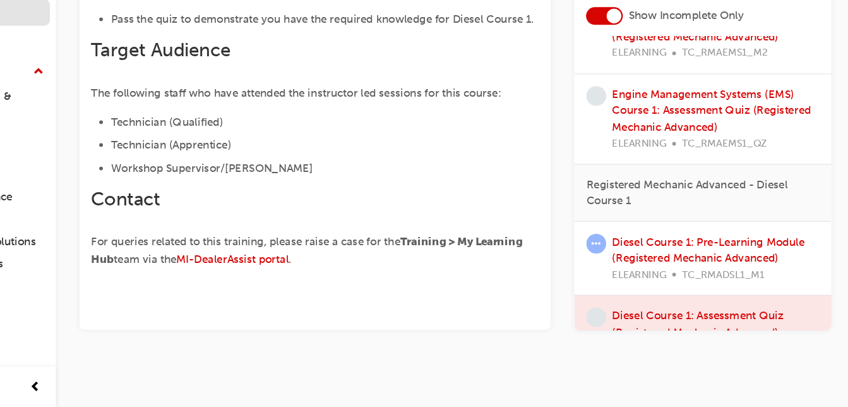
scroll to position [315, 0]
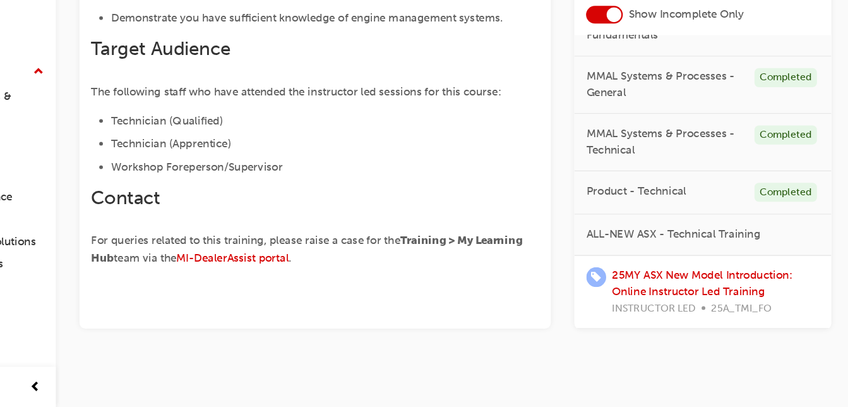
scroll to position [103, 0]
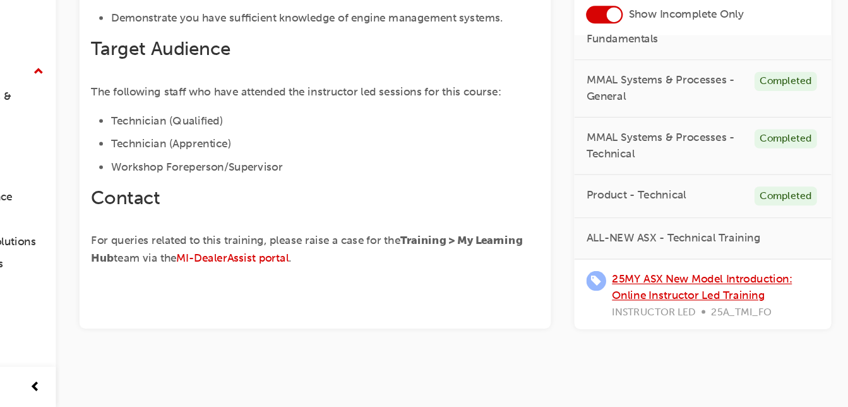
click at [671, 292] on link "25MY ASX New Model Introduction: Online Instructor Led Training" at bounding box center [716, 303] width 155 height 26
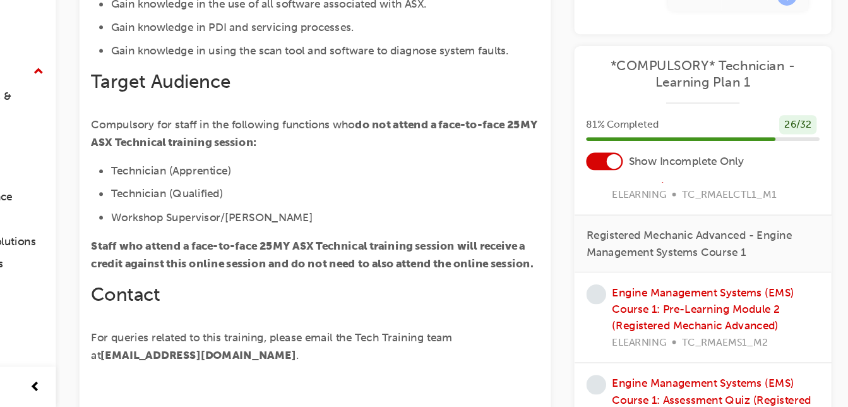
scroll to position [549, 0]
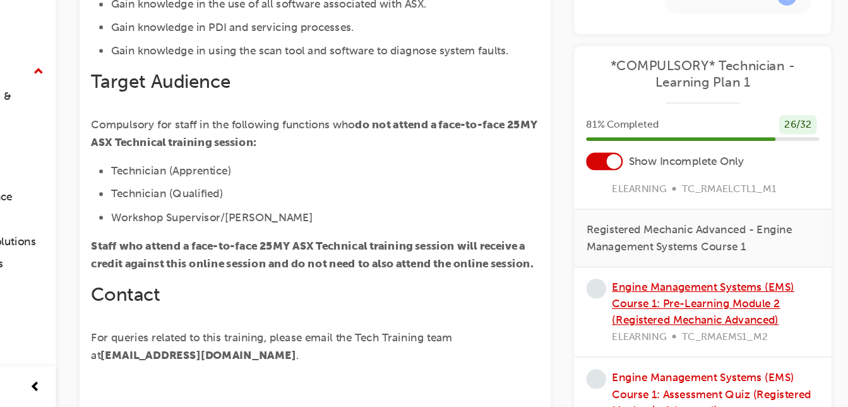
click at [690, 300] on link "Engine Management Systems (EMS) Course 1: Pre-Learning Module 2 (Registered Mec…" at bounding box center [717, 317] width 157 height 40
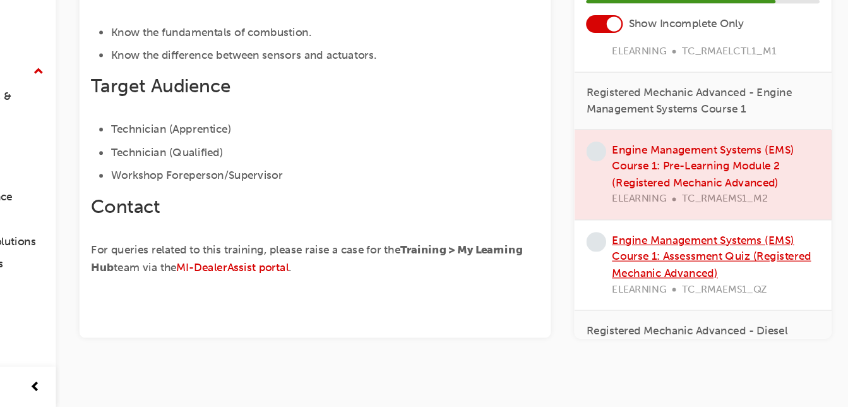
click at [698, 279] on link "Engine Management Systems (EMS) Course 1: Assessment Quiz (Registered Mechanic …" at bounding box center [724, 276] width 171 height 40
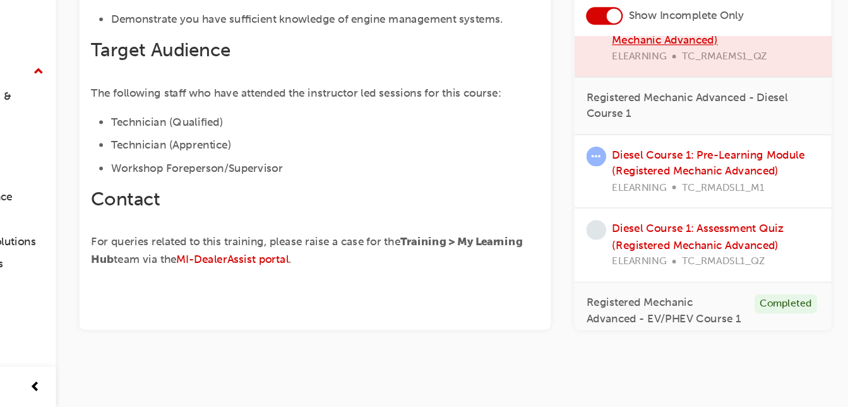
scroll to position [745, 0]
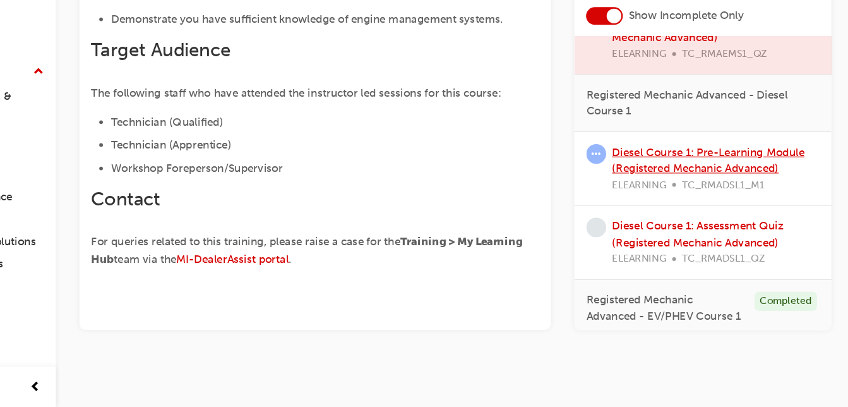
click at [698, 198] on link "Diesel Course 1: Pre-Learning Module (Registered Mechanic Advanced)" at bounding box center [721, 194] width 165 height 26
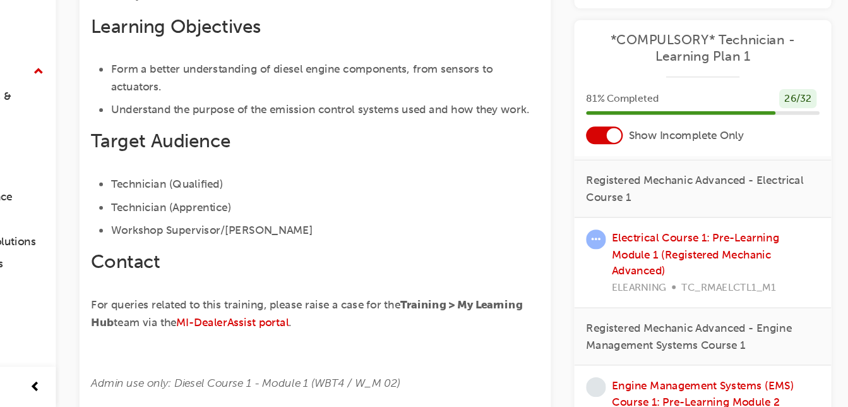
scroll to position [765, 0]
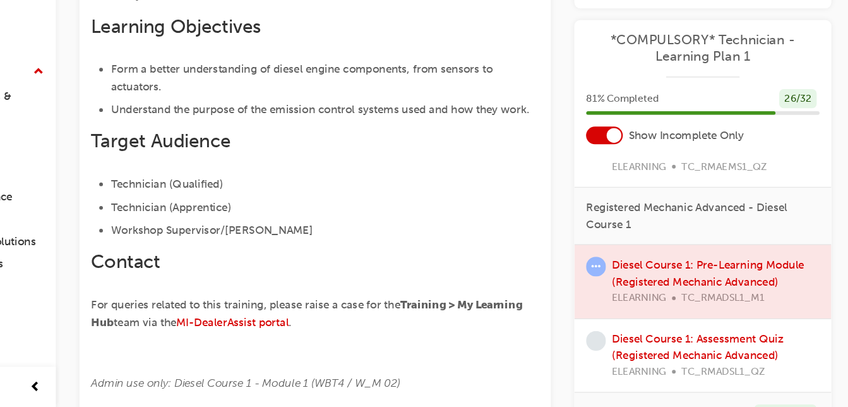
click at [627, 277] on span "learningRecordVerb_ATTEMPT-icon" at bounding box center [625, 285] width 17 height 17
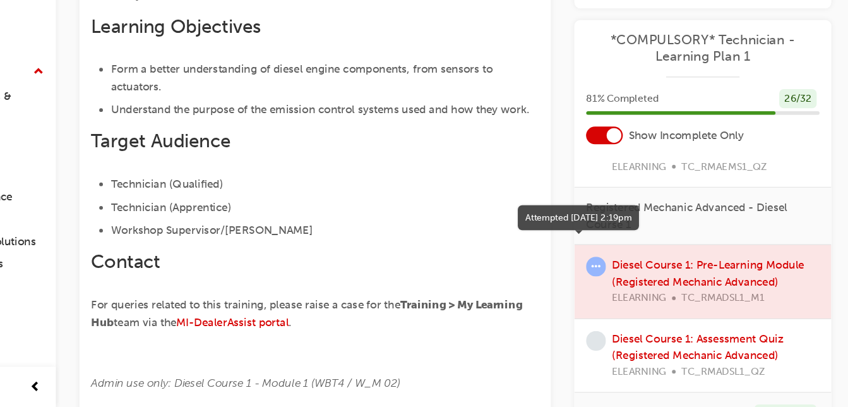
click at [627, 277] on span "learningRecordVerb_ATTEMPT-icon" at bounding box center [625, 285] width 17 height 17
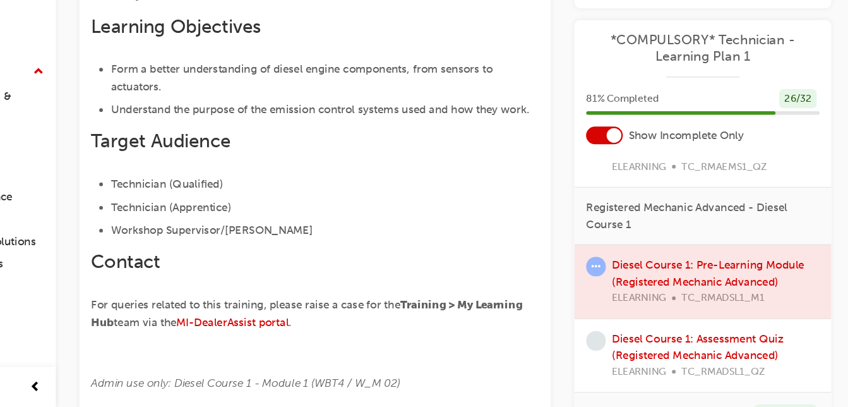
click at [654, 292] on div at bounding box center [717, 298] width 221 height 63
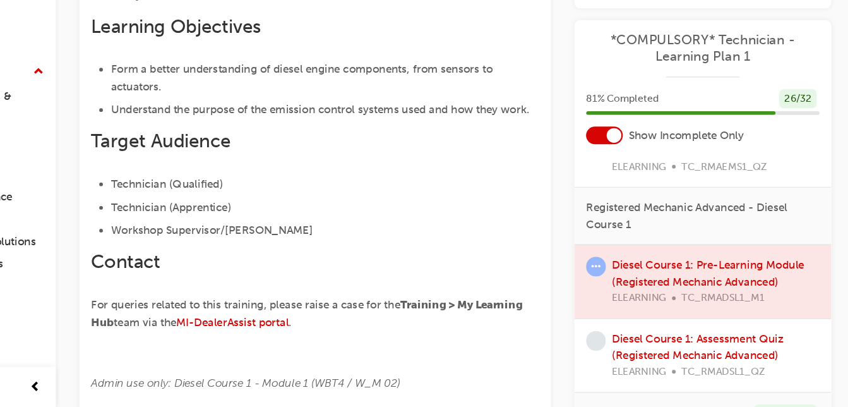
click at [654, 292] on div at bounding box center [717, 298] width 221 height 63
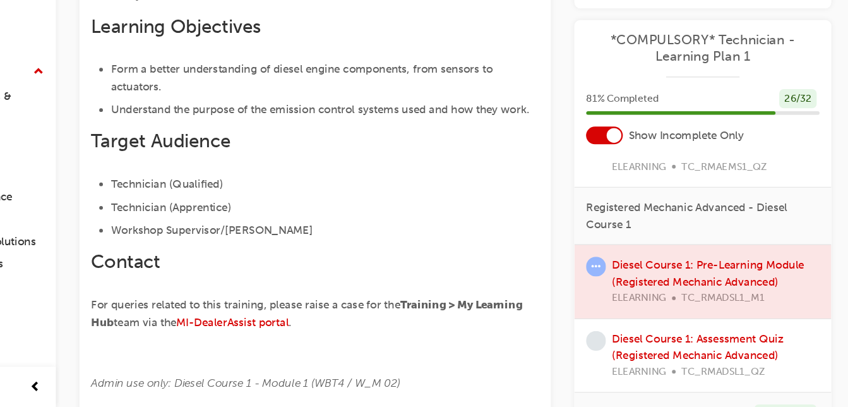
click at [722, 267] on div at bounding box center [717, 298] width 221 height 63
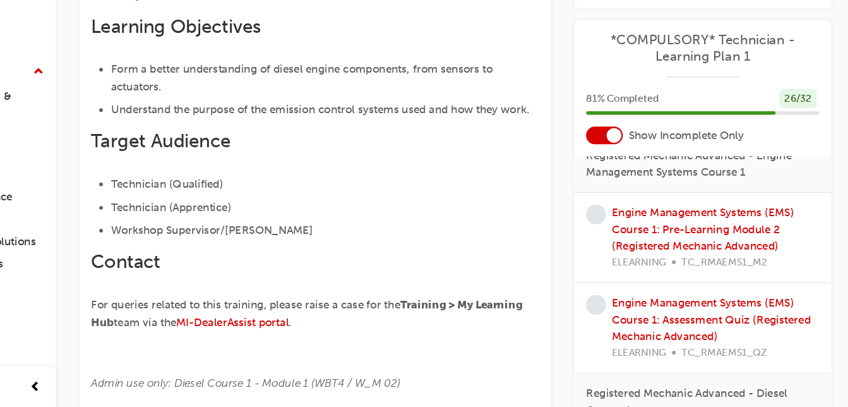
scroll to position [663, 0]
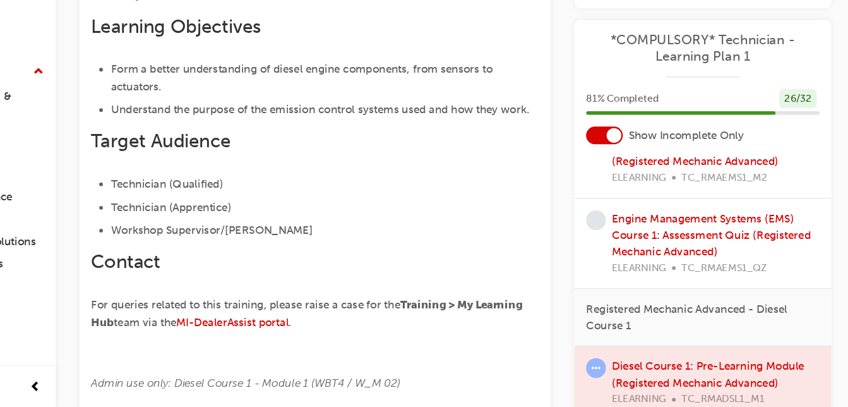
click at [744, 381] on div at bounding box center [717, 385] width 221 height 63
click at [622, 371] on span "learningRecordVerb_ATTEMPT-icon" at bounding box center [625, 372] width 17 height 17
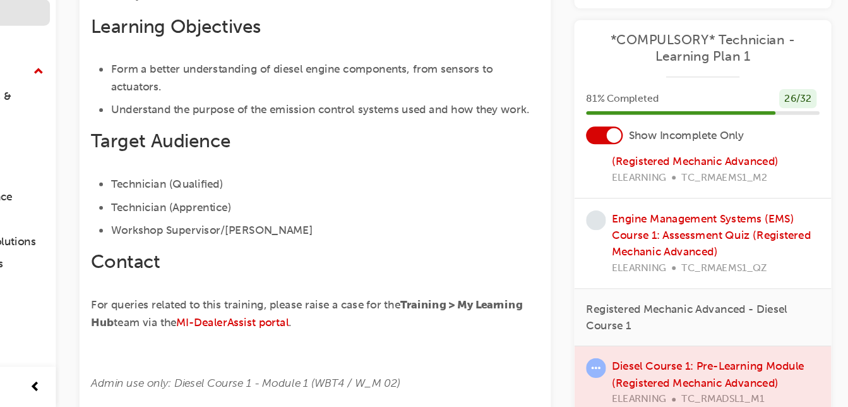
scroll to position [361, 0]
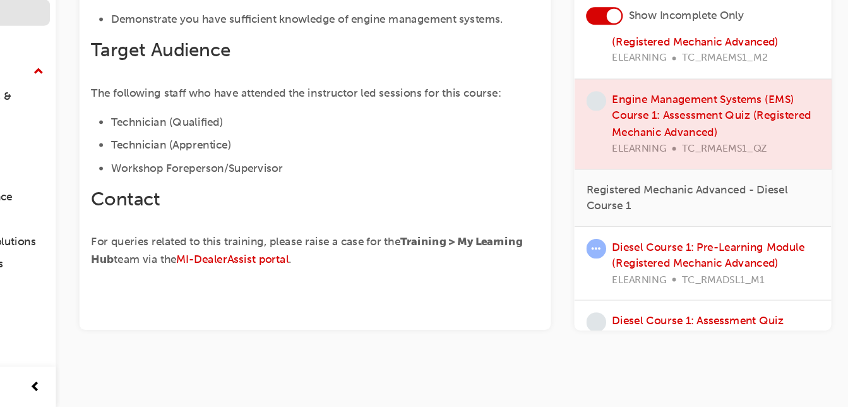
scroll to position [315, 0]
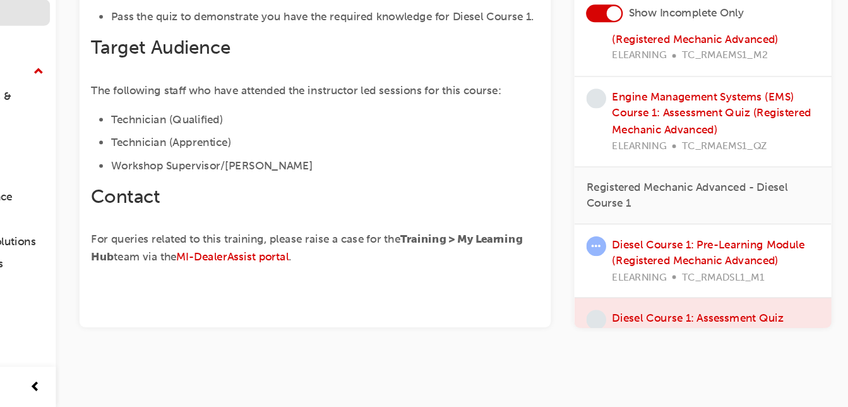
scroll to position [317, 0]
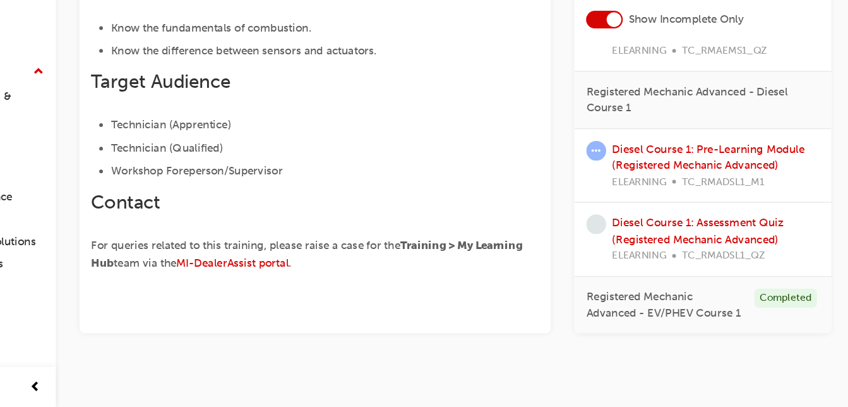
scroll to position [764, 0]
click at [628, 177] on span "learningRecordVerb_ATTEMPT-icon" at bounding box center [625, 185] width 17 height 17
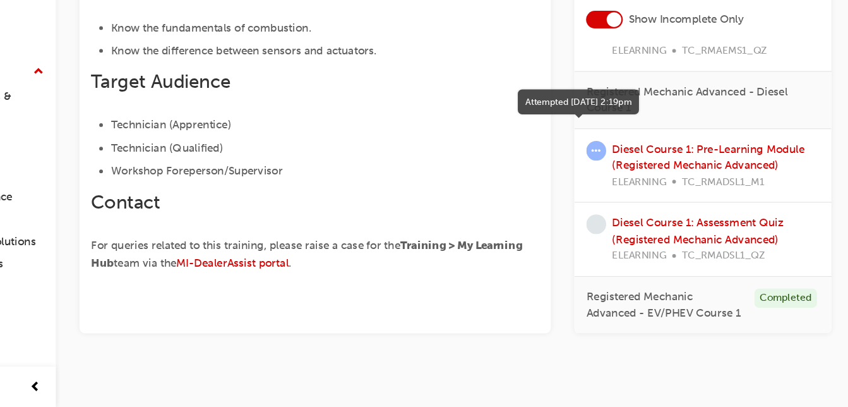
click at [628, 177] on span "learningRecordVerb_ATTEMPT-icon" at bounding box center [625, 185] width 17 height 17
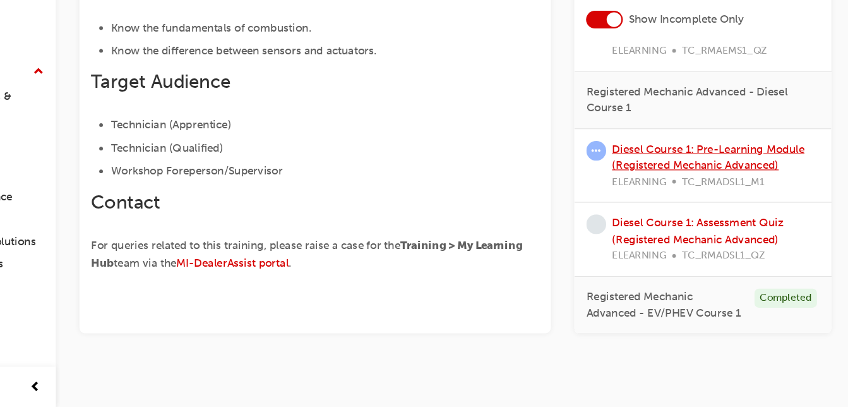
click at [771, 178] on link "Diesel Course 1: Pre-Learning Module (Registered Mechanic Advanced)" at bounding box center [721, 191] width 165 height 26
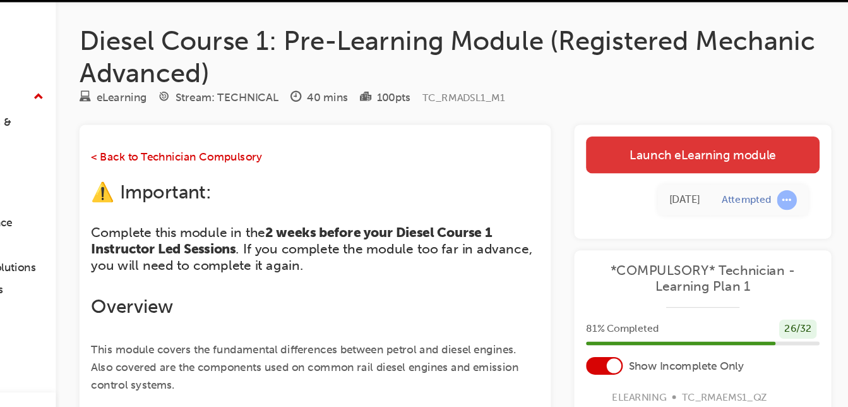
click at [718, 164] on link "Launch eLearning module" at bounding box center [717, 168] width 201 height 32
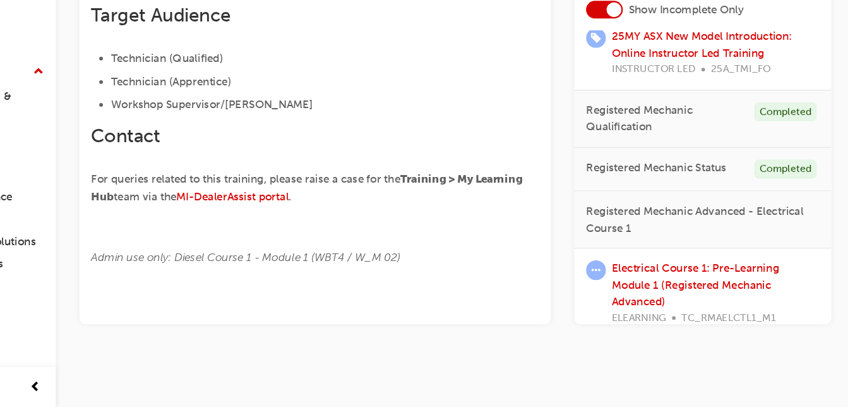
scroll to position [326, 0]
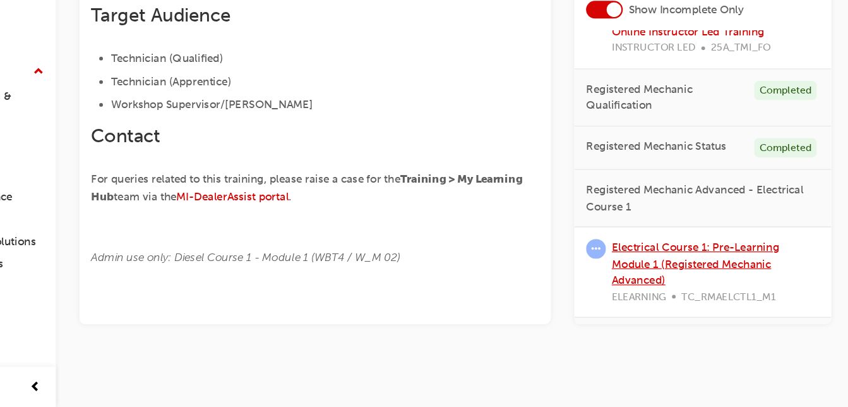
click at [733, 282] on link "Electrical Course 1: Pre-Learning Module 1 (Registered Mechanic Advanced)" at bounding box center [711, 283] width 144 height 40
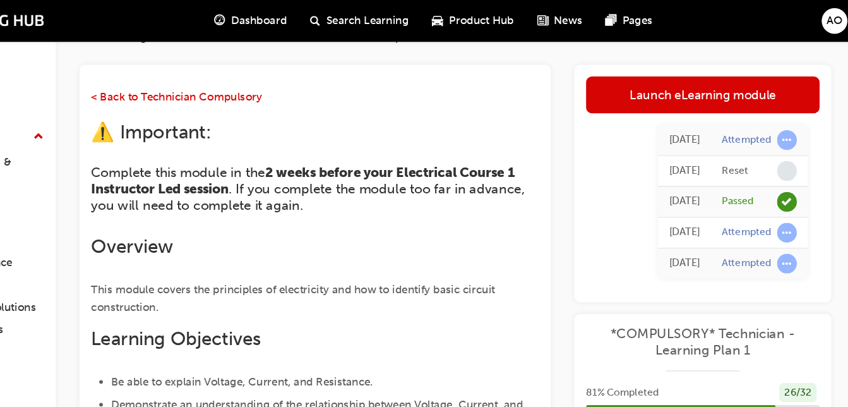
scroll to position [64, 0]
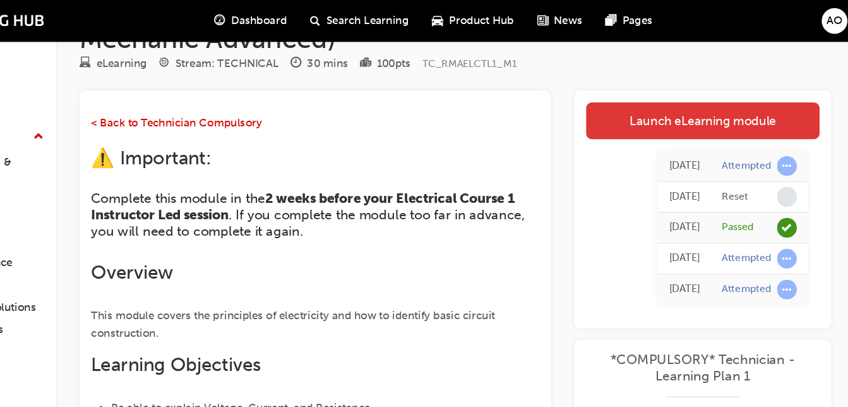
click at [724, 102] on link "Launch eLearning module" at bounding box center [717, 104] width 201 height 32
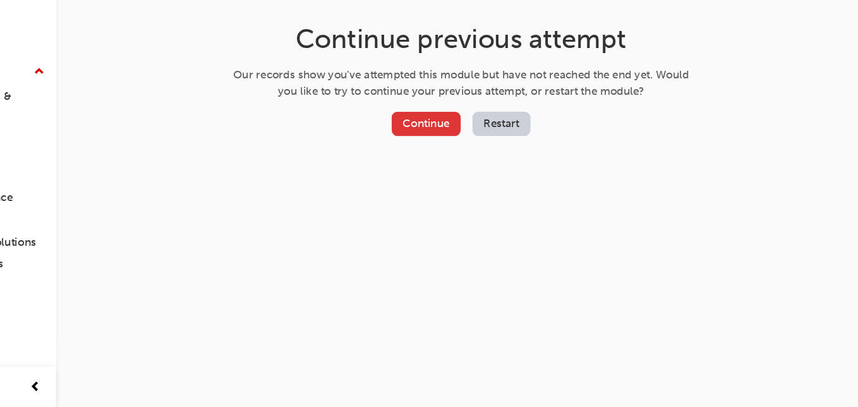
click at [479, 155] on button "Continue" at bounding box center [479, 162] width 59 height 21
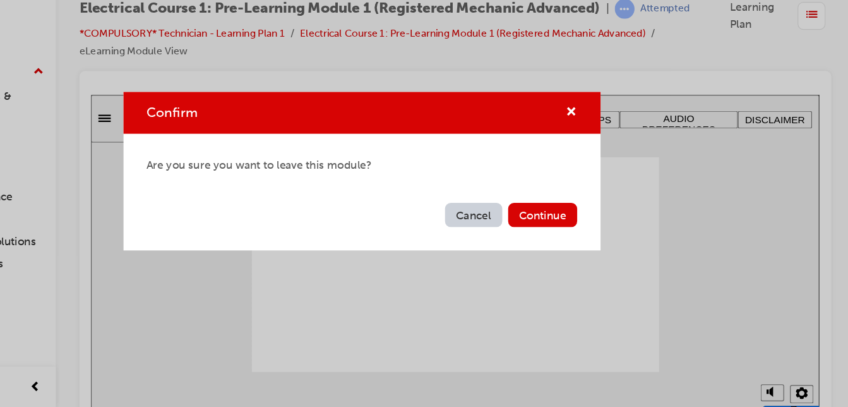
click at [507, 239] on button "Cancel" at bounding box center [520, 241] width 49 height 21
click at [513, 242] on button "Cancel" at bounding box center [520, 241] width 49 height 21
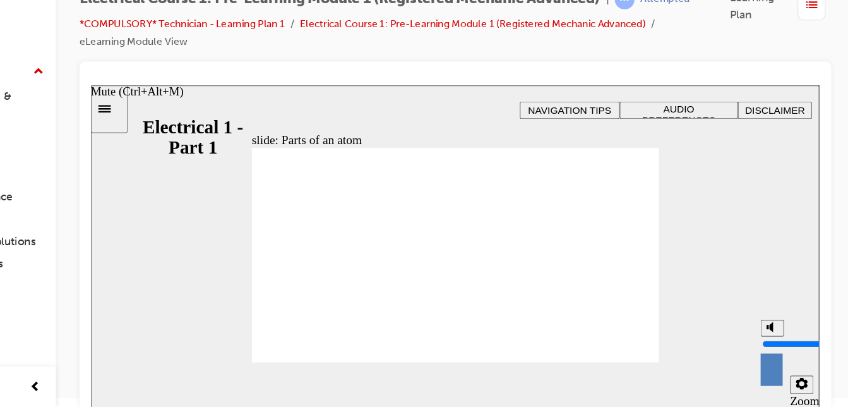
scroll to position [10, 0]
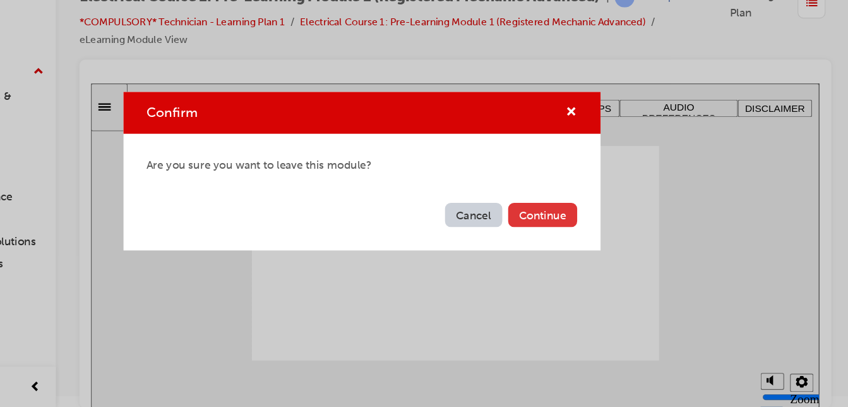
click at [570, 245] on button "Continue" at bounding box center [579, 241] width 59 height 21
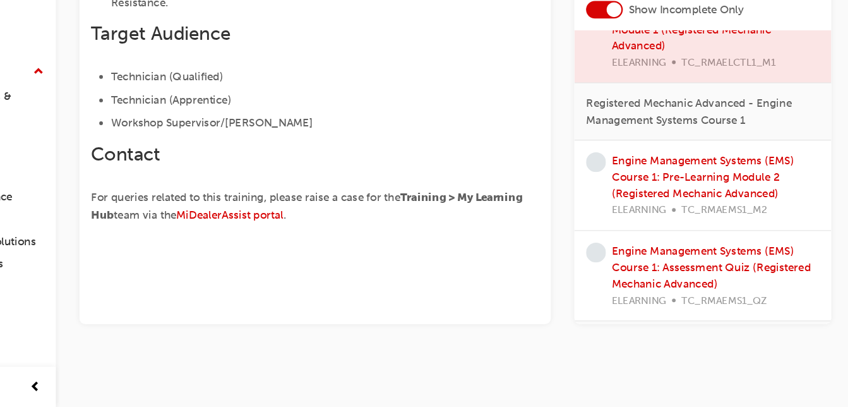
scroll to position [543, 0]
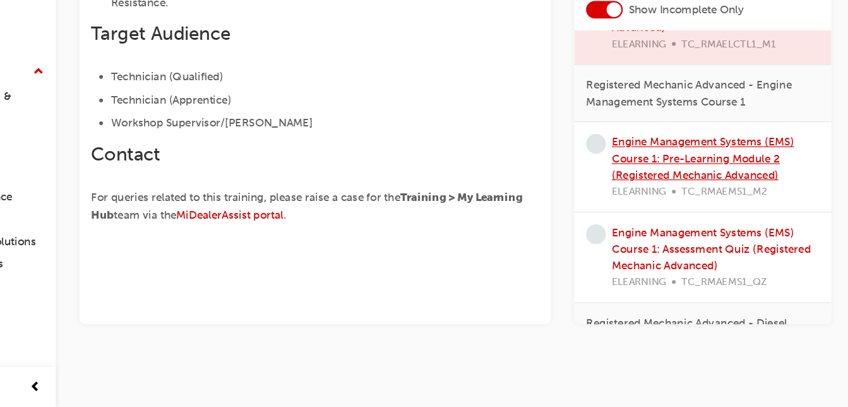
click at [705, 188] on link "Engine Management Systems (EMS) Course 1: Pre-Learning Module 2 (Registered Mec…" at bounding box center [717, 192] width 157 height 40
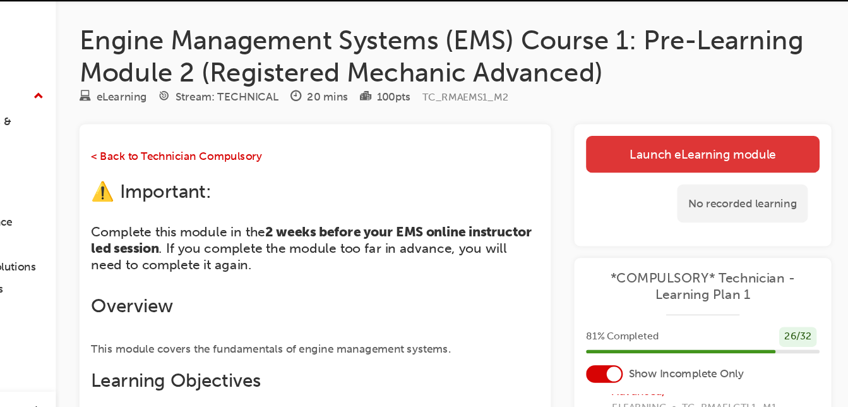
click at [717, 169] on link "Launch eLearning module" at bounding box center [717, 168] width 201 height 32
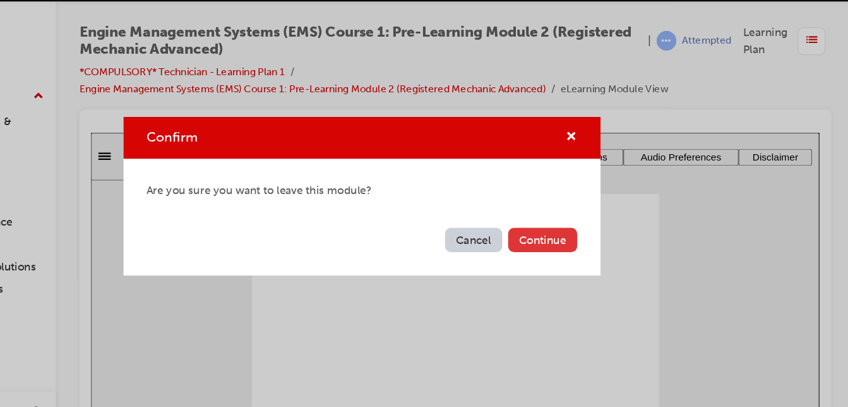
click at [568, 244] on button "Continue" at bounding box center [579, 241] width 59 height 21
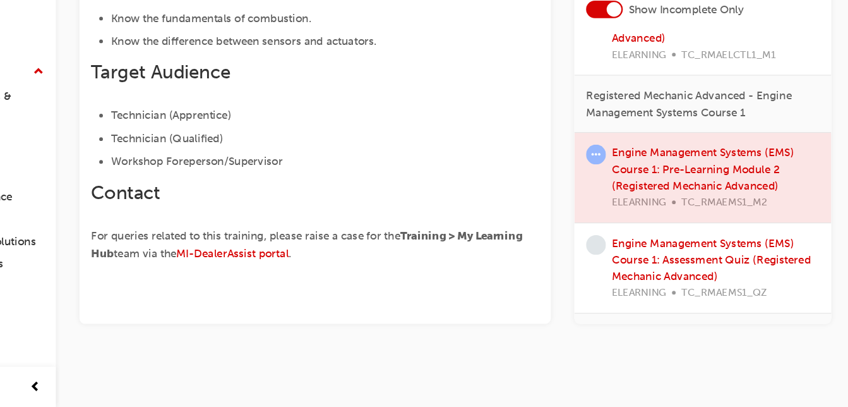
scroll to position [543, 0]
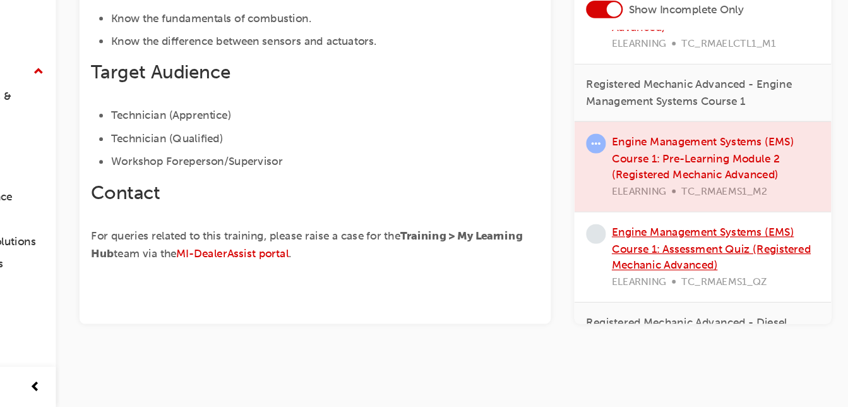
click at [733, 272] on link "Engine Management Systems (EMS) Course 1: Assessment Quiz (Registered Mechanic …" at bounding box center [724, 270] width 171 height 40
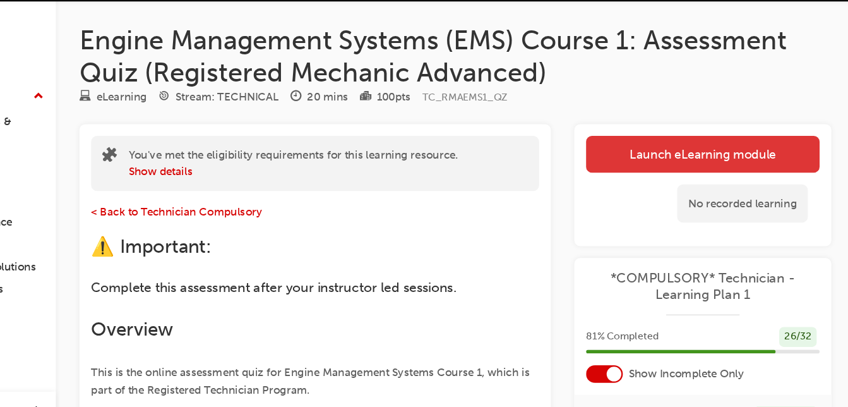
click at [740, 170] on link "Launch eLearning module" at bounding box center [717, 168] width 201 height 32
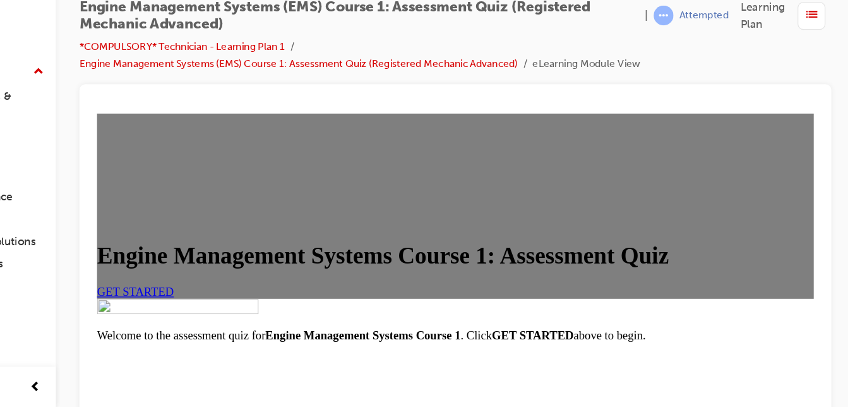
scroll to position [21, 0]
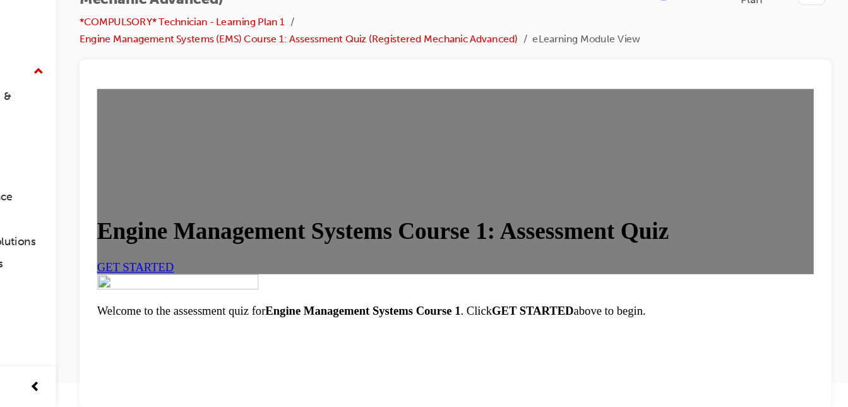
click at [519, 222] on h1 "Engine Management Systems Course 1: Assessment Quiz" at bounding box center [404, 209] width 616 height 23
drag, startPoint x: 519, startPoint y: 245, endPoint x: 592, endPoint y: 272, distance: 78.5
click at [592, 222] on h1 "Engine Management Systems Course 1: Assessment Quiz" at bounding box center [404, 209] width 616 height 23
click at [633, 222] on h1 "Engine Management Systems Course 1: Assessment Quiz" at bounding box center [404, 209] width 616 height 23
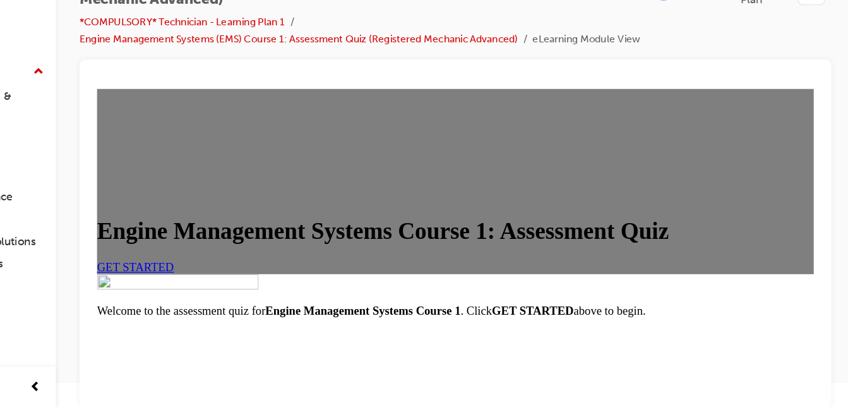
scroll to position [130, 0]
click at [162, 246] on link "GET STARTED" at bounding box center [129, 241] width 66 height 11
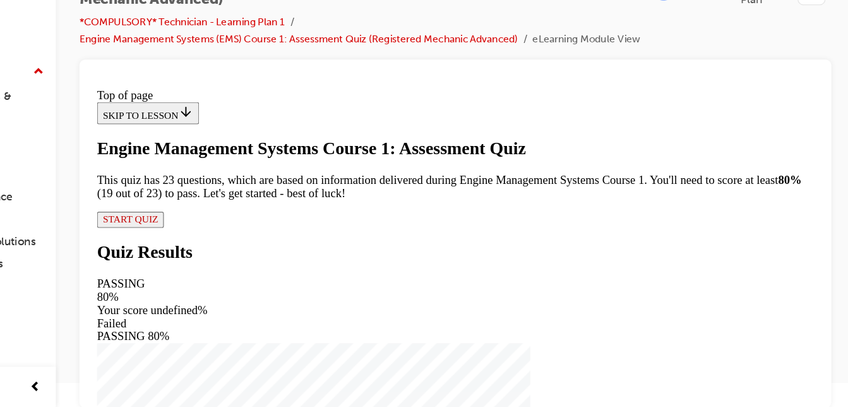
scroll to position [210, 0]
click at [148, 205] on span "START QUIZ" at bounding box center [124, 199] width 47 height 9
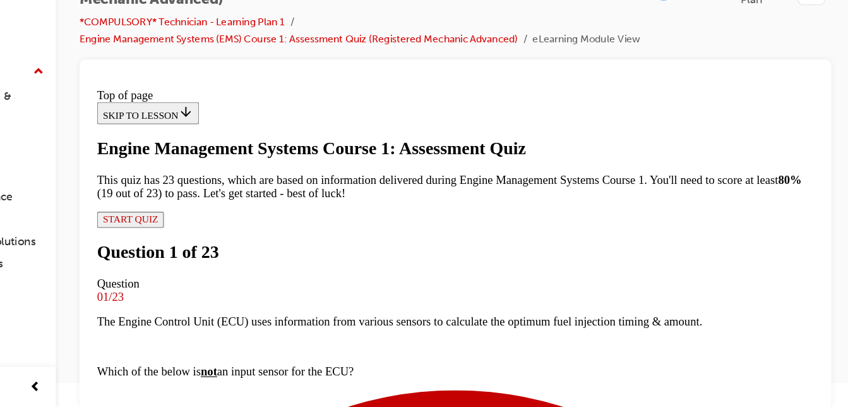
scroll to position [176, 0]
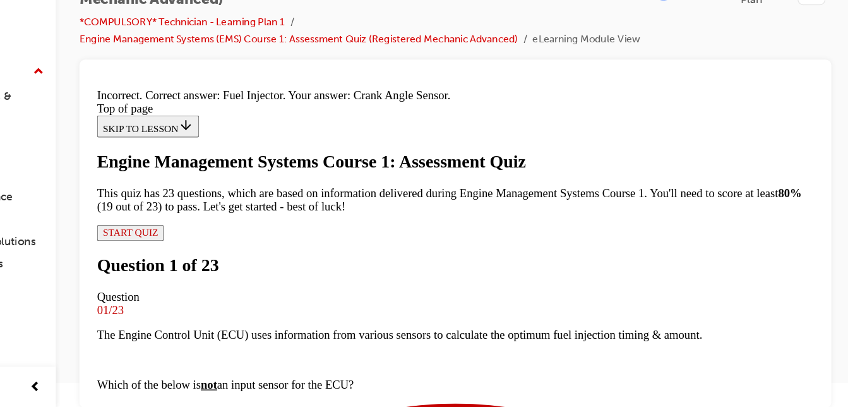
scroll to position [411, 0]
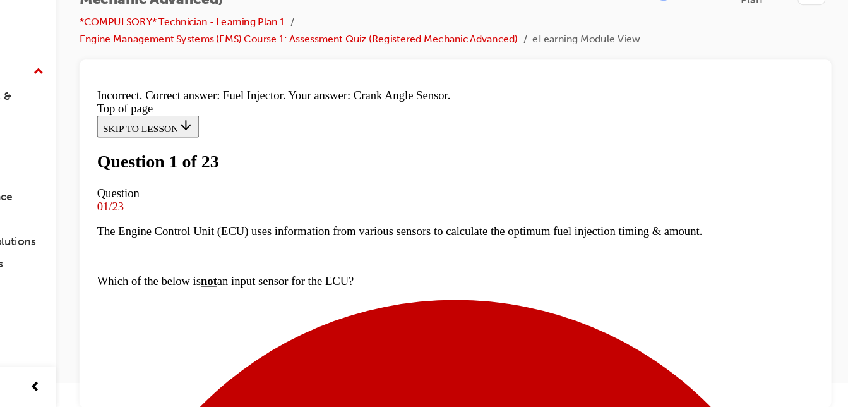
scroll to position [203, 0]
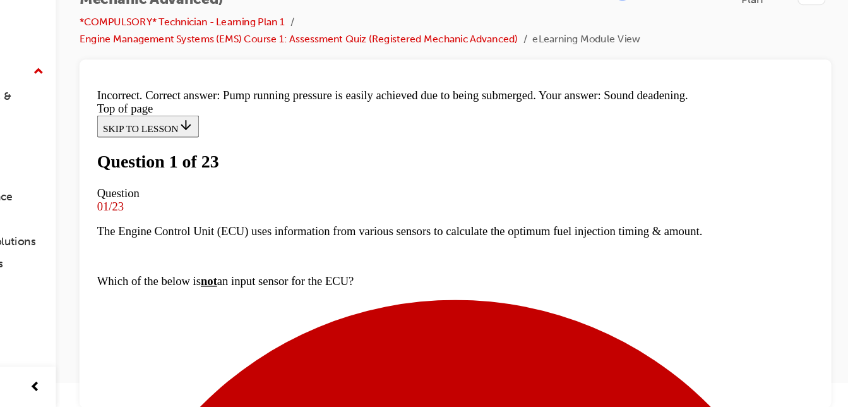
scroll to position [352, 0]
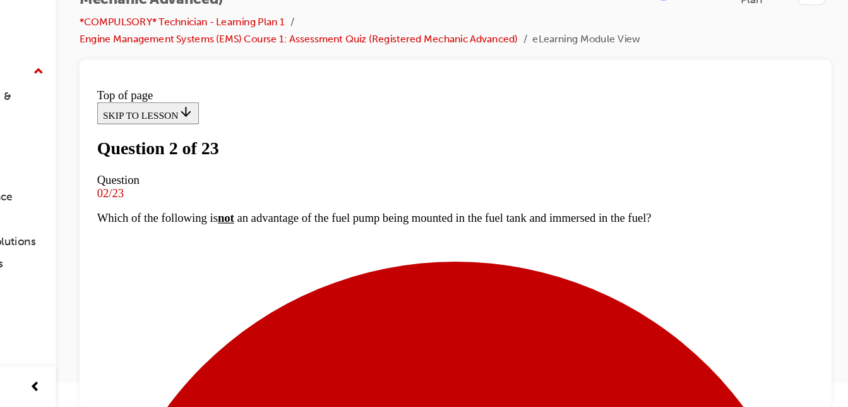
scroll to position [167, 0]
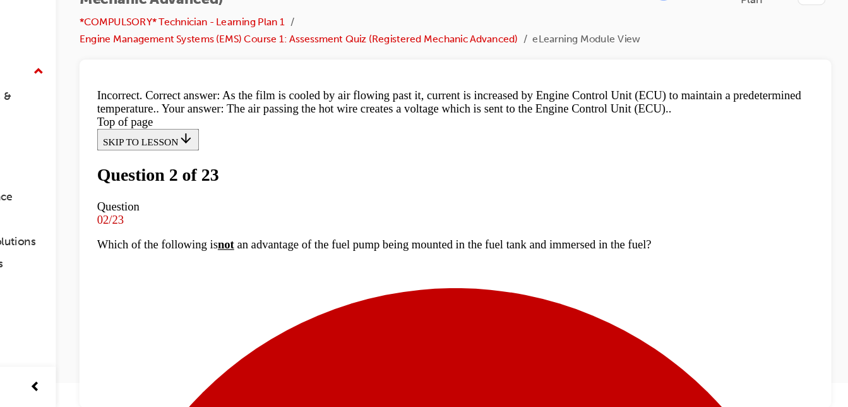
scroll to position [207, 0]
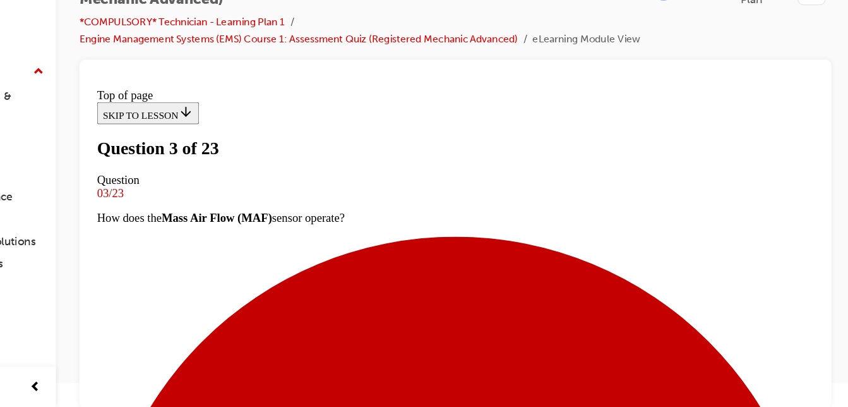
scroll to position [154, 0]
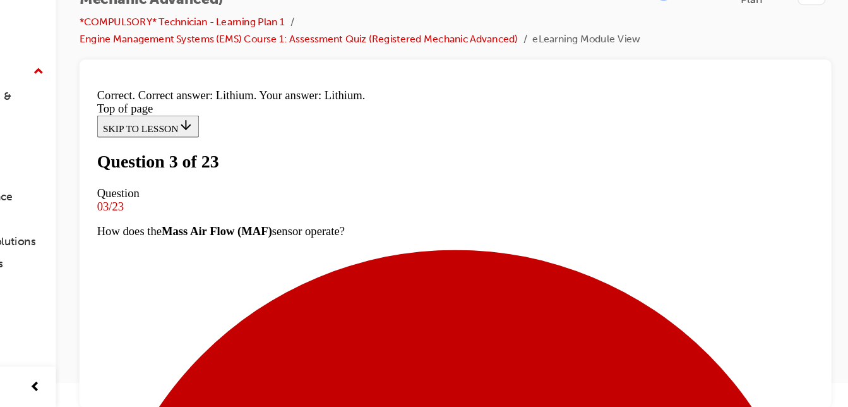
scroll to position [347, 0]
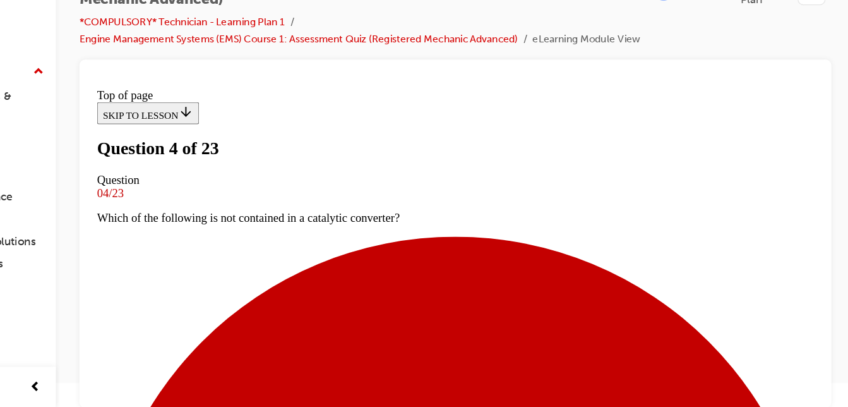
scroll to position [241, 0]
